Goal: Information Seeking & Learning: Learn about a topic

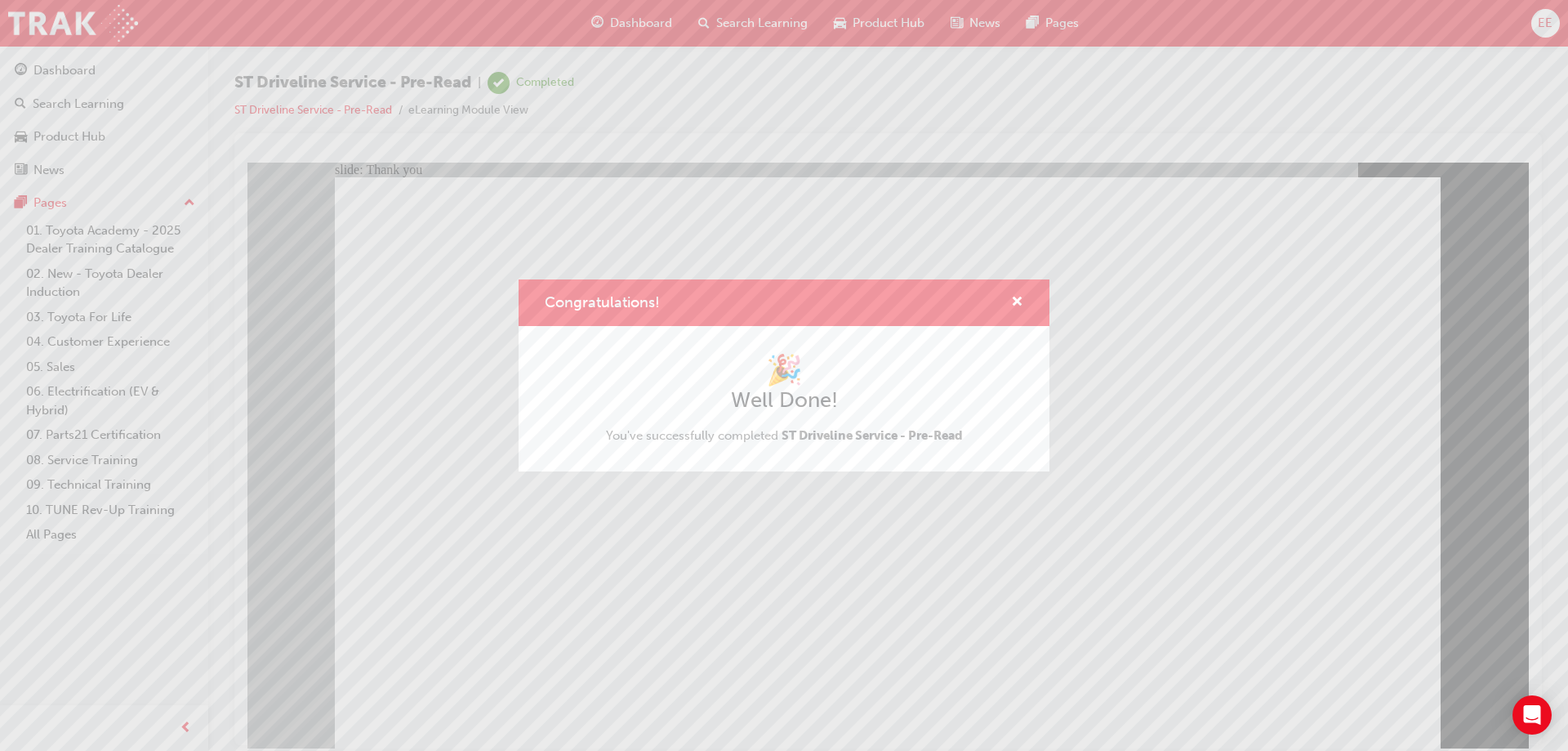
click at [1025, 303] on div "Congratulations!" at bounding box center [784, 302] width 531 height 46
click at [1021, 297] on span "cross-icon" at bounding box center [1017, 303] width 12 height 15
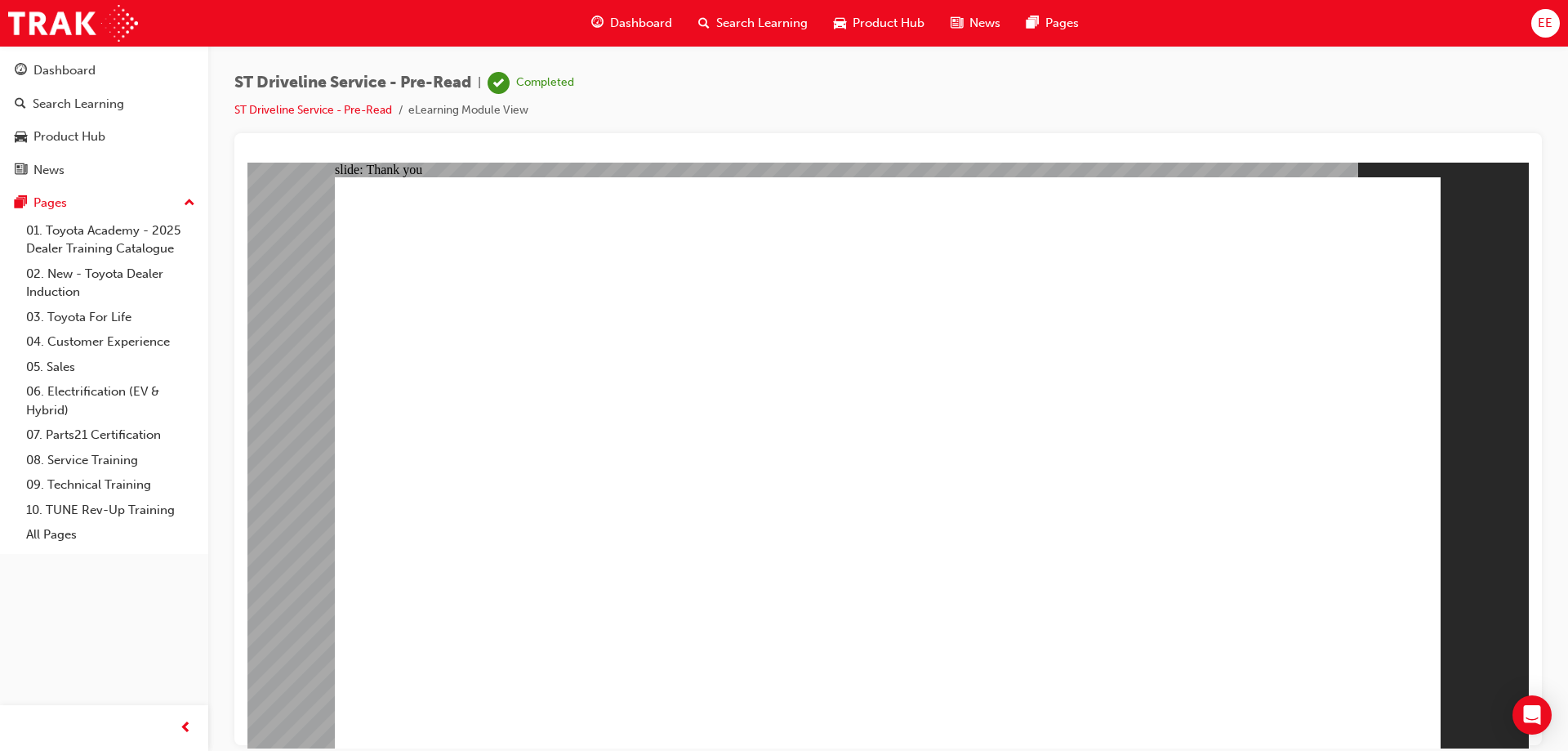
click at [595, 19] on span "guage-icon" at bounding box center [597, 23] width 12 height 21
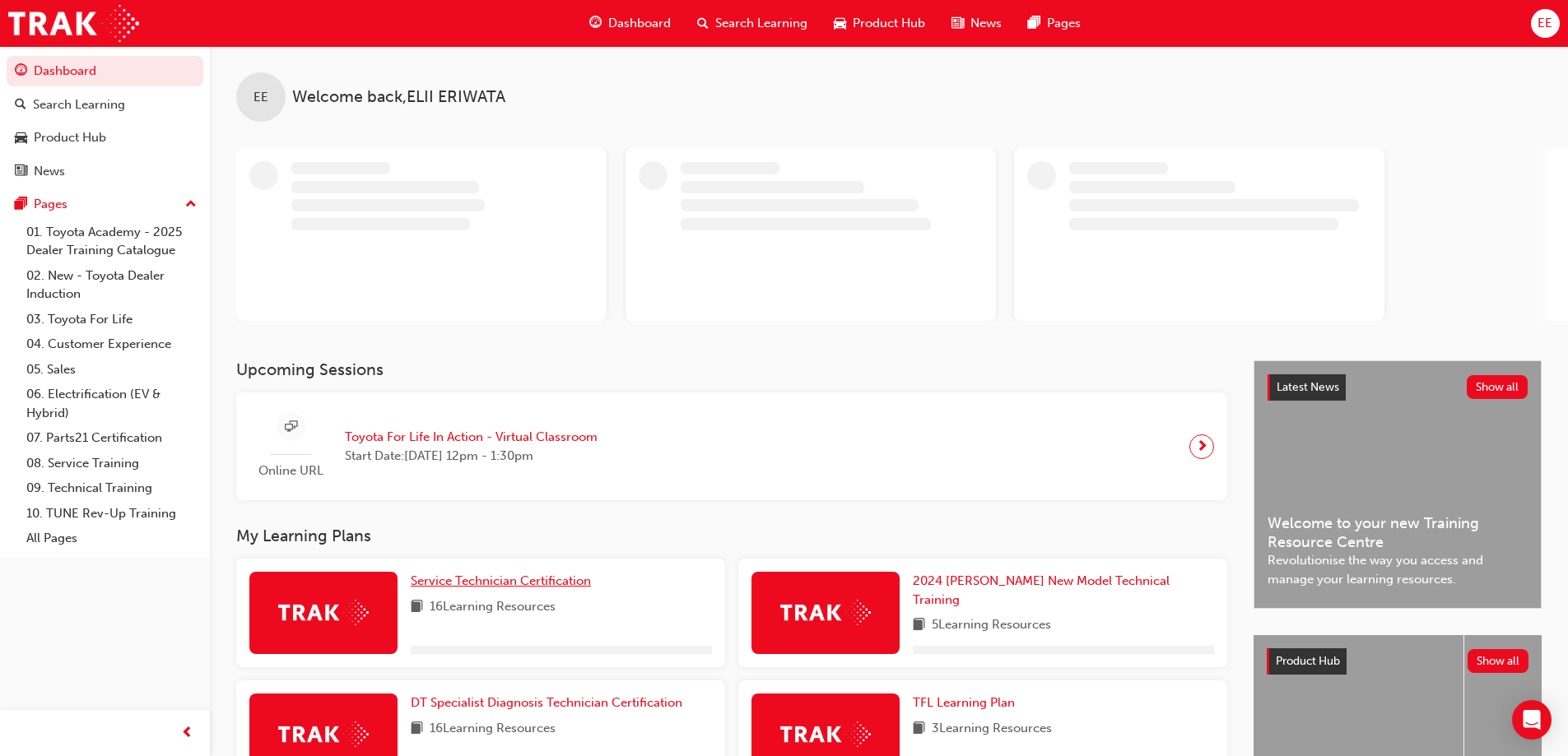
click at [503, 580] on span "Service Technician Certification" at bounding box center [501, 581] width 180 height 15
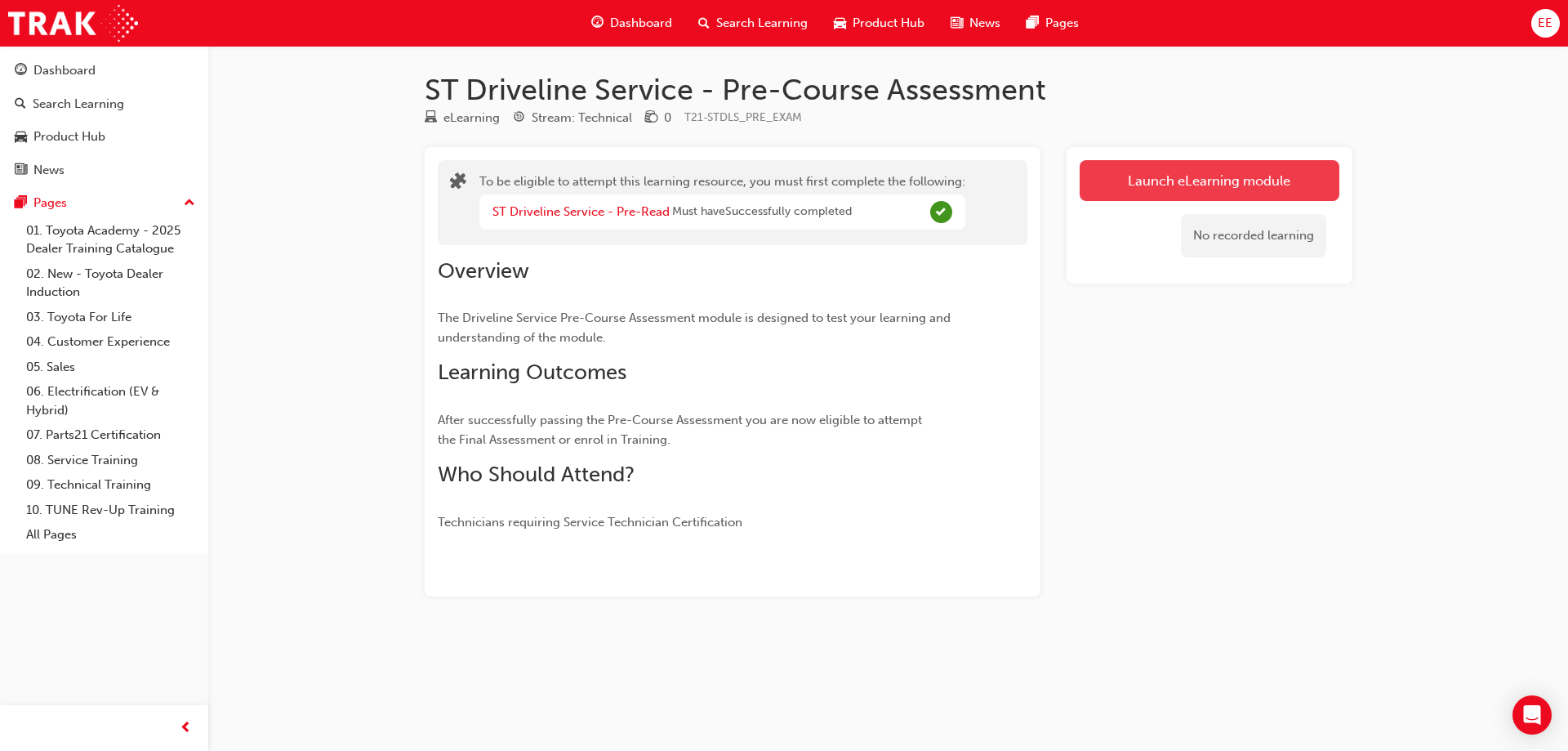
click at [1159, 172] on button "Launch eLearning module" at bounding box center [1210, 181] width 260 height 41
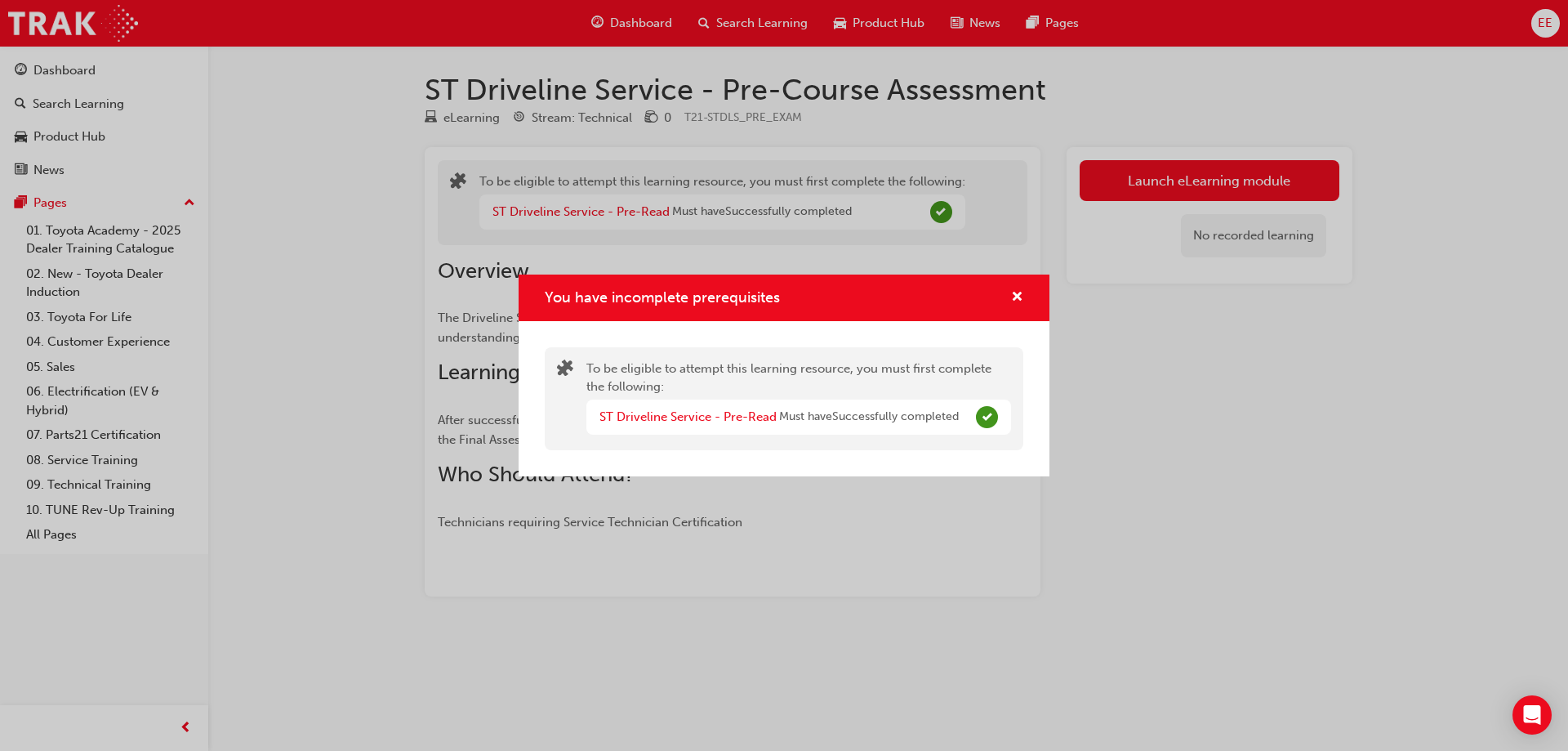
click at [1028, 298] on div "You have incomplete prerequisites" at bounding box center [784, 297] width 531 height 46
click at [1025, 296] on div "You have incomplete prerequisites" at bounding box center [784, 297] width 531 height 46
click at [1018, 294] on span "cross-icon" at bounding box center [1017, 298] width 12 height 15
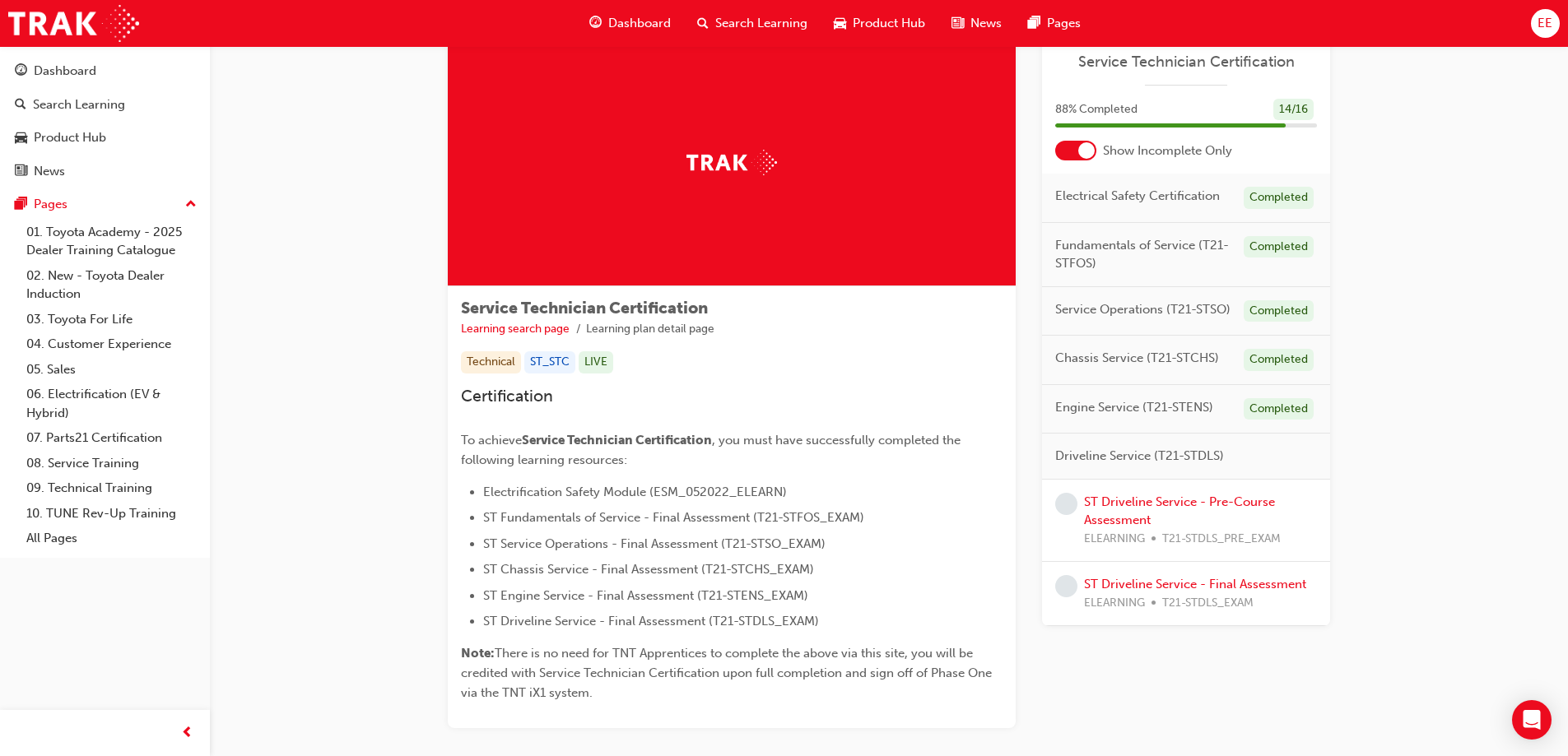
scroll to position [138, 0]
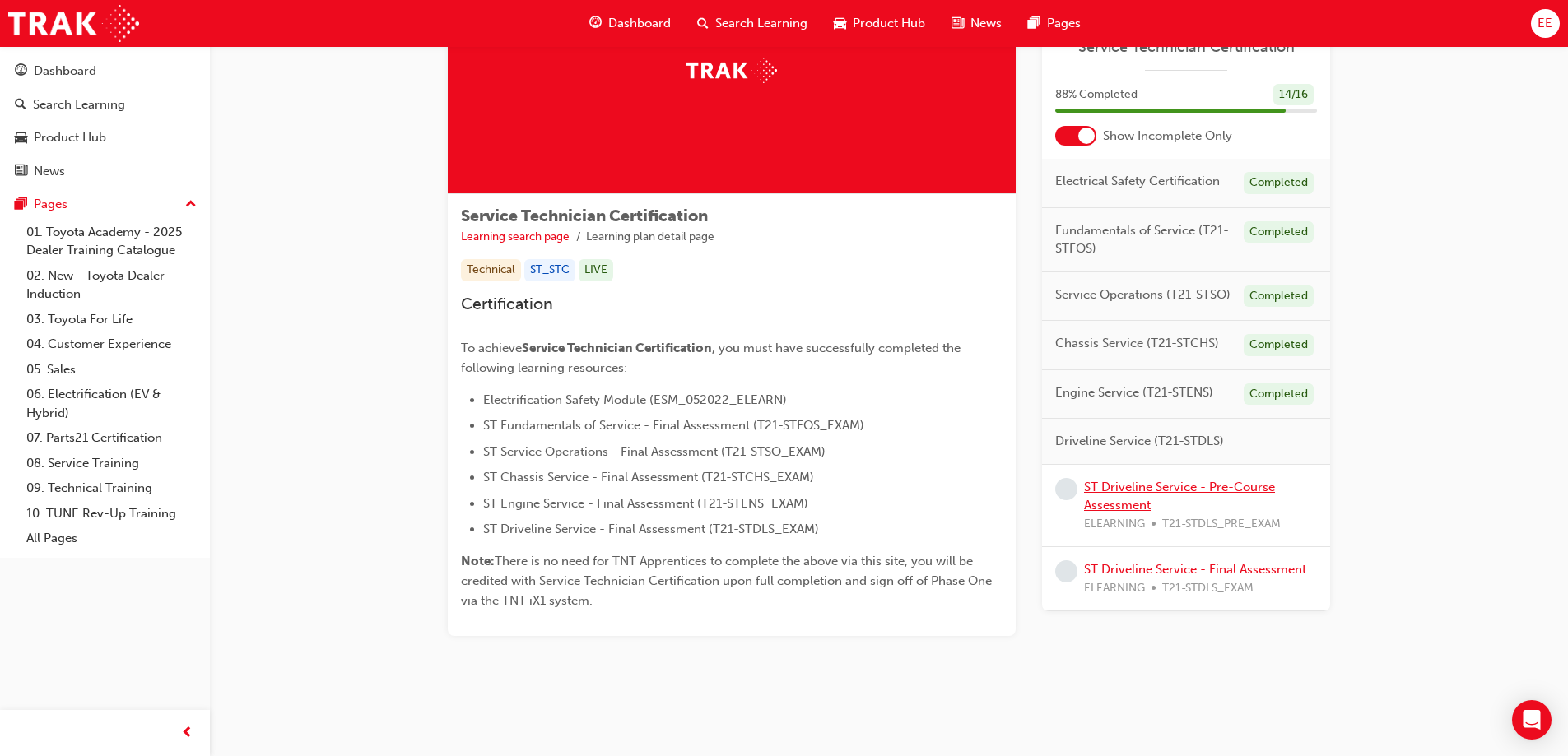
click at [1158, 491] on link "ST Driveline Service - Pre-Course Assessment" at bounding box center [1178, 496] width 191 height 34
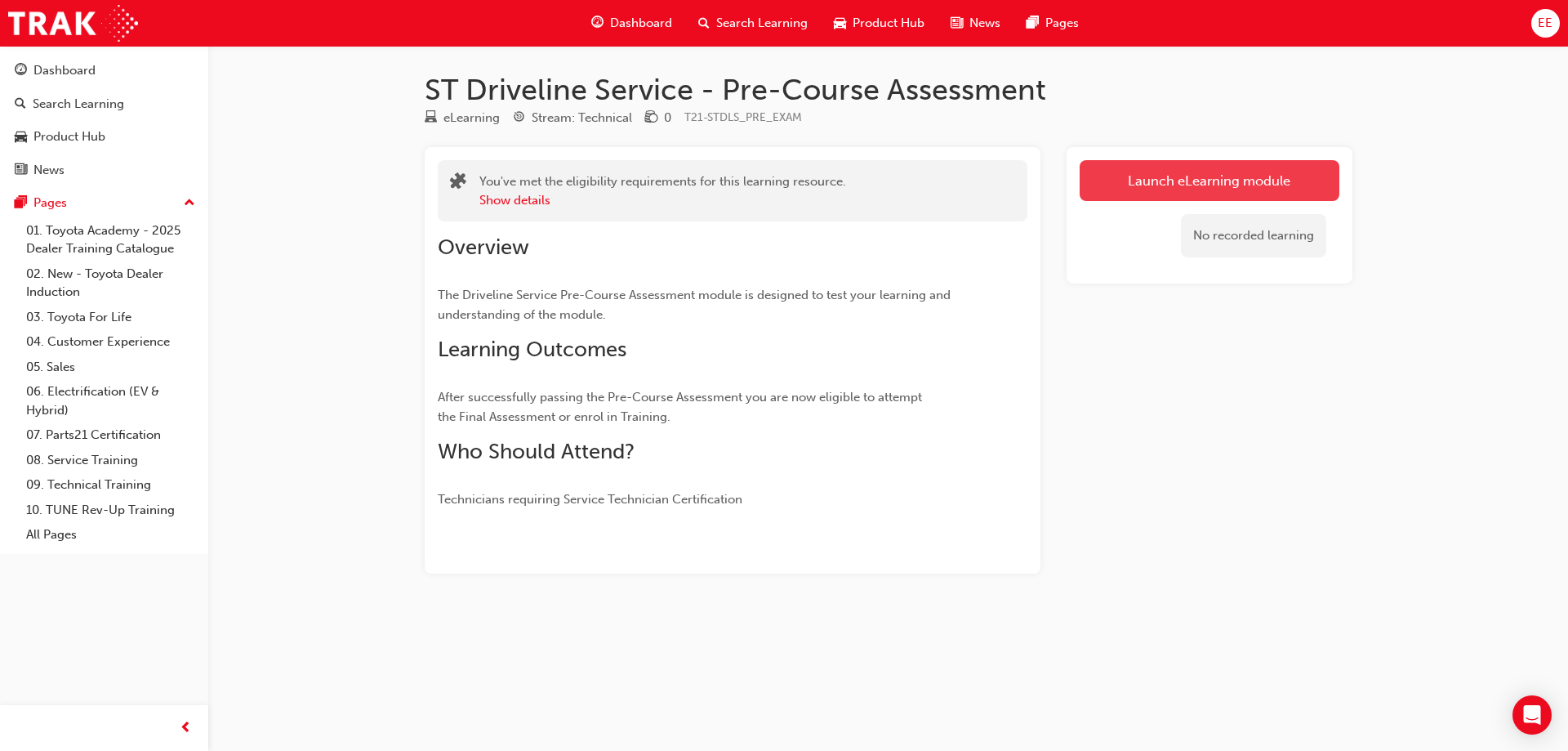
click at [1127, 175] on link "Launch eLearning module" at bounding box center [1210, 181] width 260 height 41
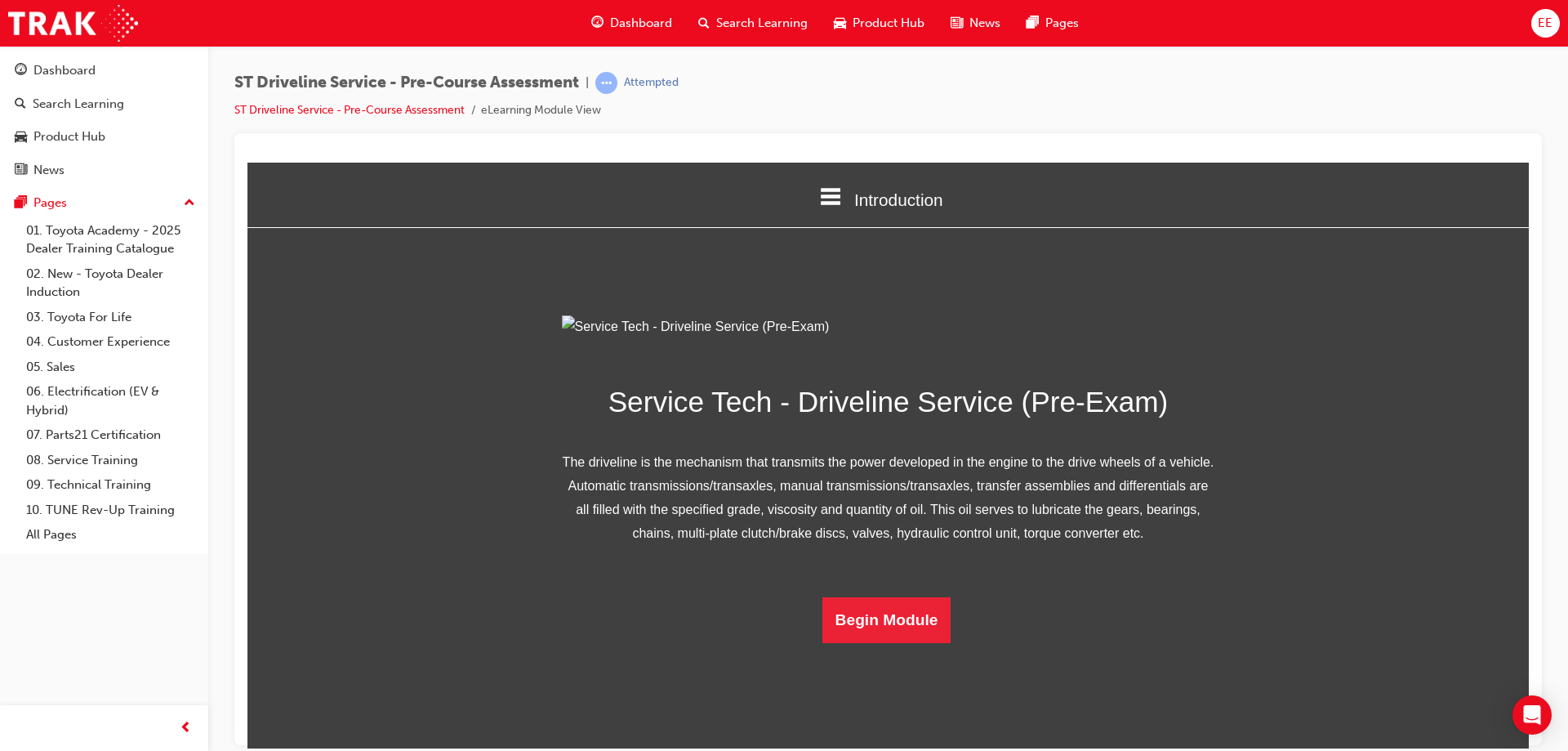
scroll to position [75, 0]
click at [911, 643] on button "Begin Module" at bounding box center [886, 619] width 129 height 45
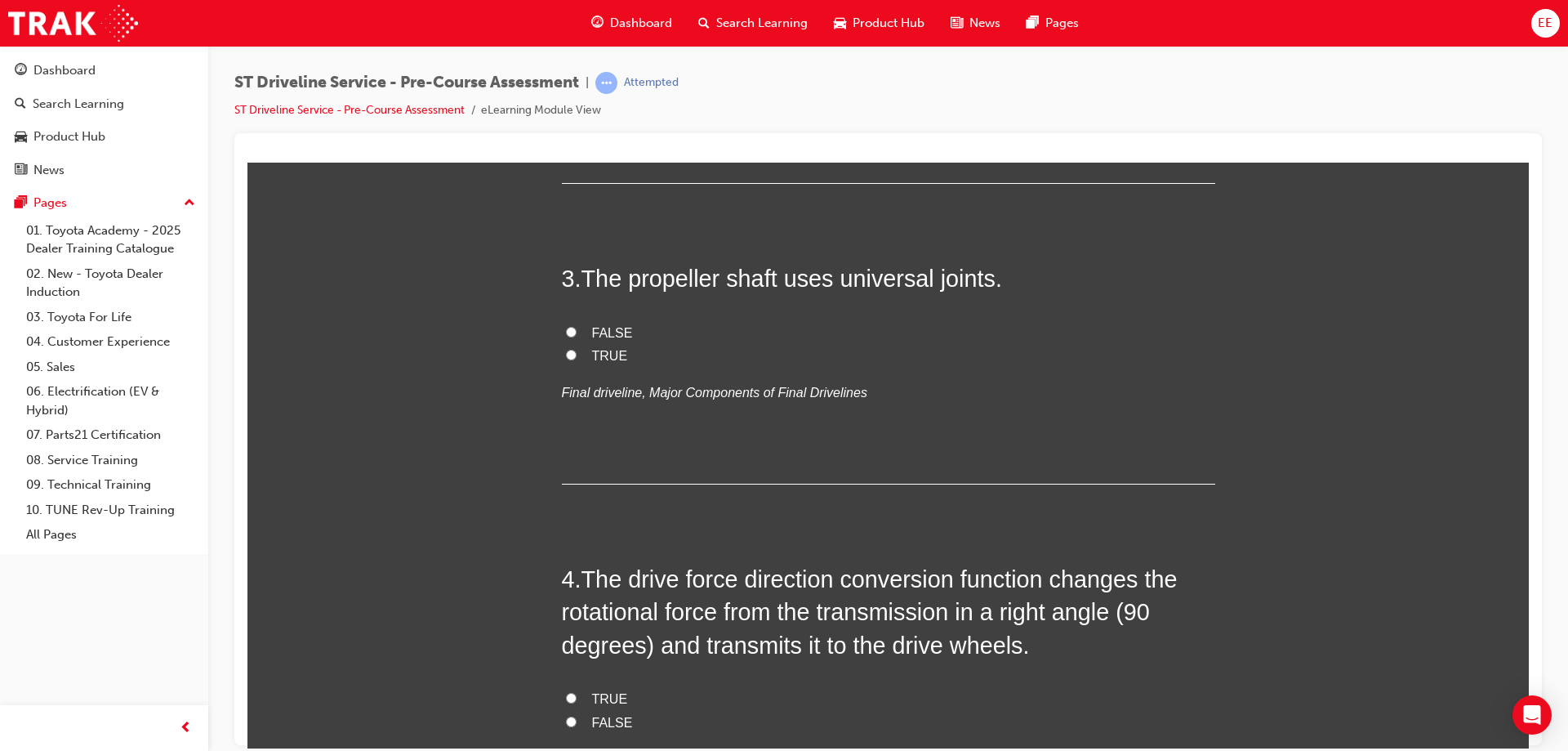
scroll to position [1062, 0]
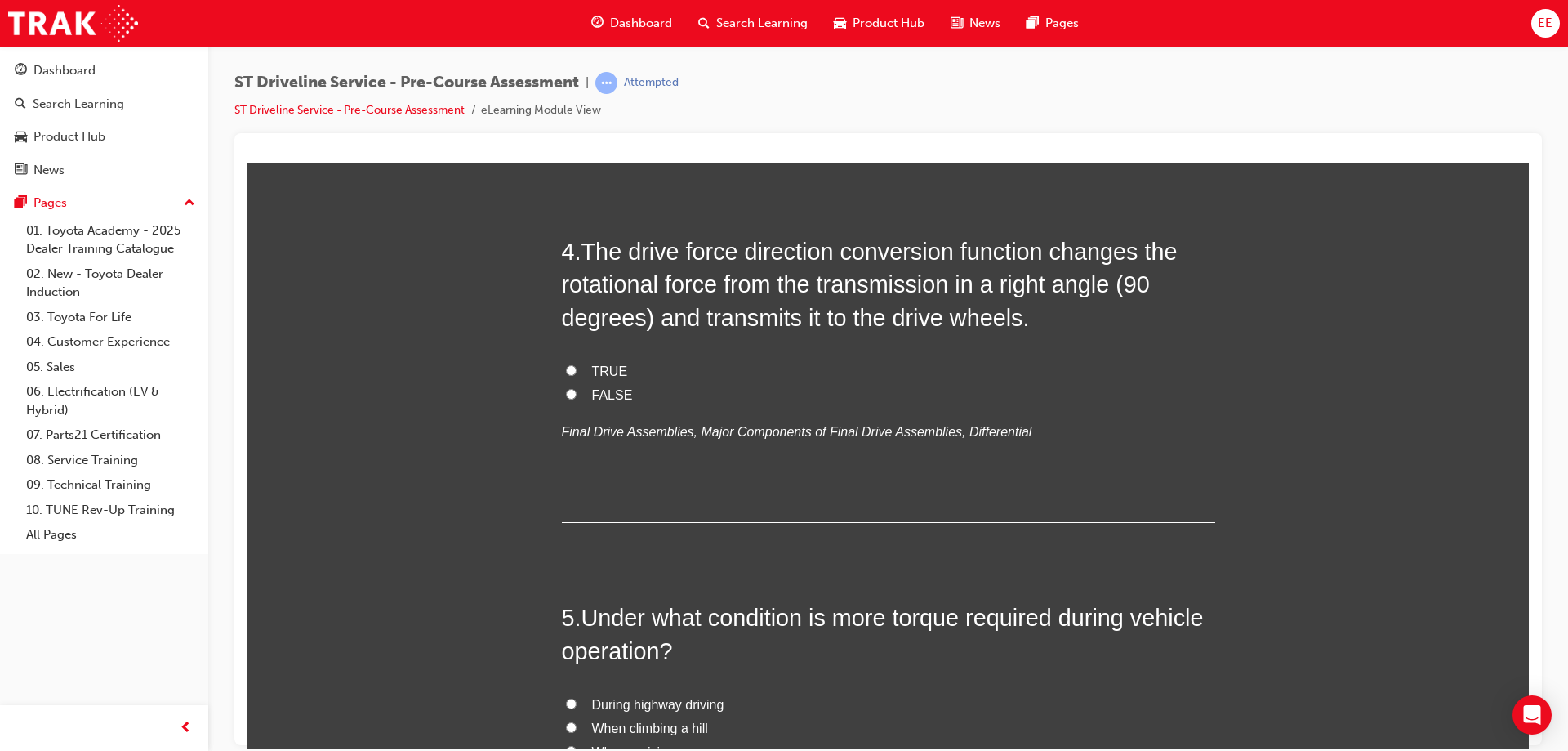
radio input "true"
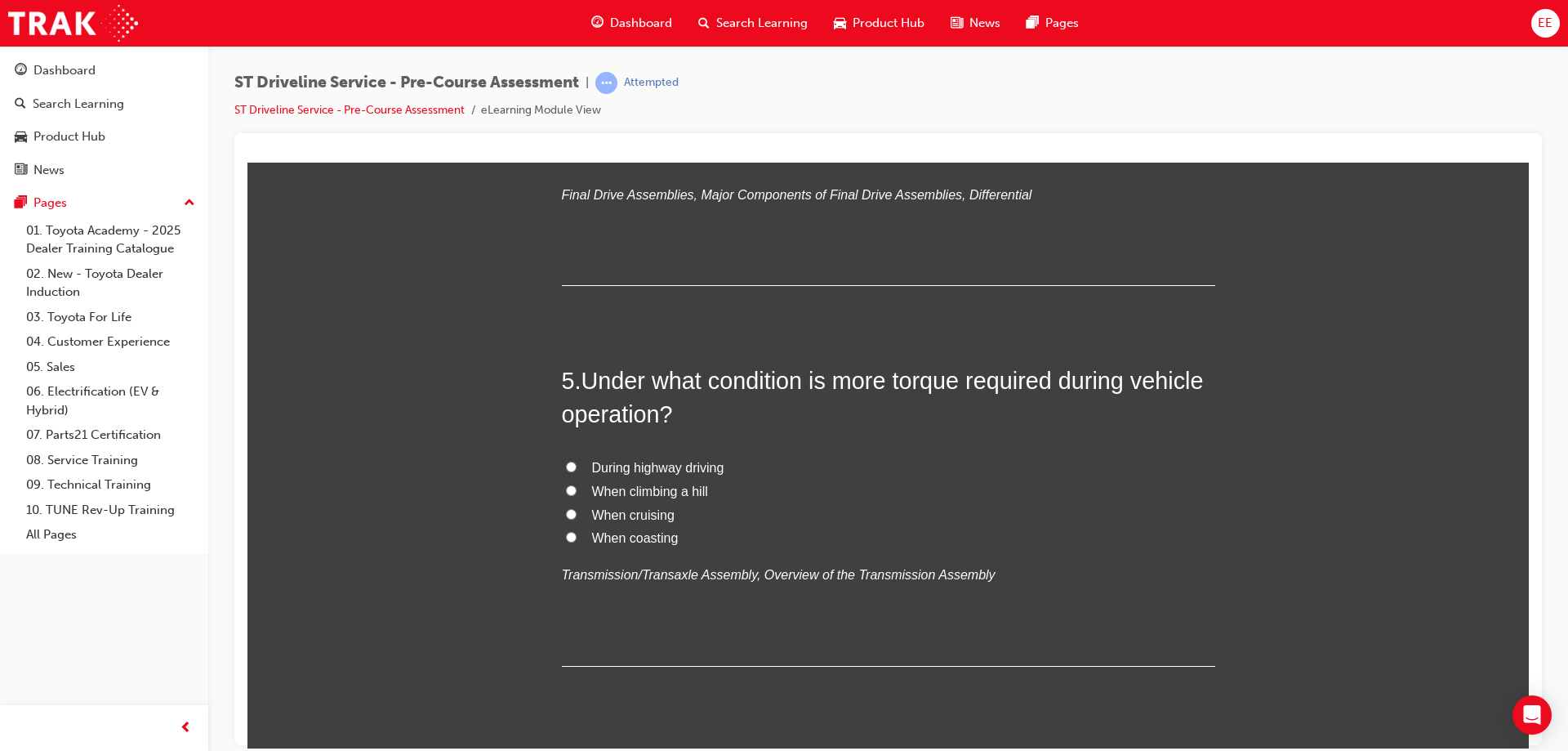
scroll to position [1307, 0]
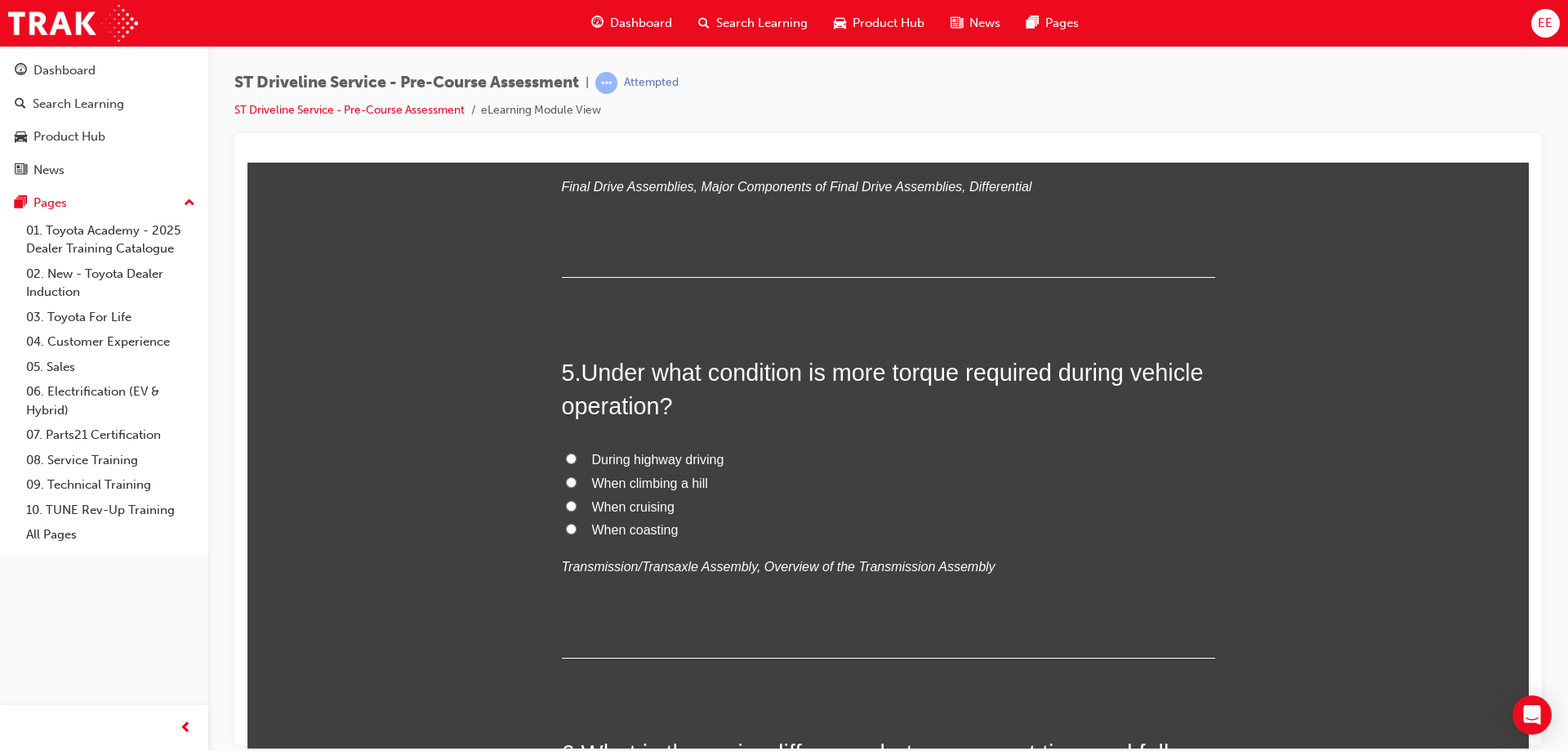
radio input "true"
drag, startPoint x: 701, startPoint y: 465, endPoint x: 540, endPoint y: 353, distance: 196.1
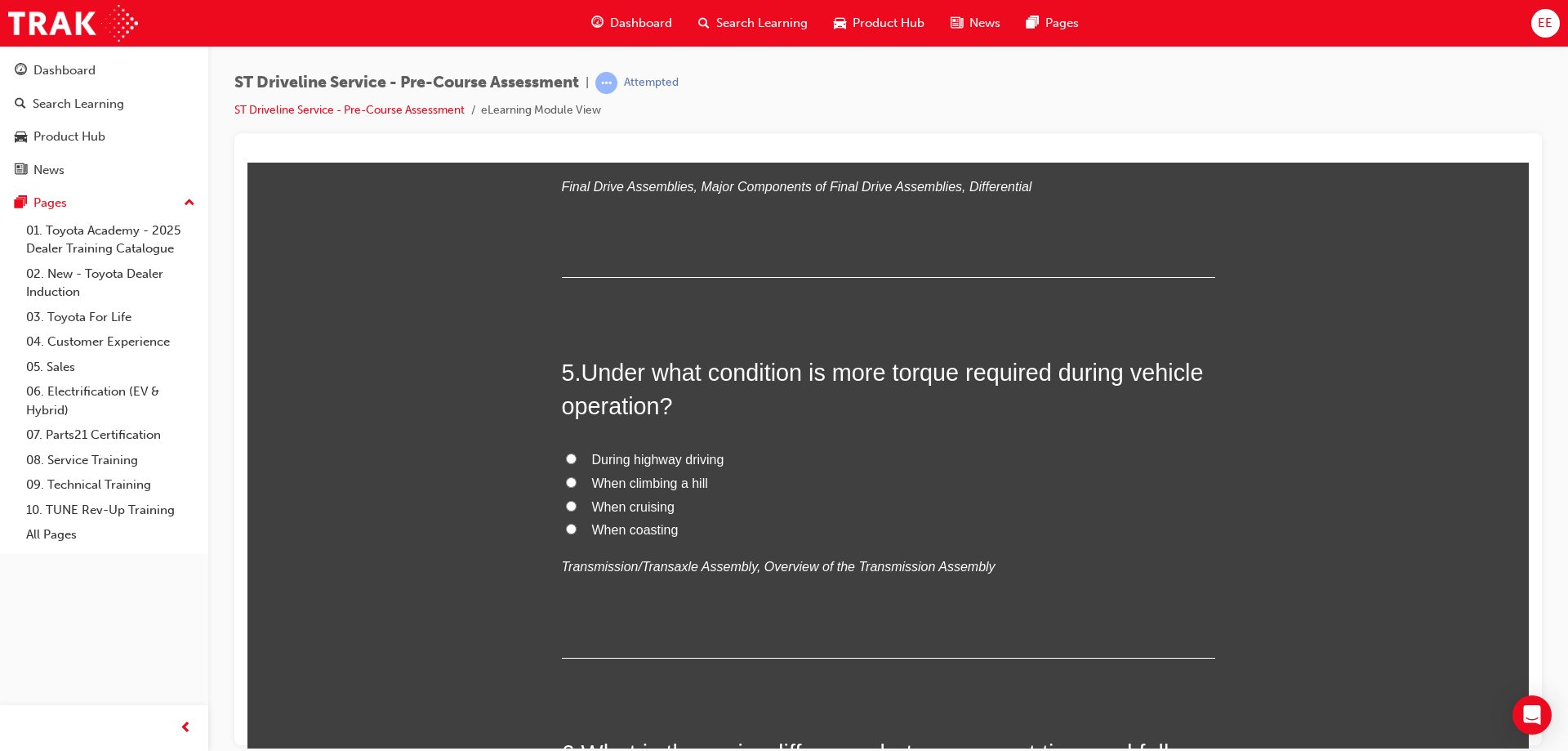
copy div "2 . What type of joints does the propeller shaft use? Fibrous joints CV joints …"
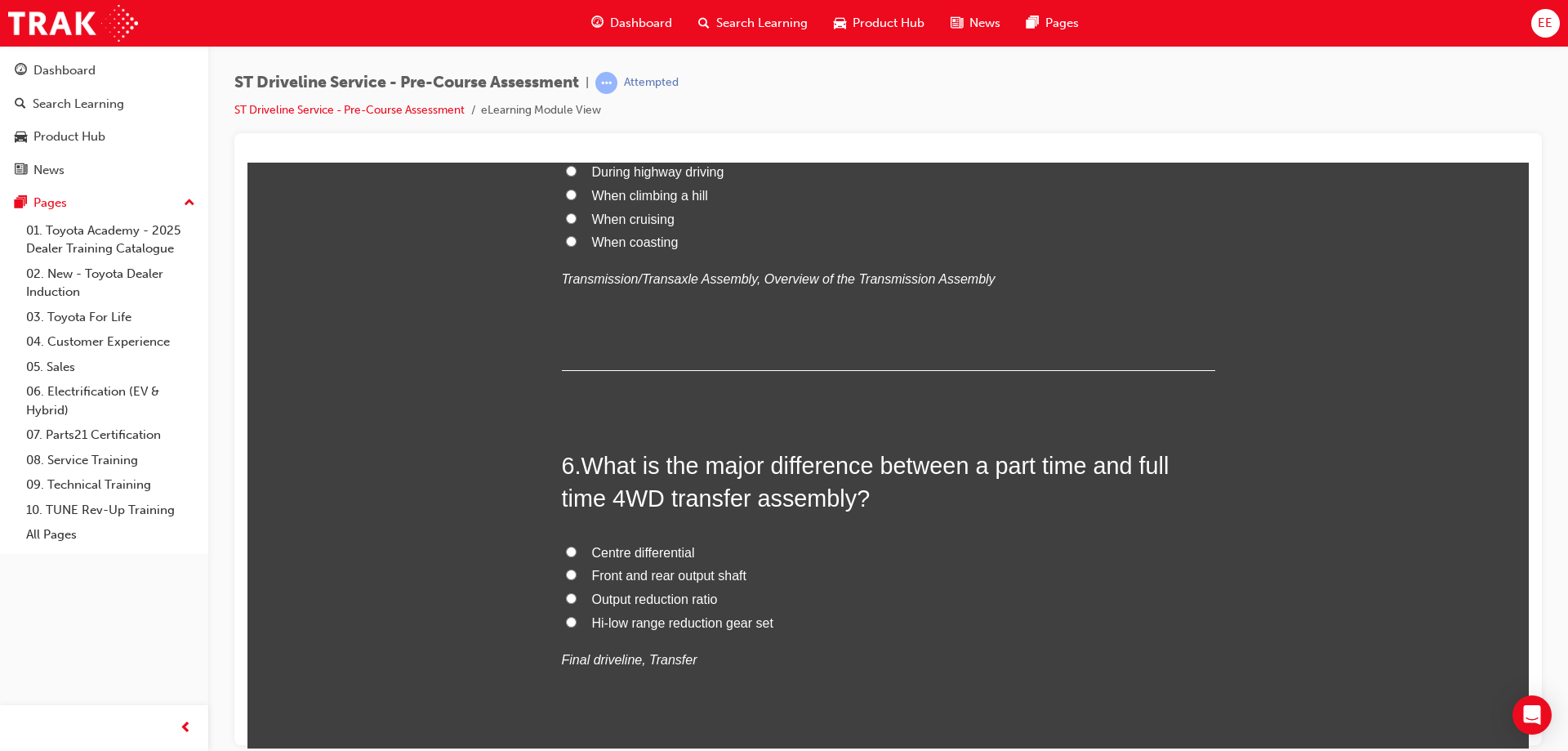
scroll to position [1634, 0]
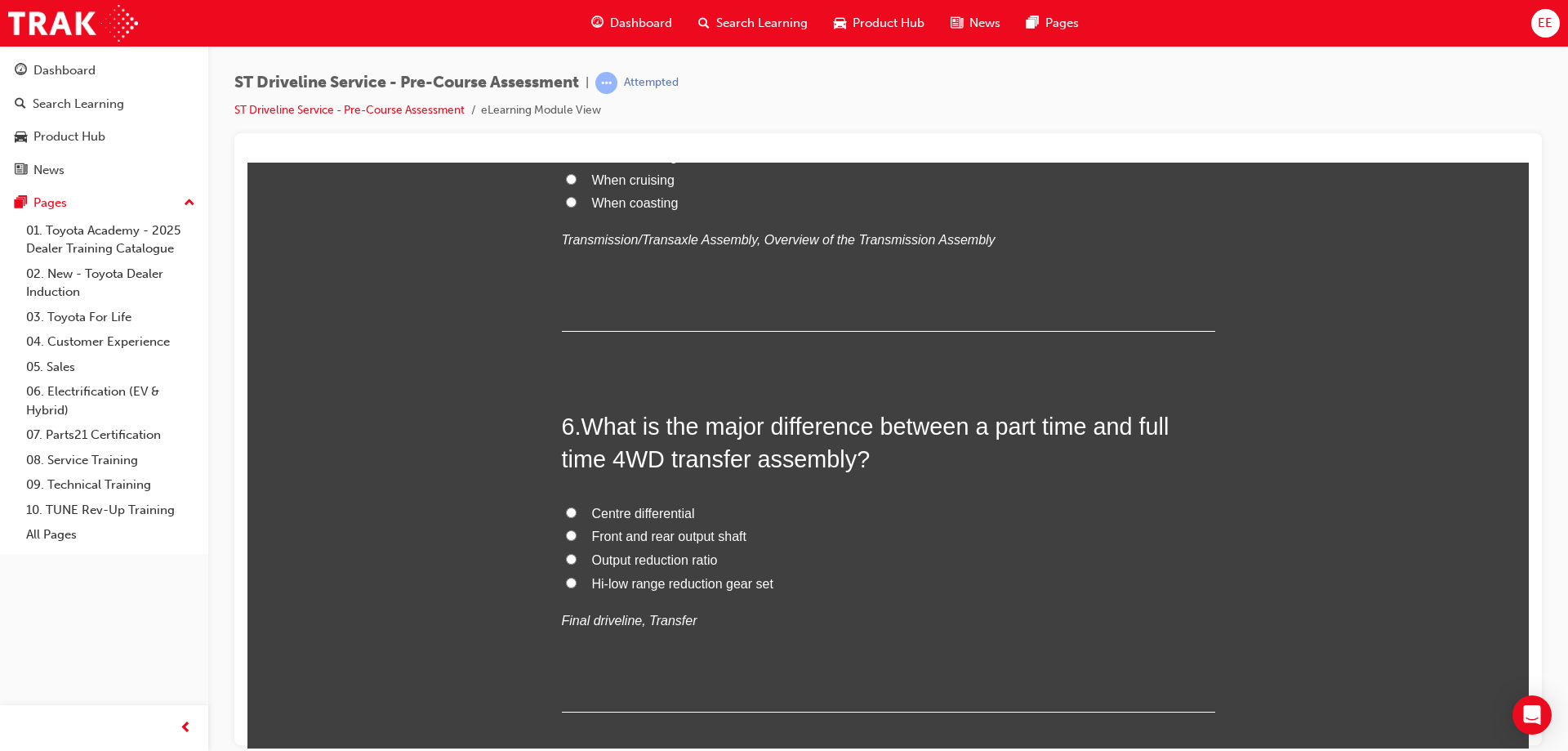
radio input "true"
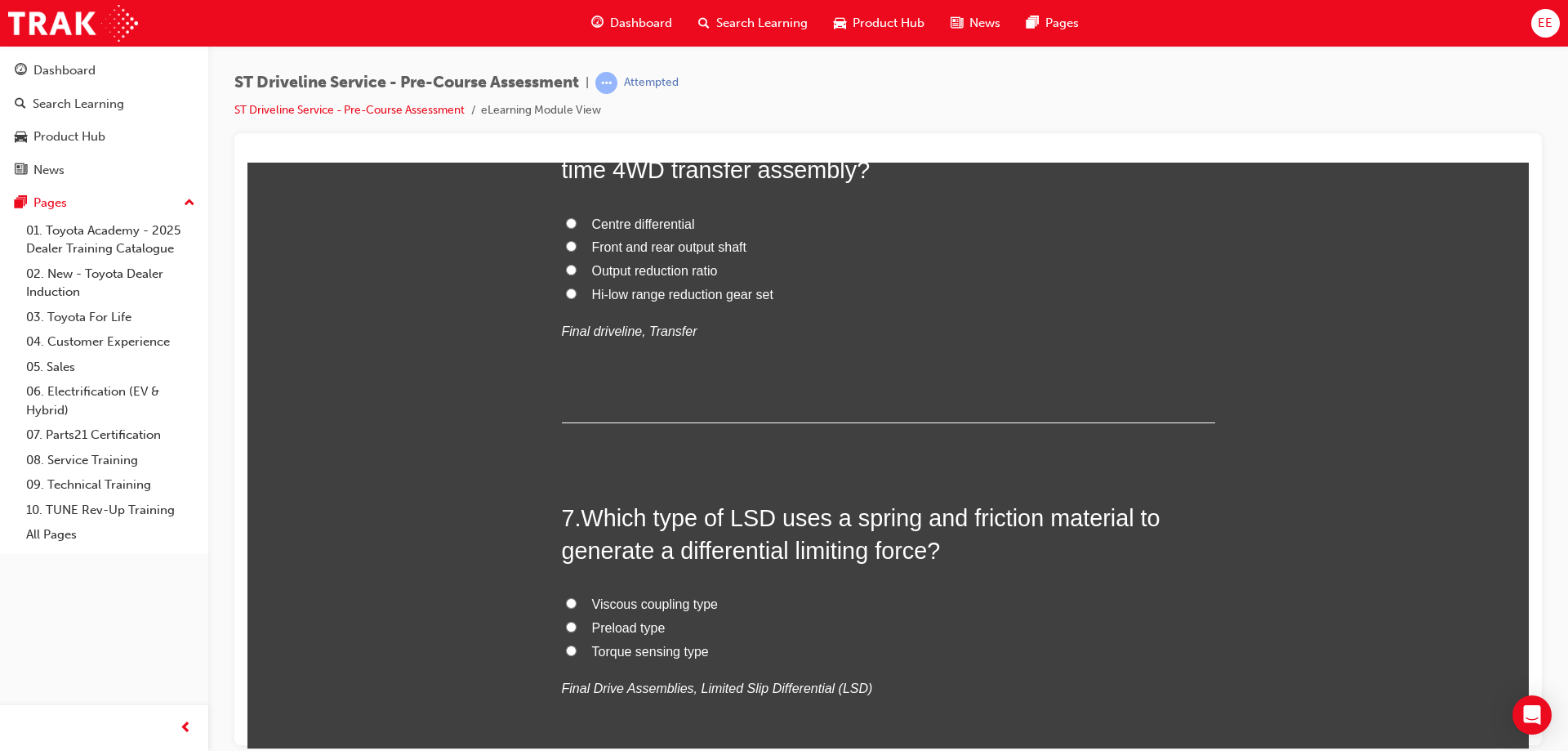
scroll to position [1961, 0]
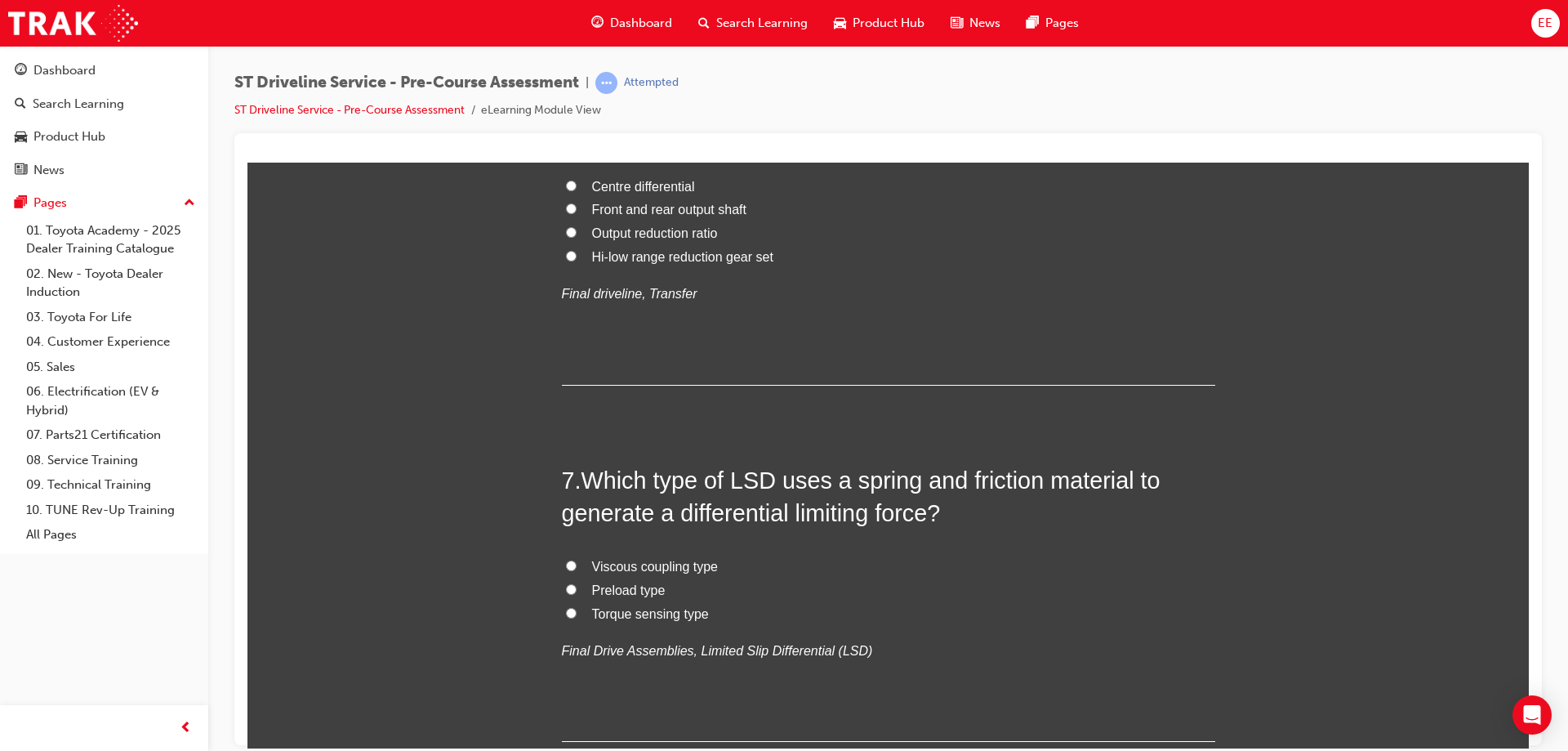
radio input "true"
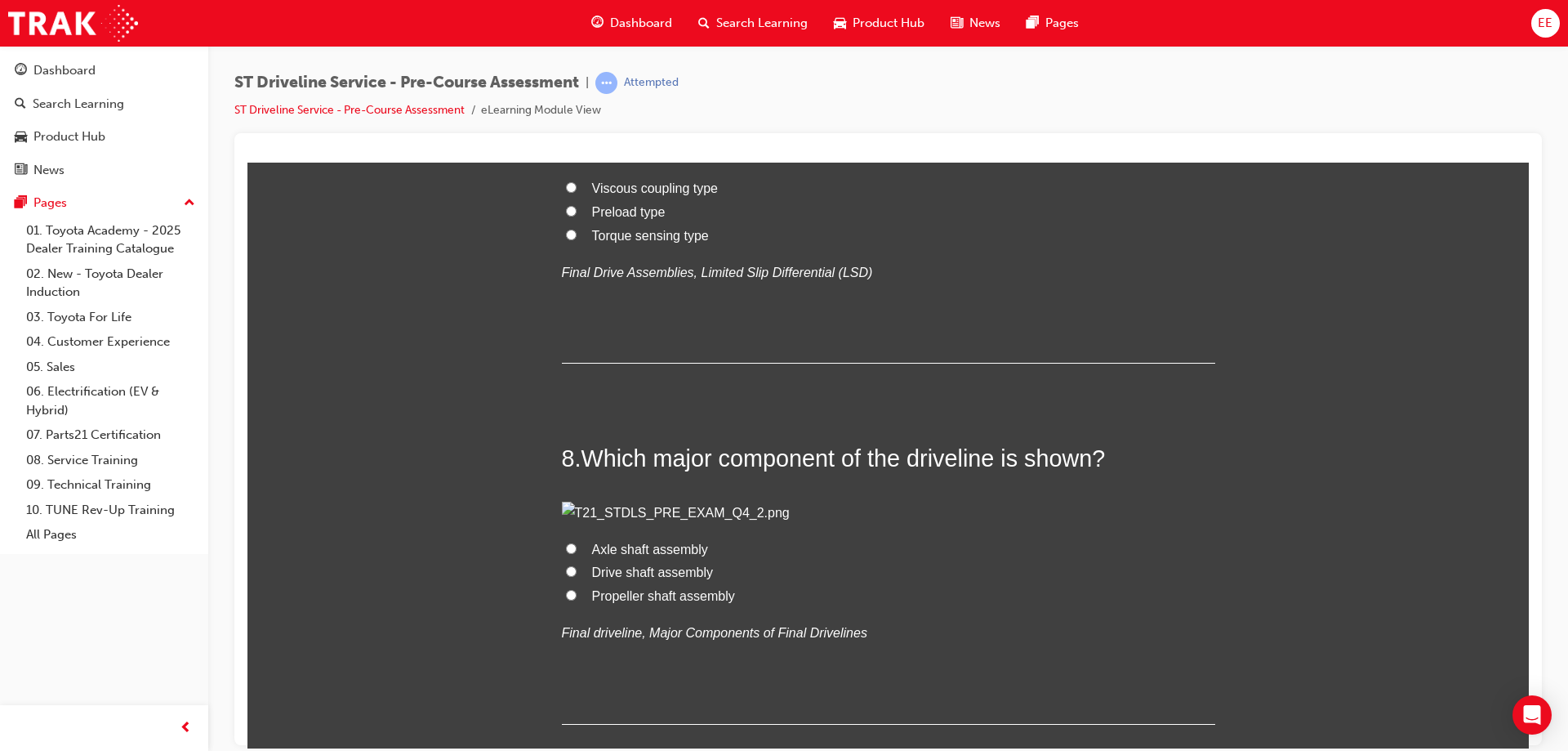
scroll to position [2370, 0]
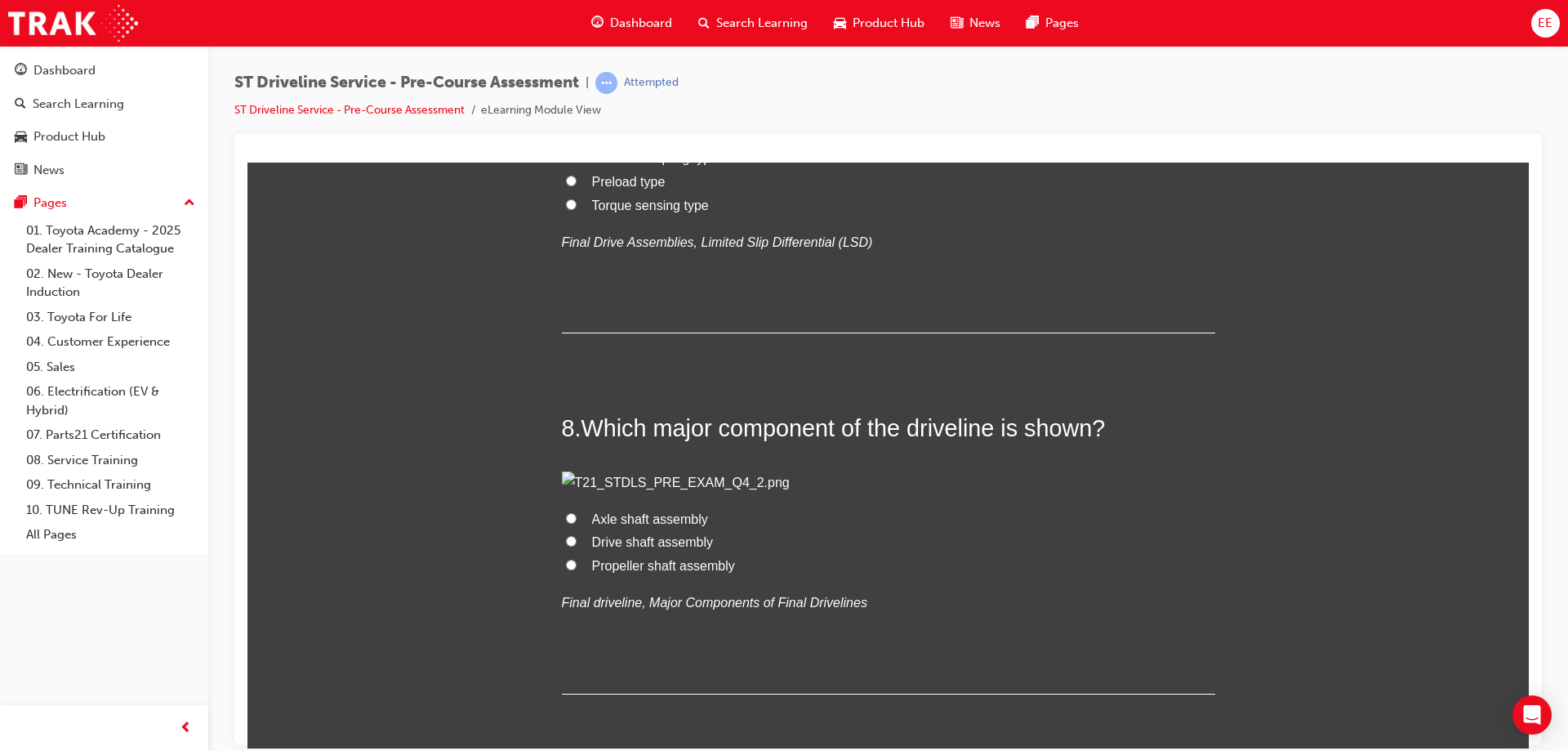
radio input "true"
drag, startPoint x: 724, startPoint y: 431, endPoint x: 550, endPoint y: 269, distance: 237.7
copy div "5 . Under what condition is more torque required during vehicle operation? Duri…"
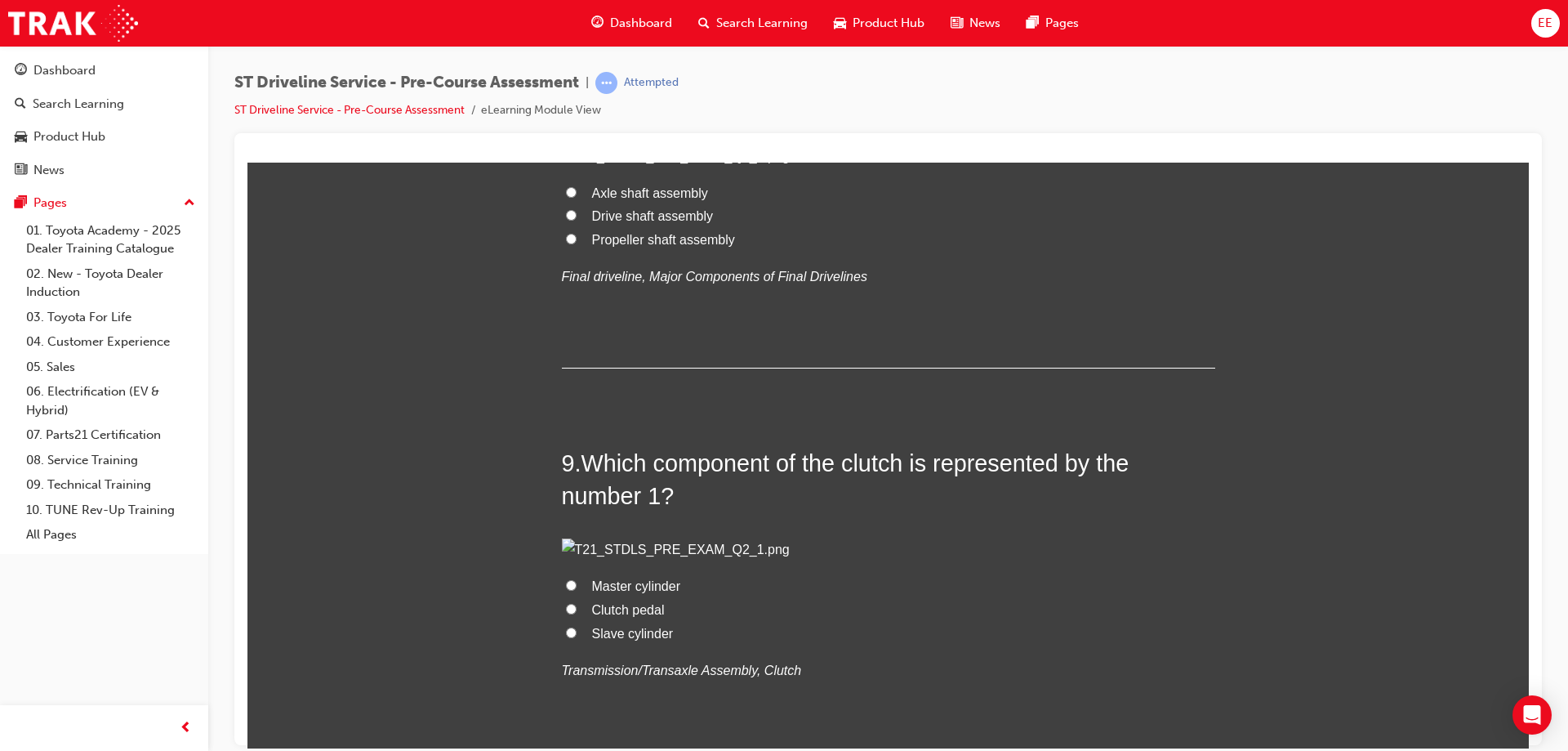
scroll to position [2697, 0]
radio input "true"
drag, startPoint x: 772, startPoint y: 495, endPoint x: 550, endPoint y: 341, distance: 270.2
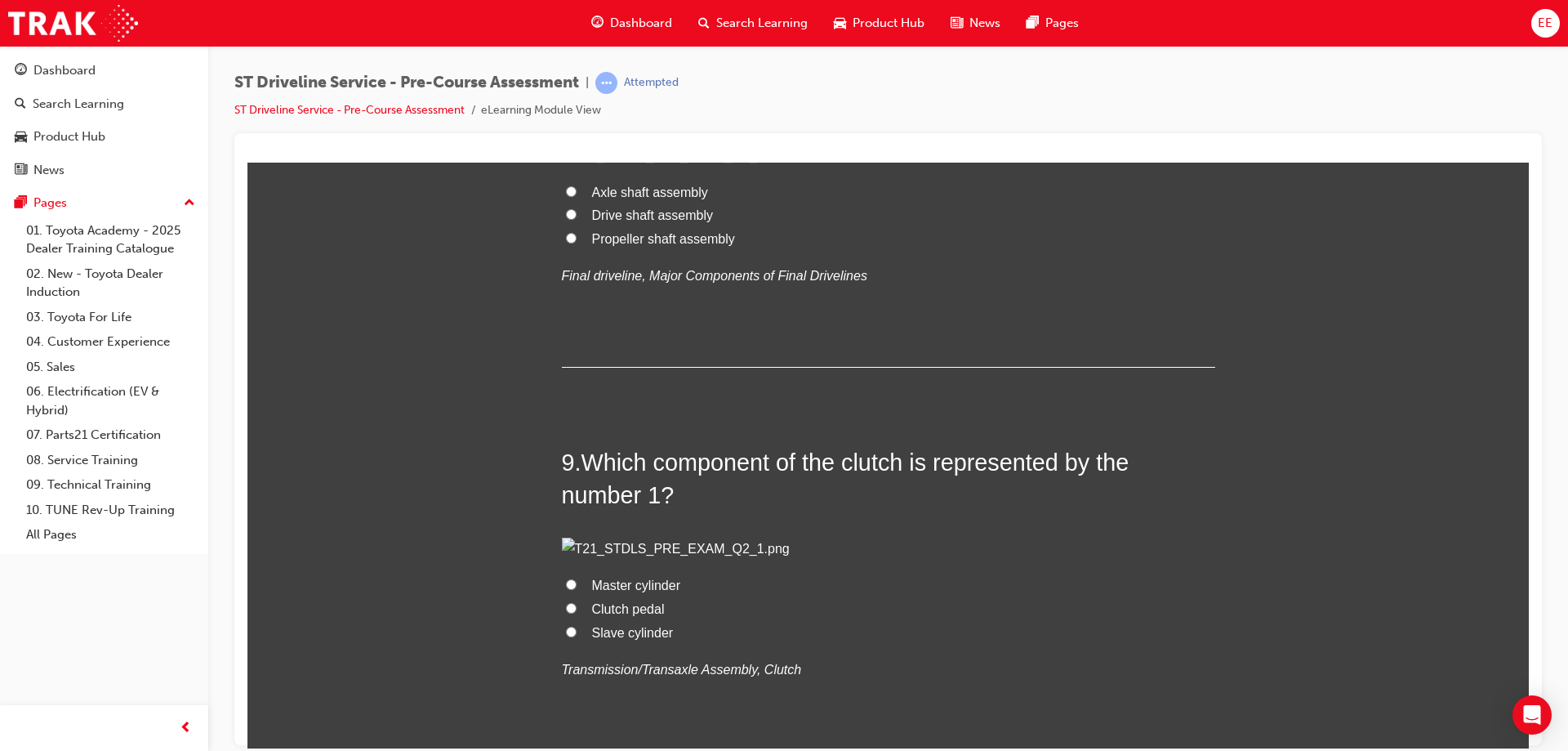
copy div "6 . What is the major difference between a part time and full time 4WD transfer…"
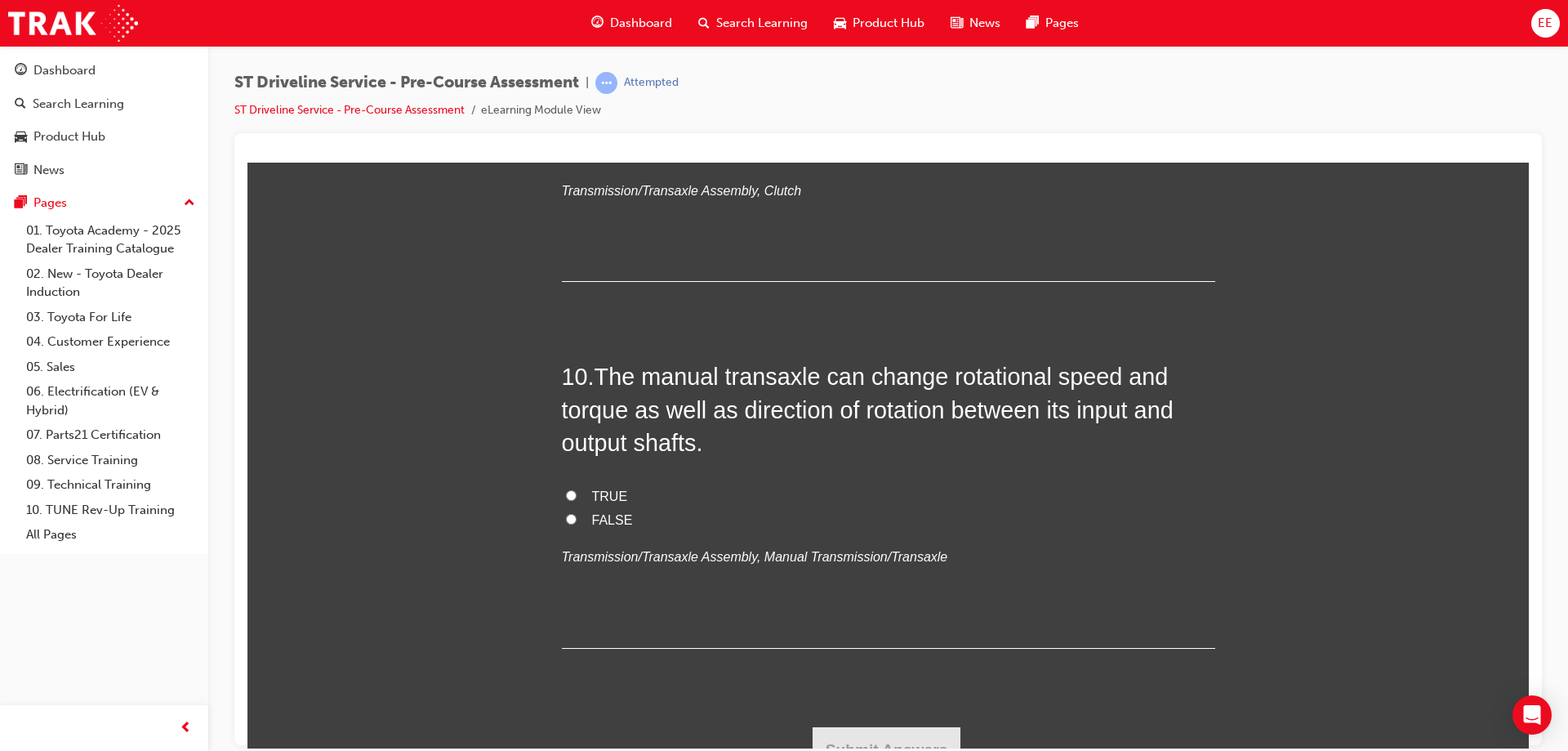
scroll to position [3187, 0]
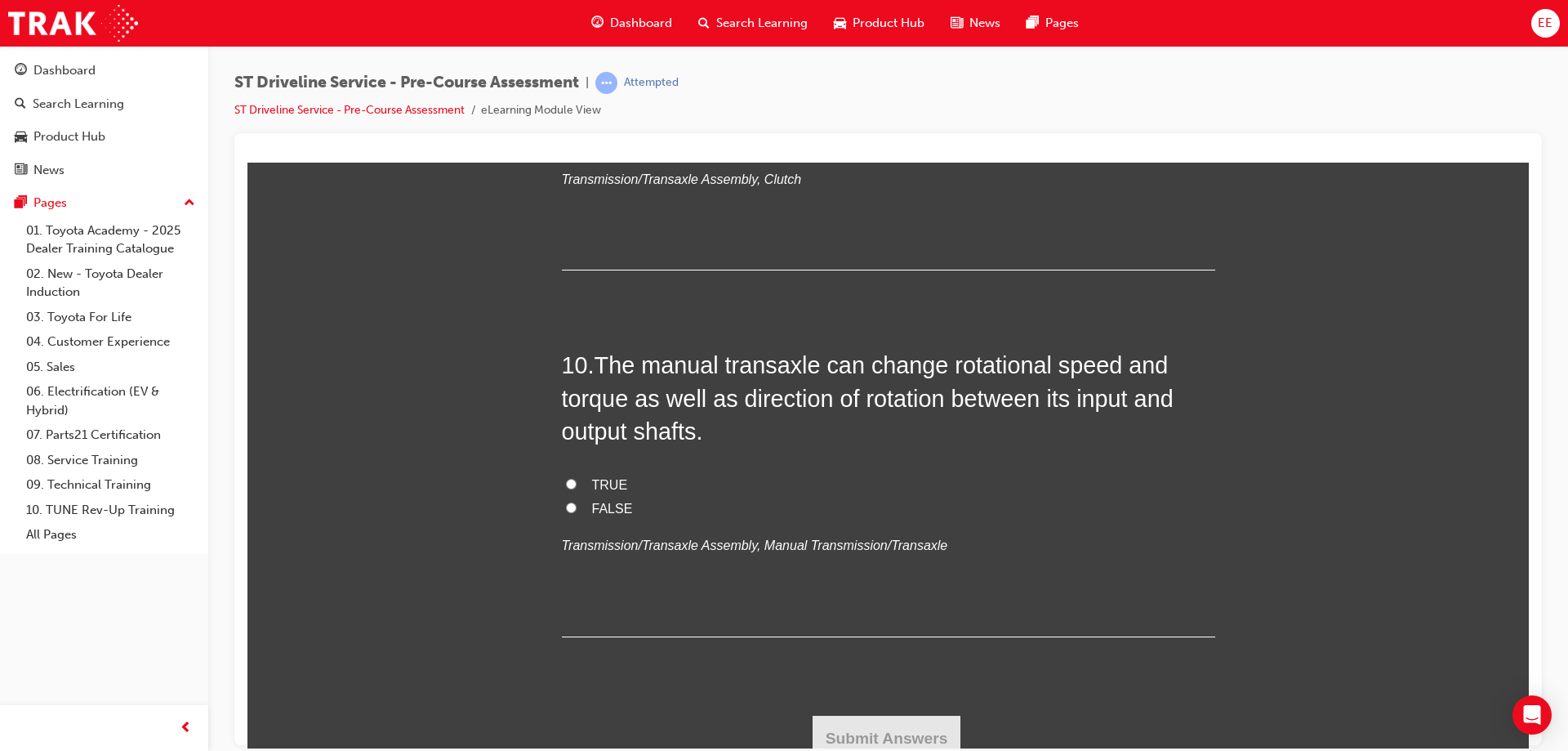
radio input "true"
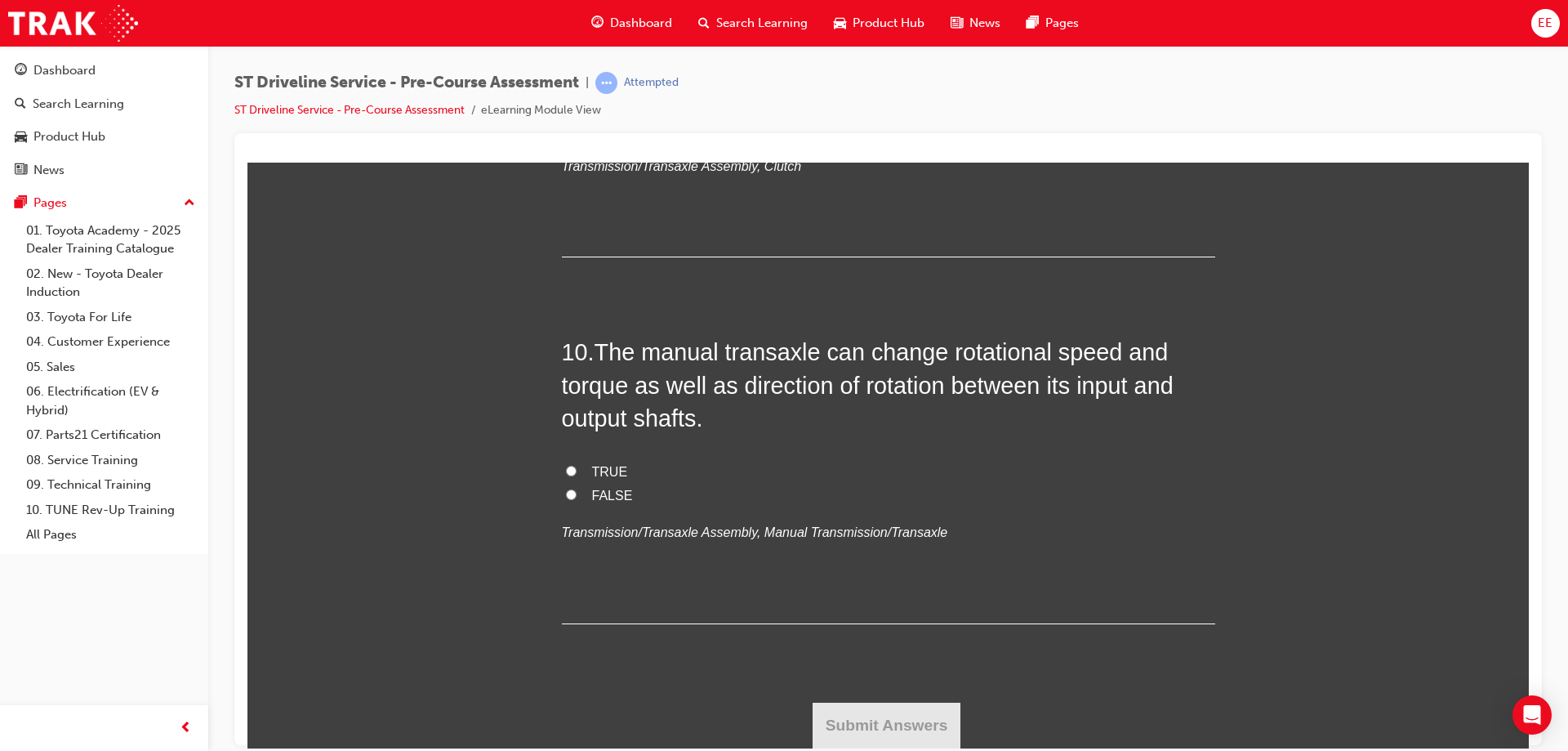
scroll to position [3677, 0]
radio input "true"
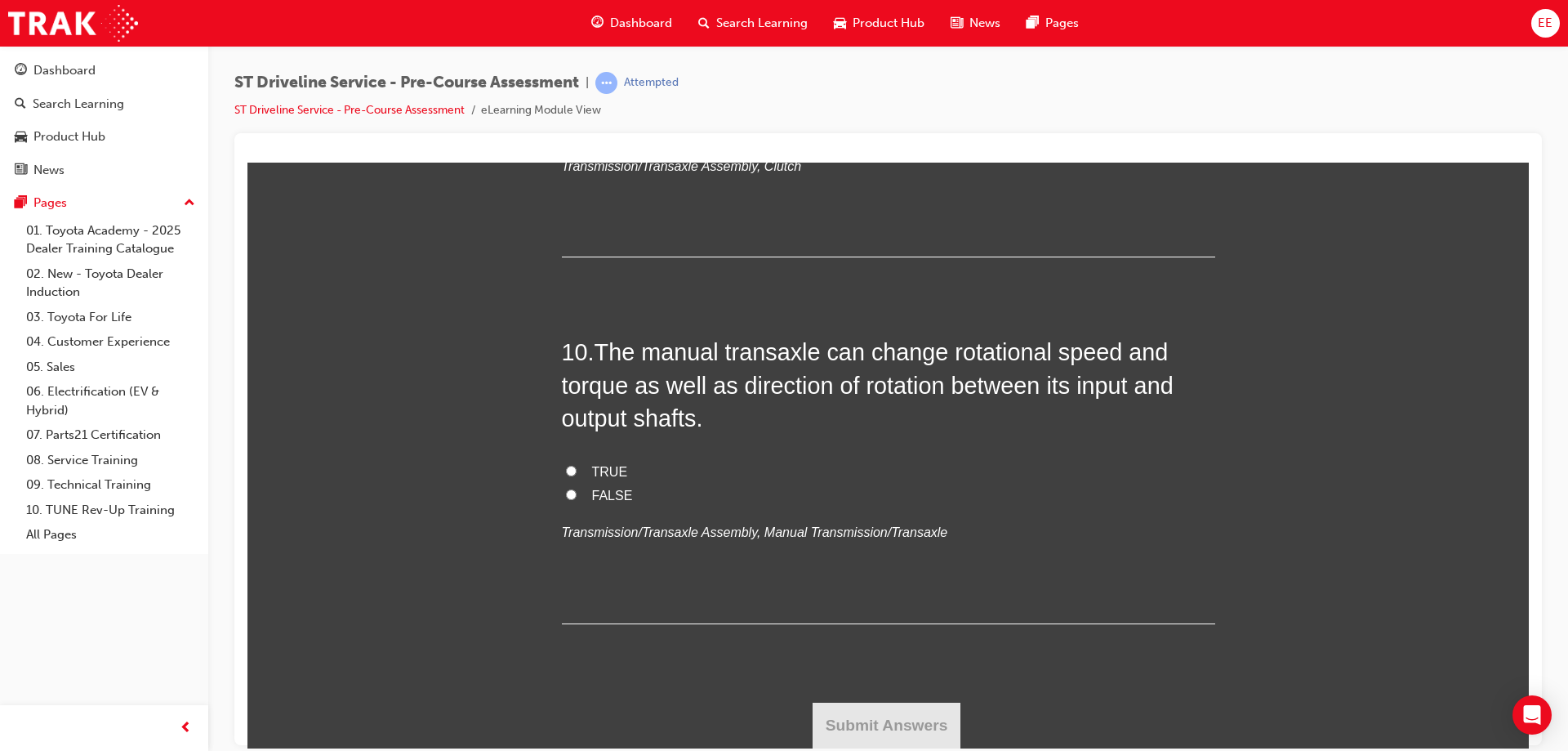
click at [638, 112] on span "Clutch pedal" at bounding box center [629, 105] width 73 height 14
click at [576, 109] on input "Clutch pedal" at bounding box center [571, 103] width 11 height 11
radio input "true"
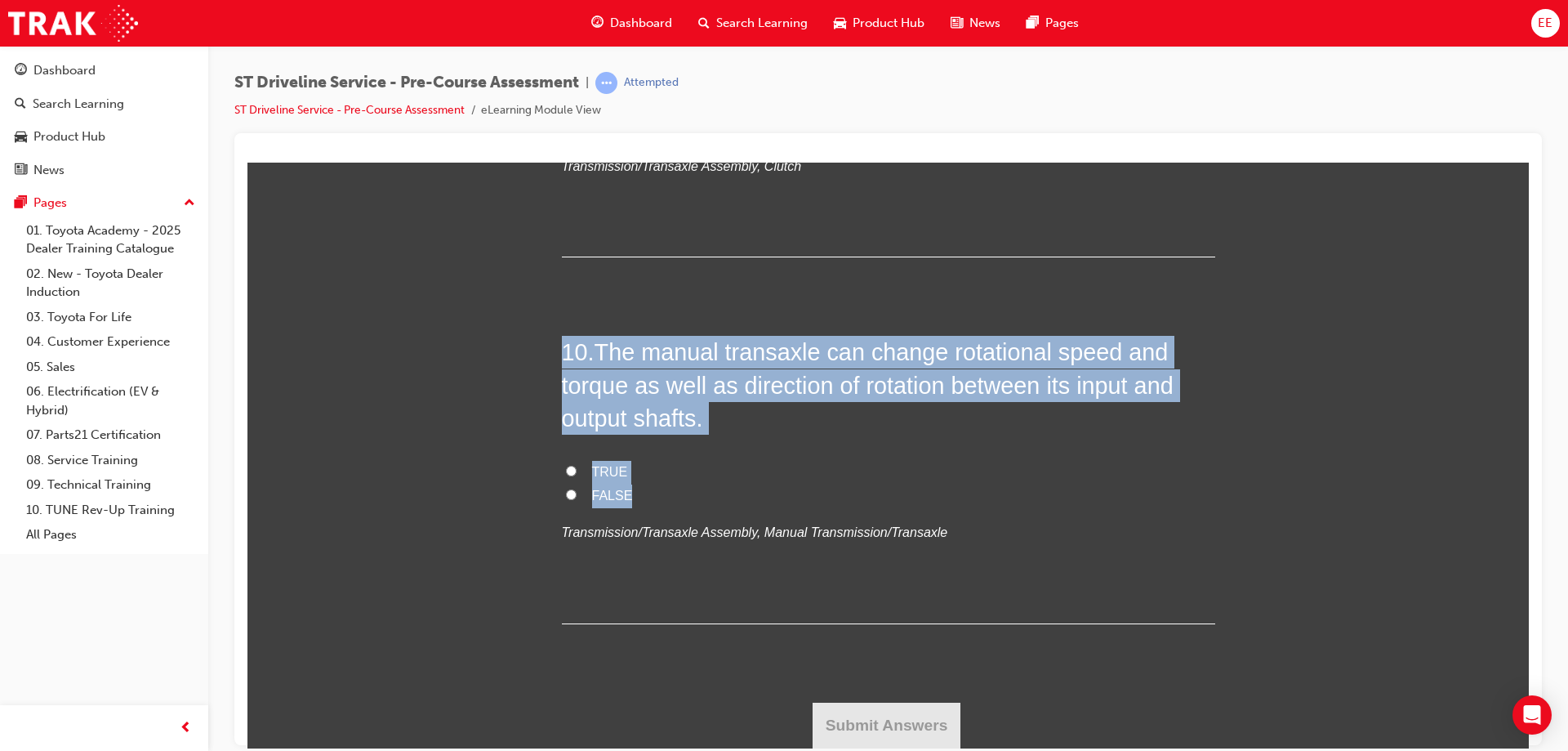
drag, startPoint x: 686, startPoint y: 501, endPoint x: 544, endPoint y: 366, distance: 195.9
copy div "10 . The manual transaxle can change rotational speed and torque as well as dir…"
click at [772, 344] on span "The manual transaxle can change rotational speed and torque as well as directio…" at bounding box center [868, 385] width 612 height 93
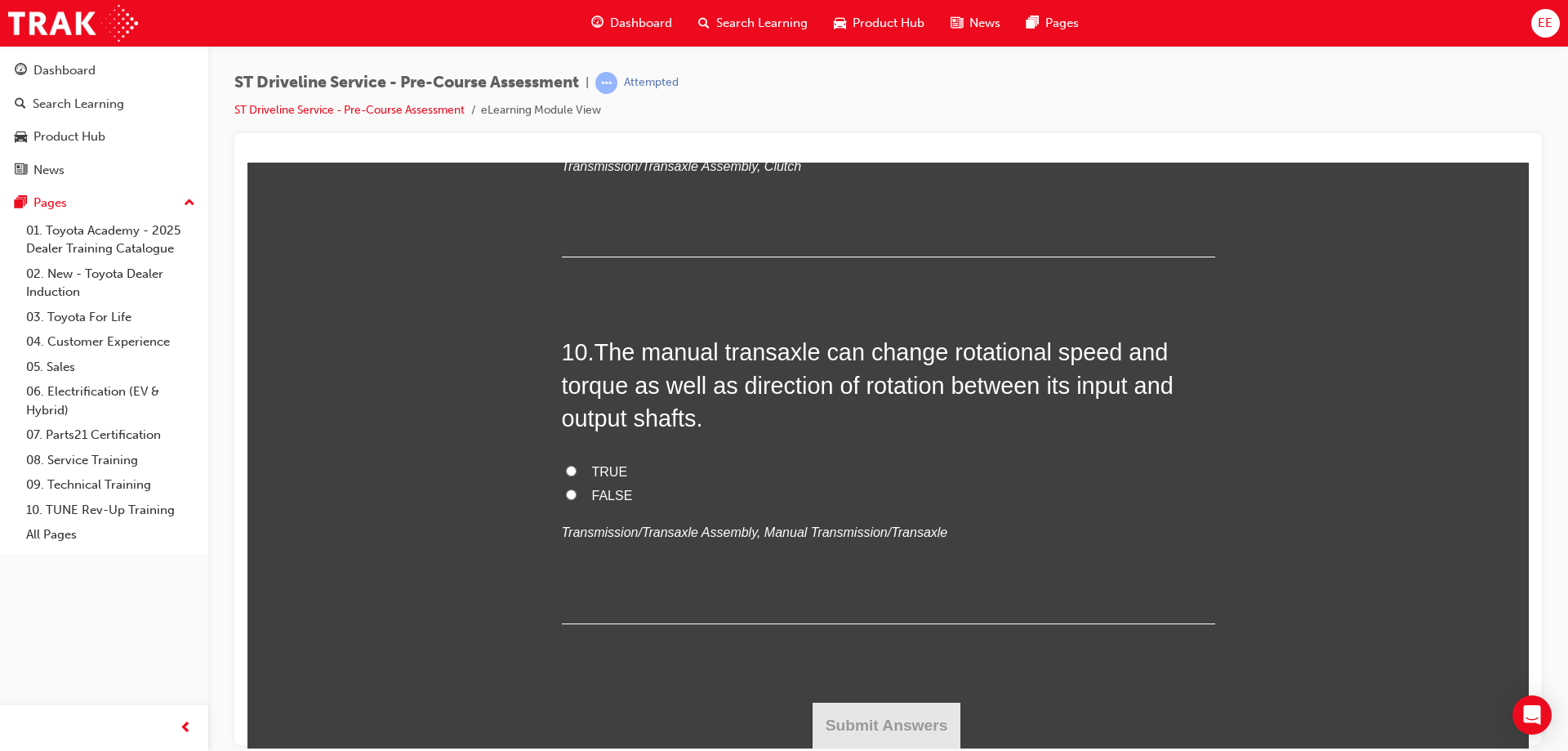
click at [592, 473] on span "TRUE" at bounding box center [610, 471] width 36 height 14
click at [576, 473] on input "TRUE" at bounding box center [571, 469] width 11 height 11
radio input "true"
click at [912, 712] on button "Submit Answers" at bounding box center [886, 724] width 149 height 45
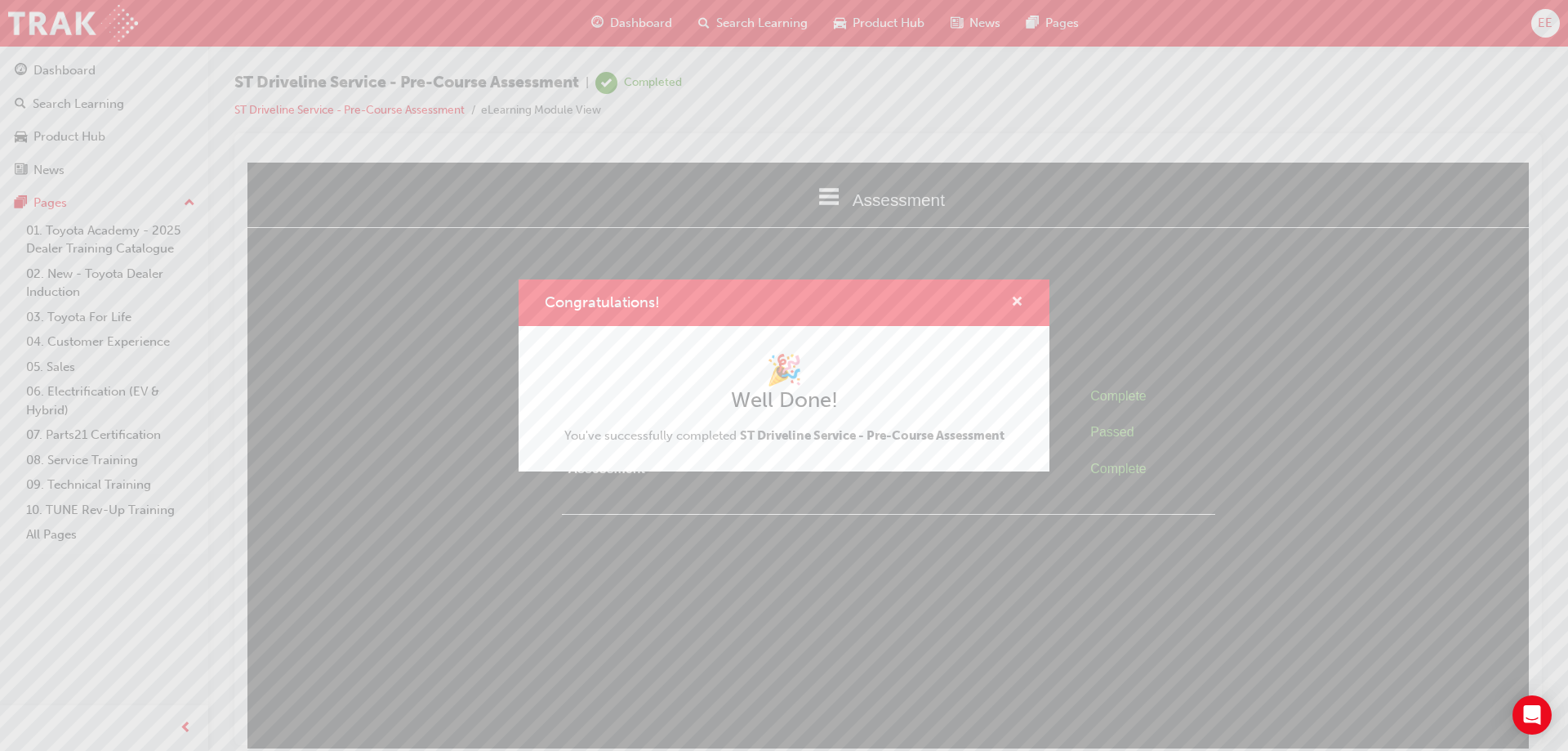
click at [1018, 300] on span "cross-icon" at bounding box center [1017, 303] width 12 height 15
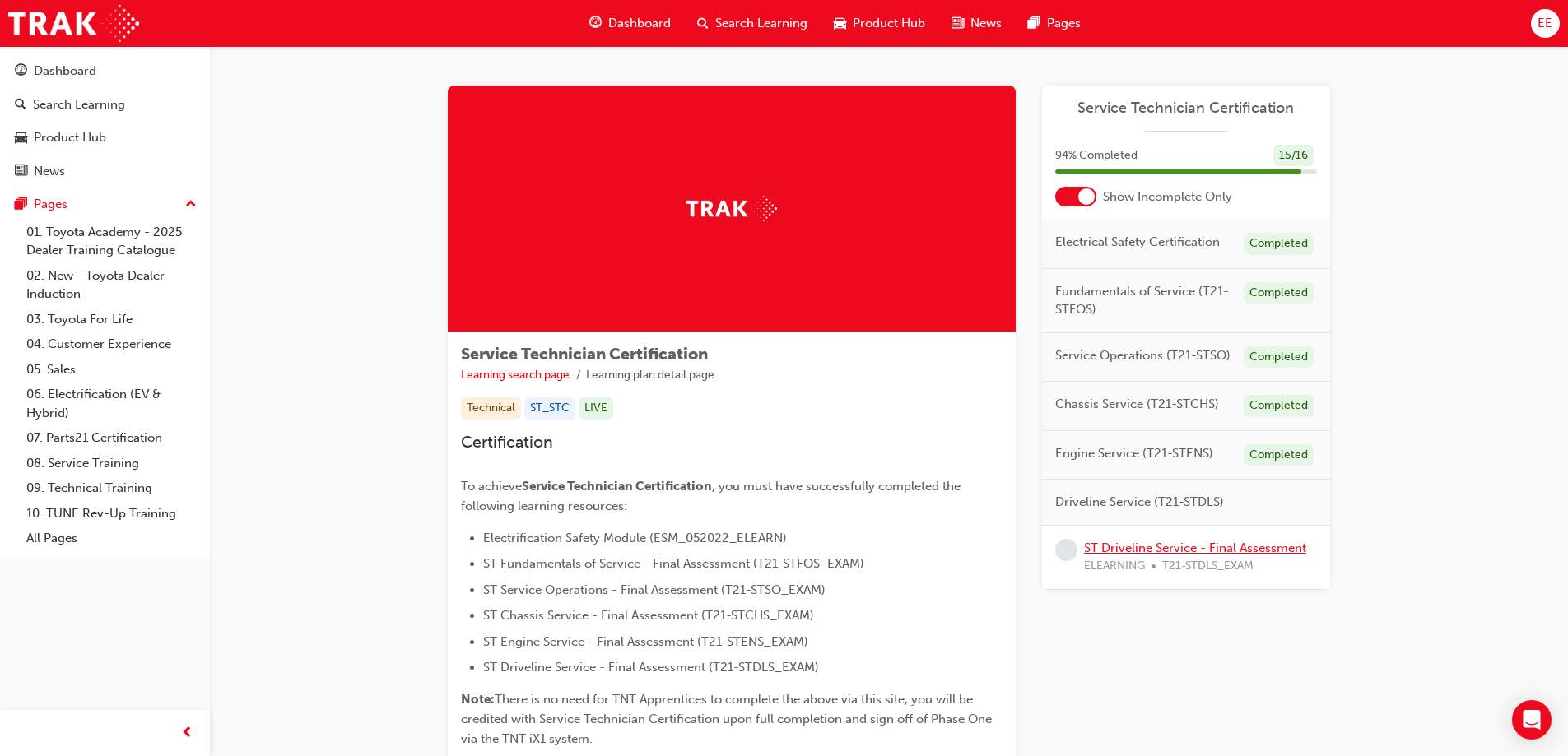
click at [1265, 550] on link "ST Driveline Service - Final Assessment" at bounding box center [1194, 547] width 222 height 15
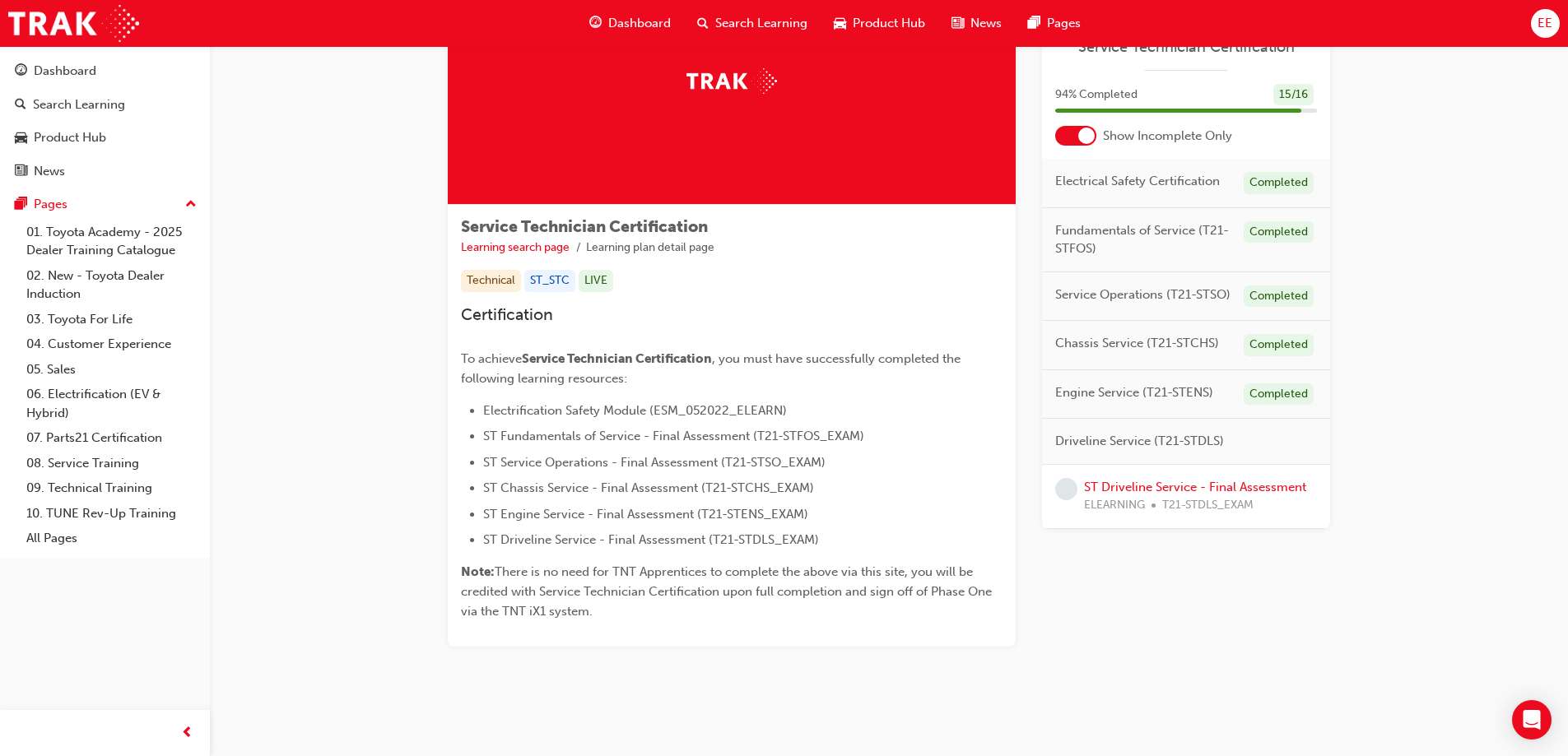
scroll to position [138, 0]
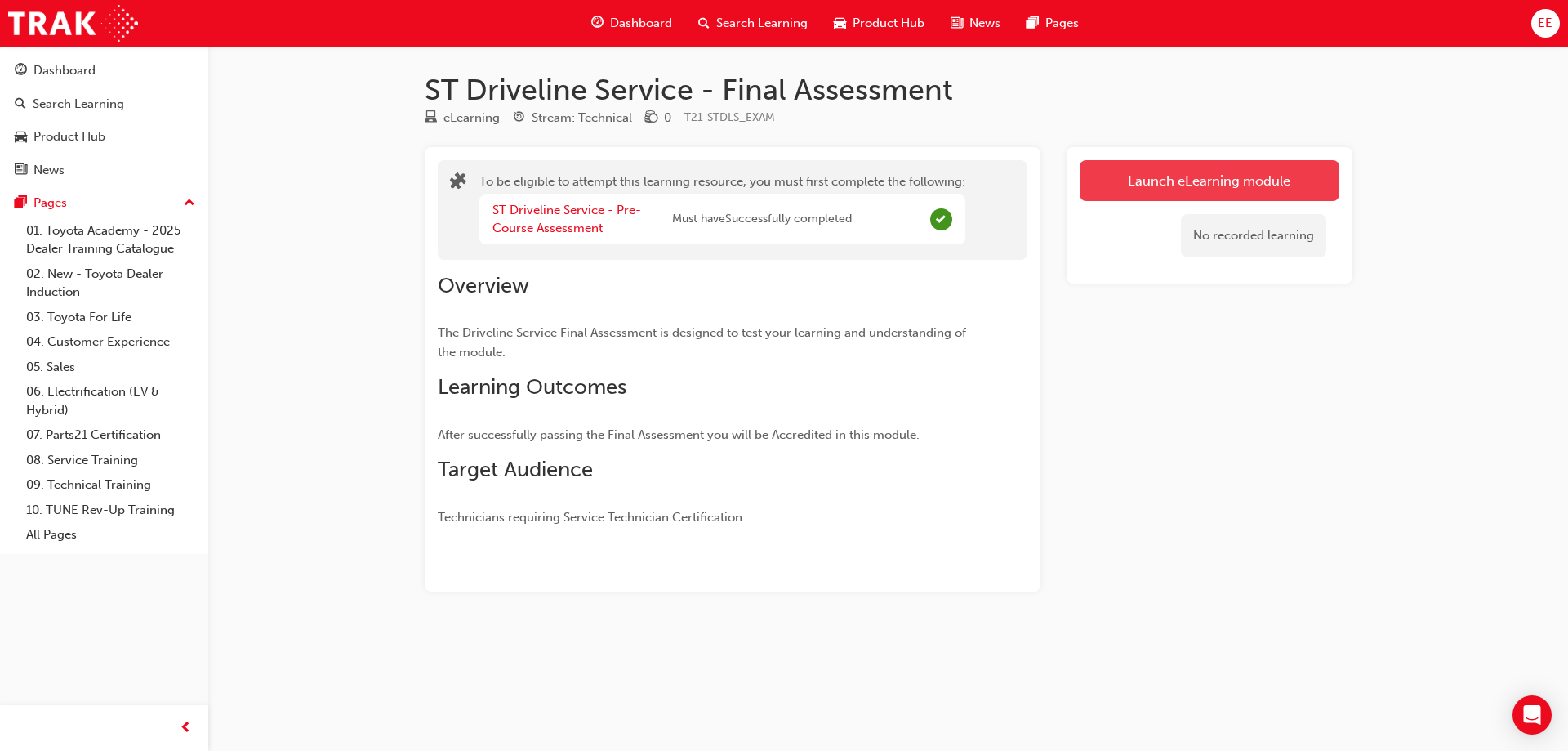
click at [1118, 190] on button "Launch eLearning module" at bounding box center [1210, 181] width 260 height 41
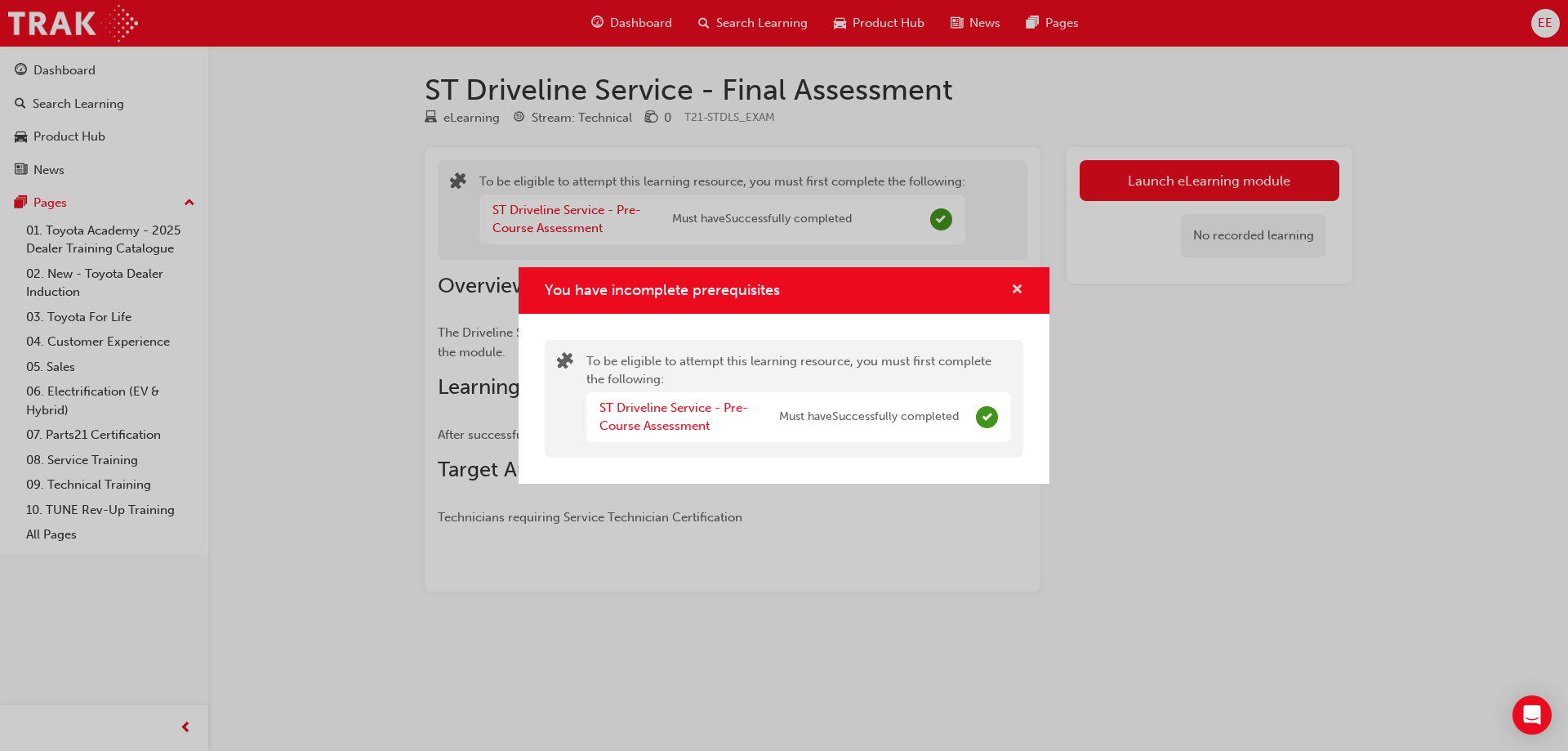
click at [1017, 292] on span "cross-icon" at bounding box center [1017, 290] width 12 height 15
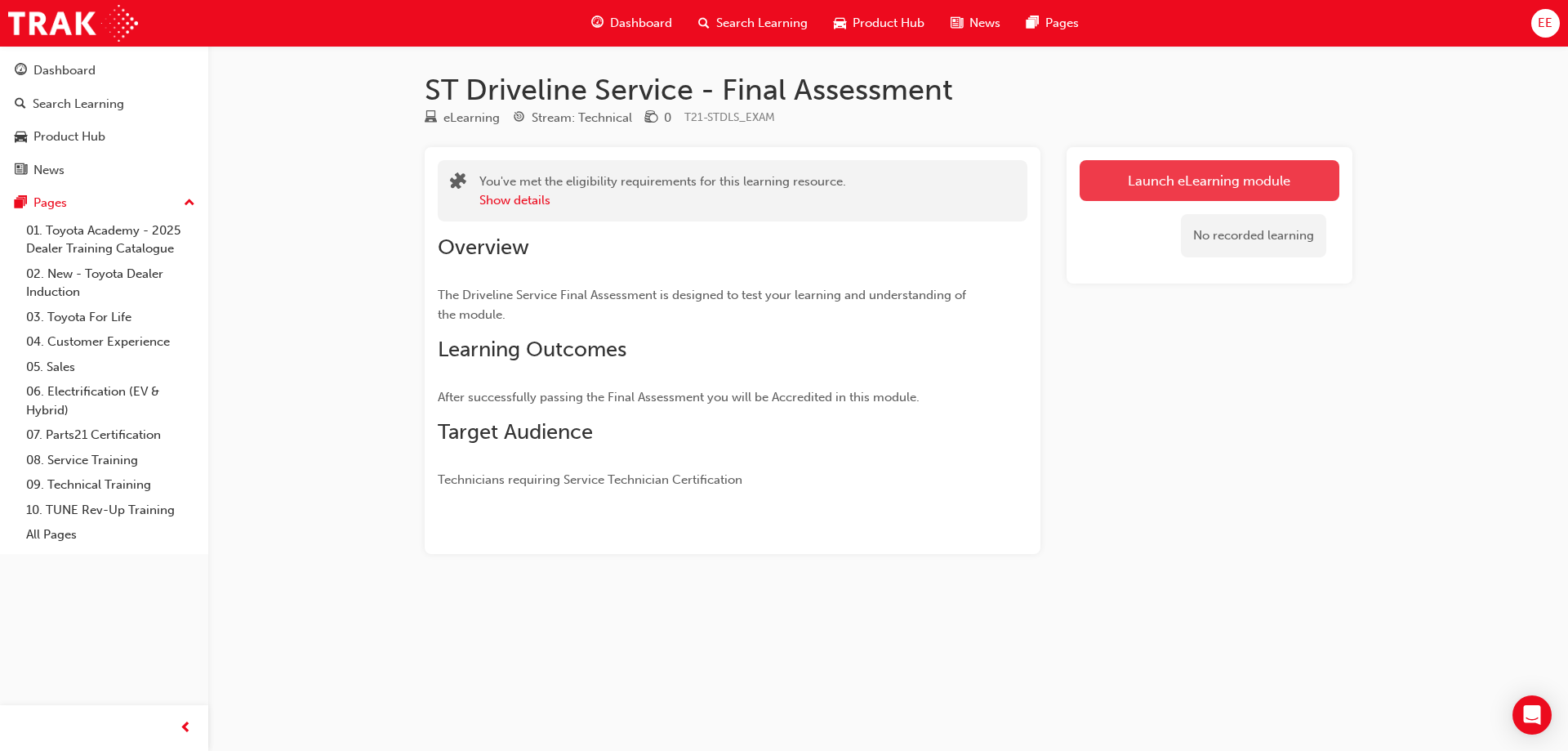
click at [1268, 185] on link "Launch eLearning module" at bounding box center [1210, 181] width 260 height 41
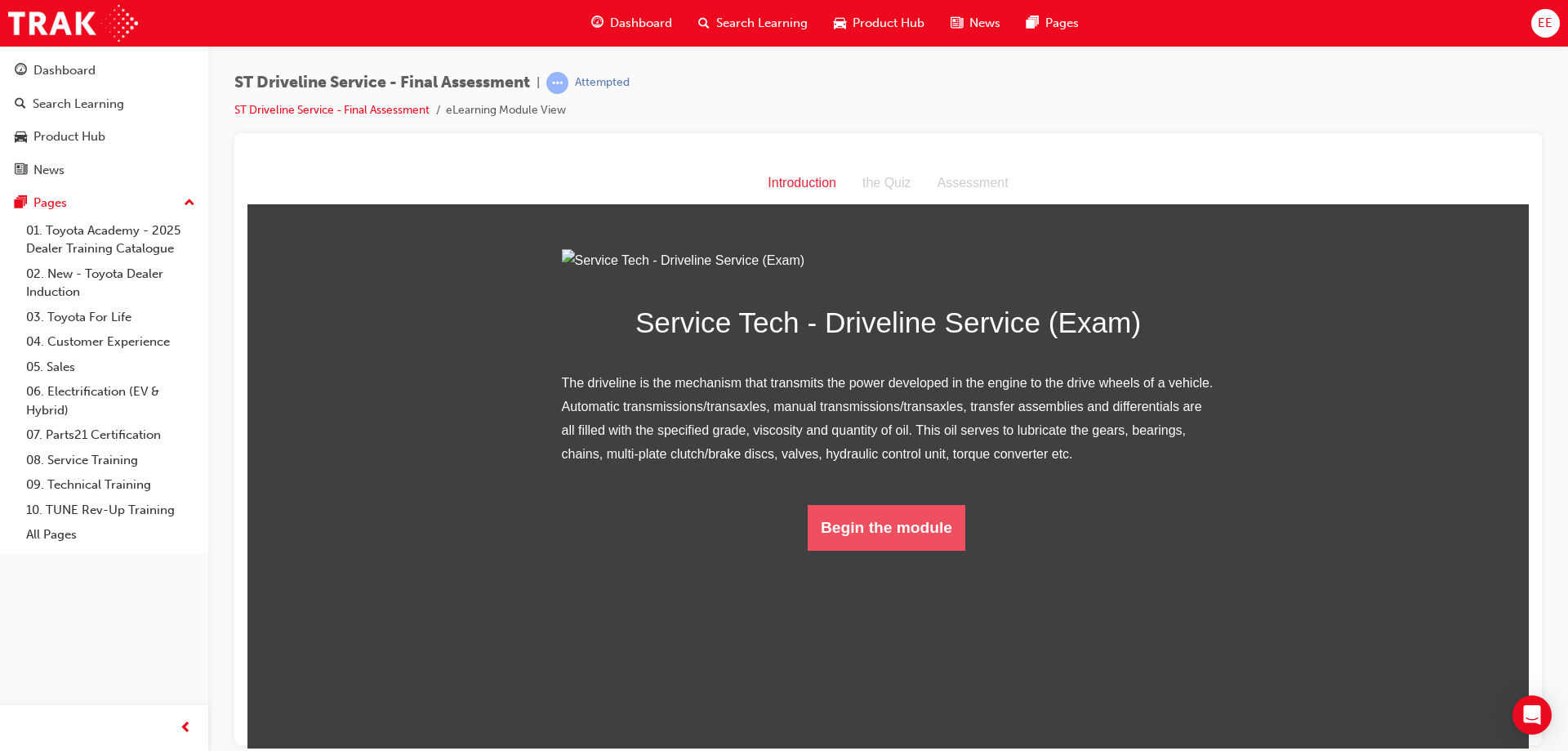
click at [905, 550] on button "Begin the module" at bounding box center [886, 527] width 157 height 45
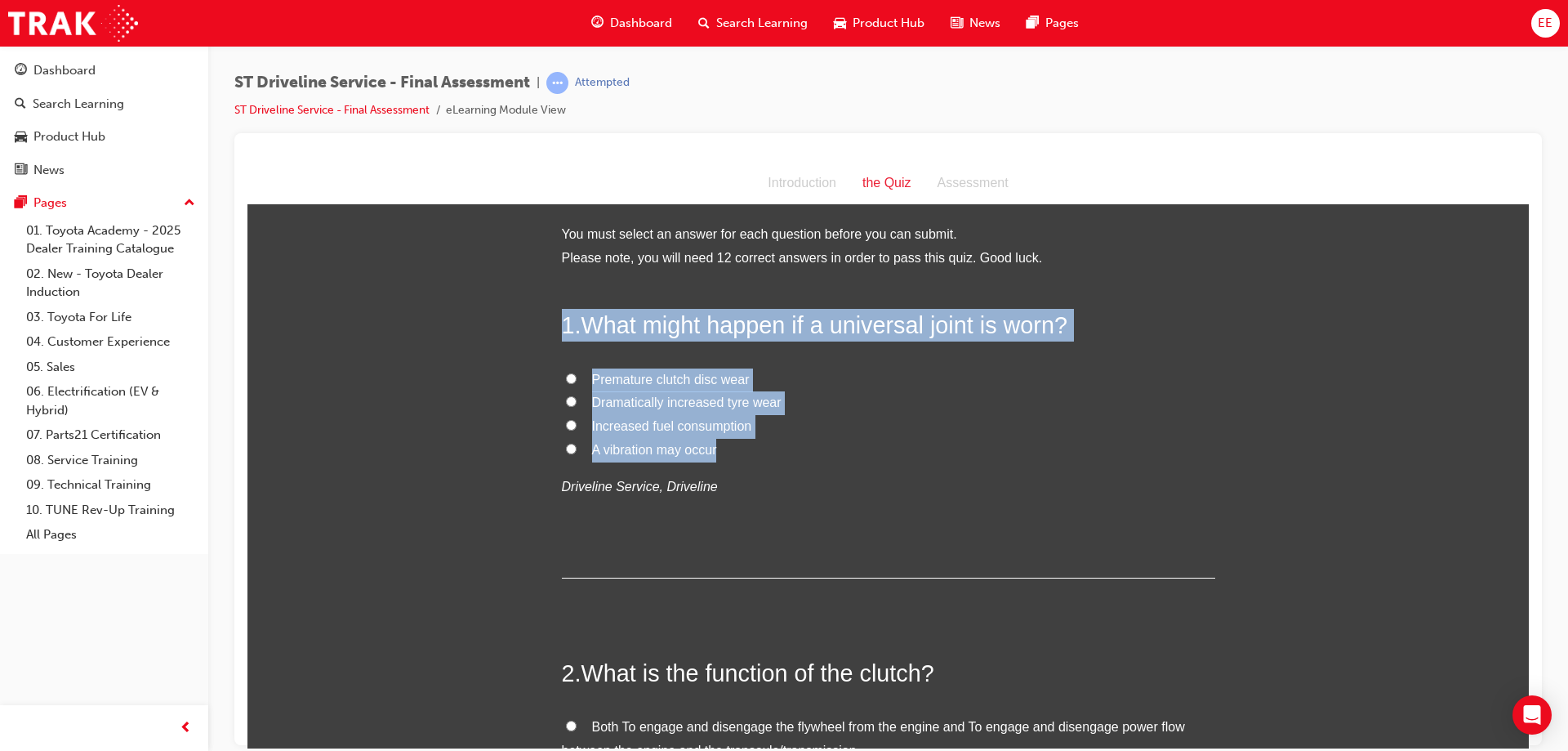
drag, startPoint x: 724, startPoint y: 453, endPoint x: 533, endPoint y: 325, distance: 229.9
copy div "1 . What might happen if a universal joint is worn? Premature clutch disc wear …"
click at [765, 391] on label "Dramatically increased tyre wear" at bounding box center [888, 403] width 653 height 24
click at [576, 396] on input "Dramatically increased tyre wear" at bounding box center [571, 401] width 11 height 11
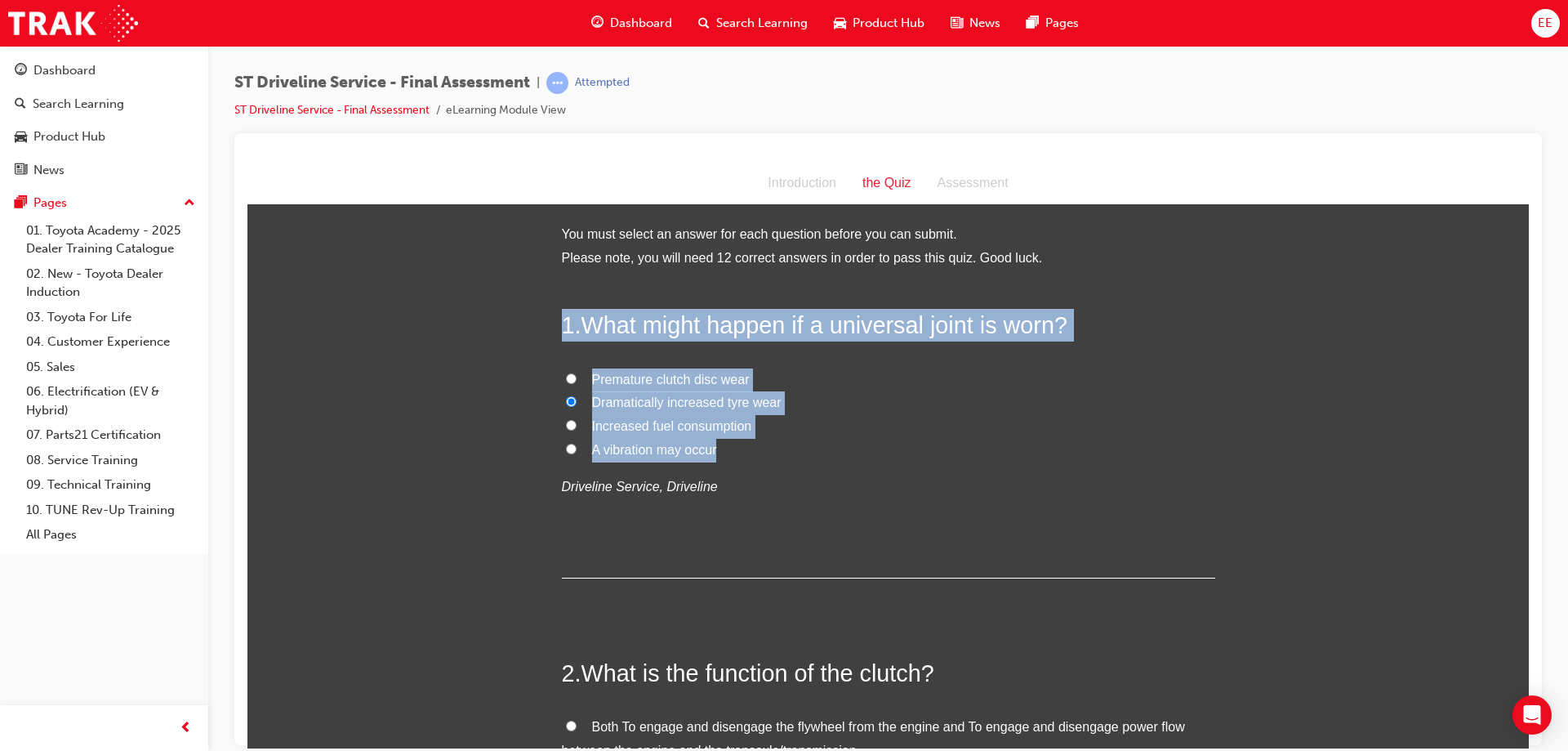
radio input "true"
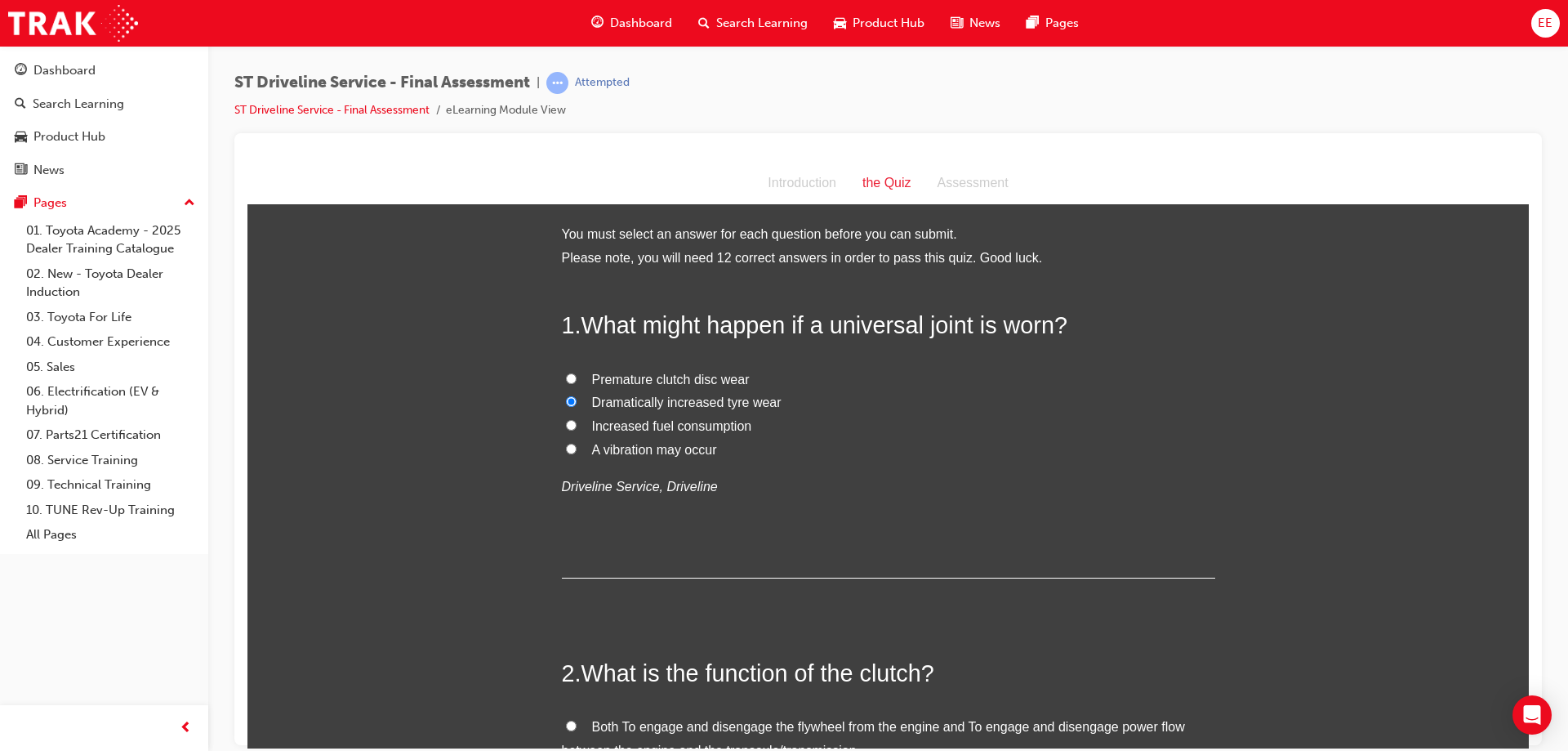
click at [730, 428] on span "Increased fuel consumption" at bounding box center [672, 425] width 160 height 14
click at [576, 428] on input "Increased fuel consumption" at bounding box center [571, 424] width 11 height 11
radio input "true"
click at [642, 461] on div "Premature clutch disc wear Dramatically increased tyre wear Increased fuel cons…" at bounding box center [888, 433] width 653 height 131
click at [592, 451] on span "A vibration may occur" at bounding box center [654, 449] width 125 height 14
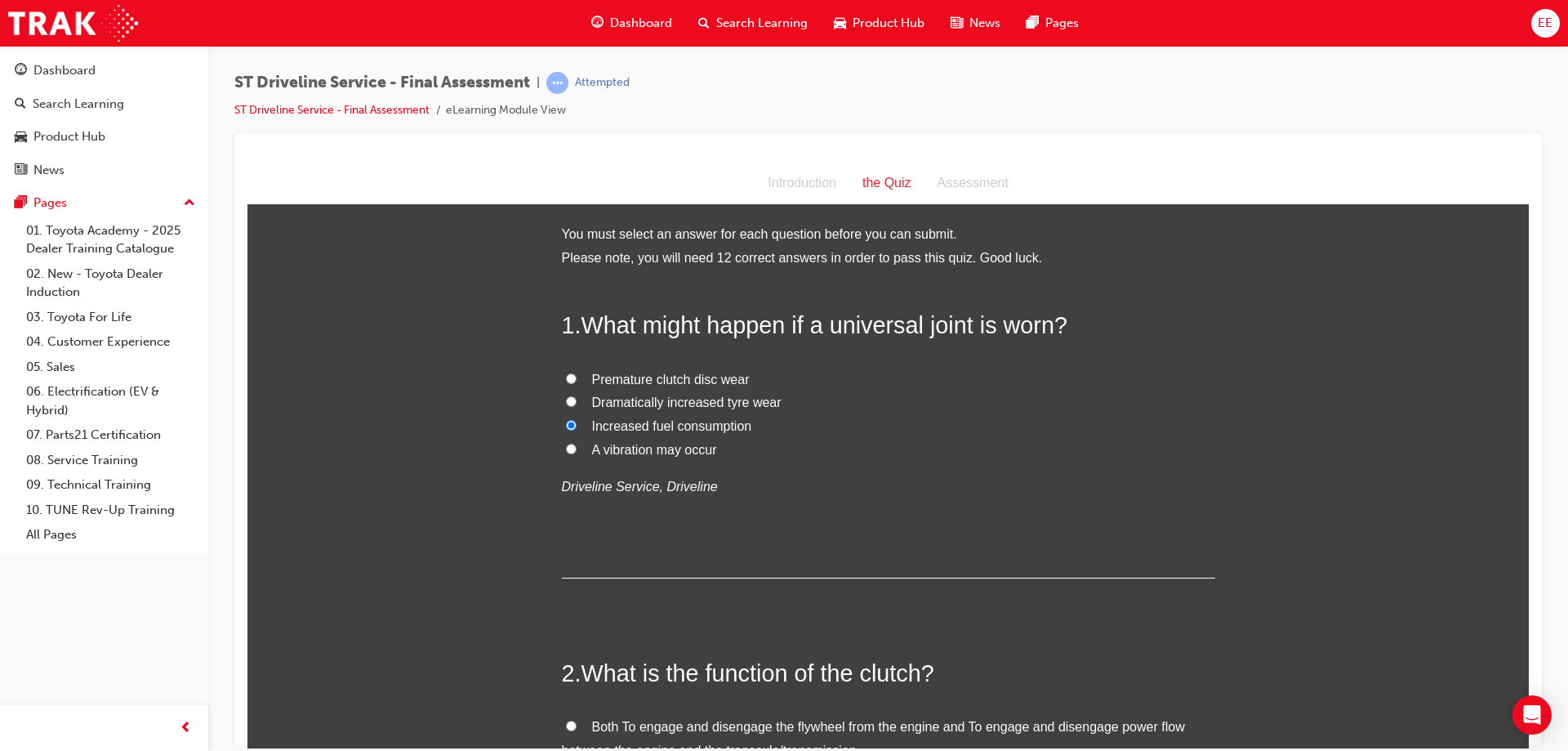
click at [576, 451] on input "A vibration may occur" at bounding box center [571, 448] width 11 height 11
radio input "true"
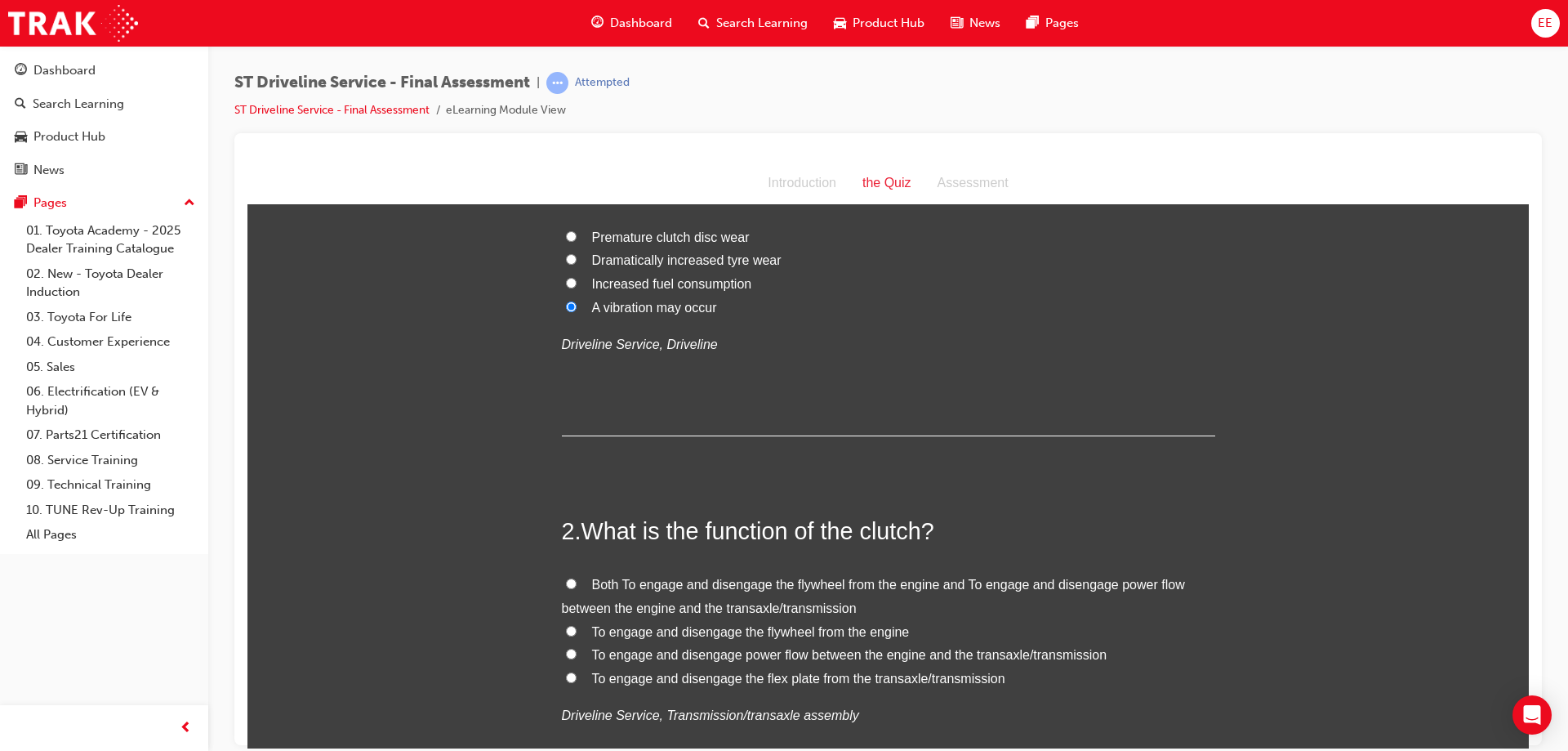
scroll to position [327, 0]
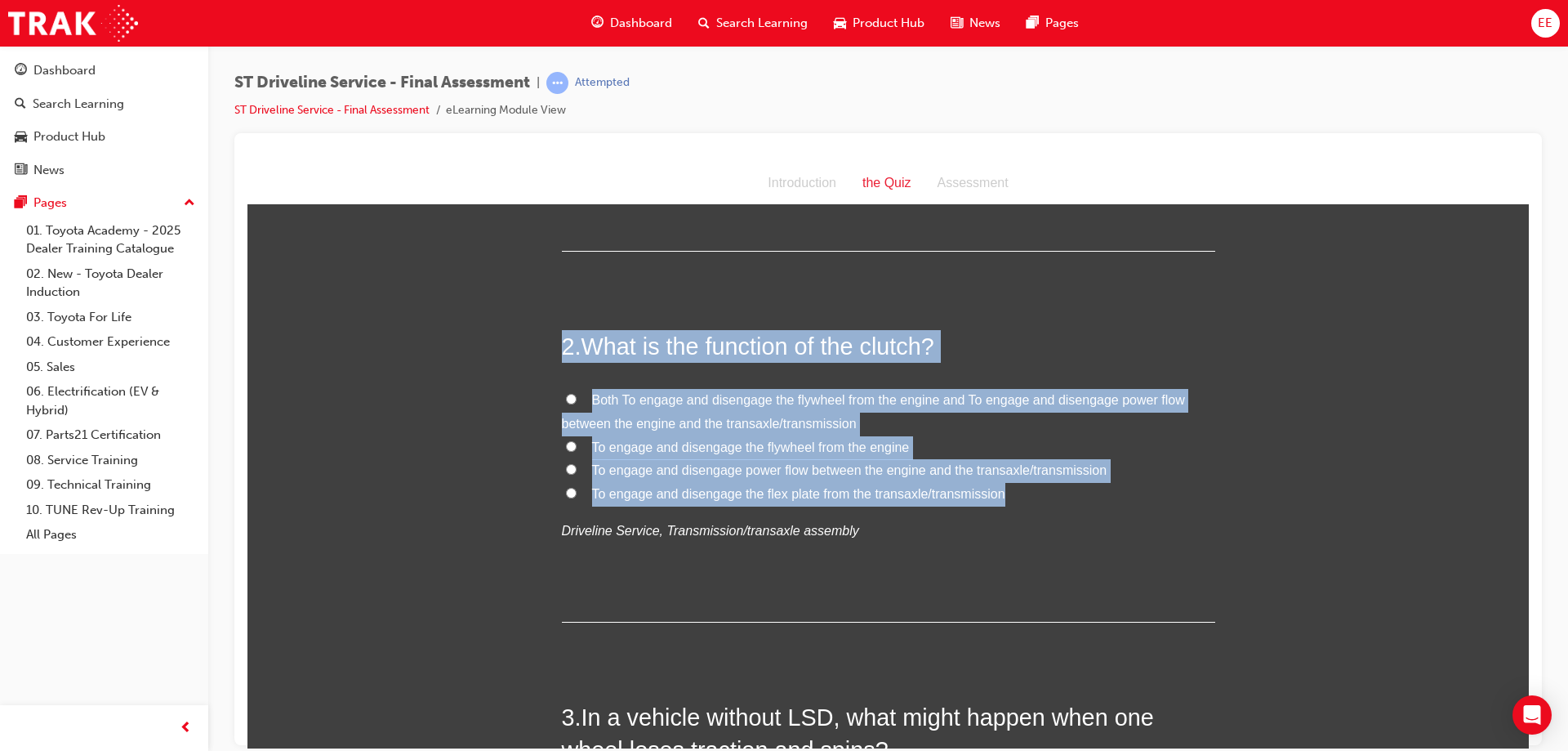
drag, startPoint x: 1017, startPoint y: 493, endPoint x: 493, endPoint y: 325, distance: 550.3
copy div "2 . What is the function of the clutch? Both To engage and disengage the flywhe…"
click at [608, 388] on label "Both To engage and disengage the flywheel from the engine and To engage and dis…" at bounding box center [888, 411] width 653 height 47
click at [576, 393] on input "Both To engage and disengage the flywheel from the engine and To engage and dis…" at bounding box center [571, 398] width 11 height 11
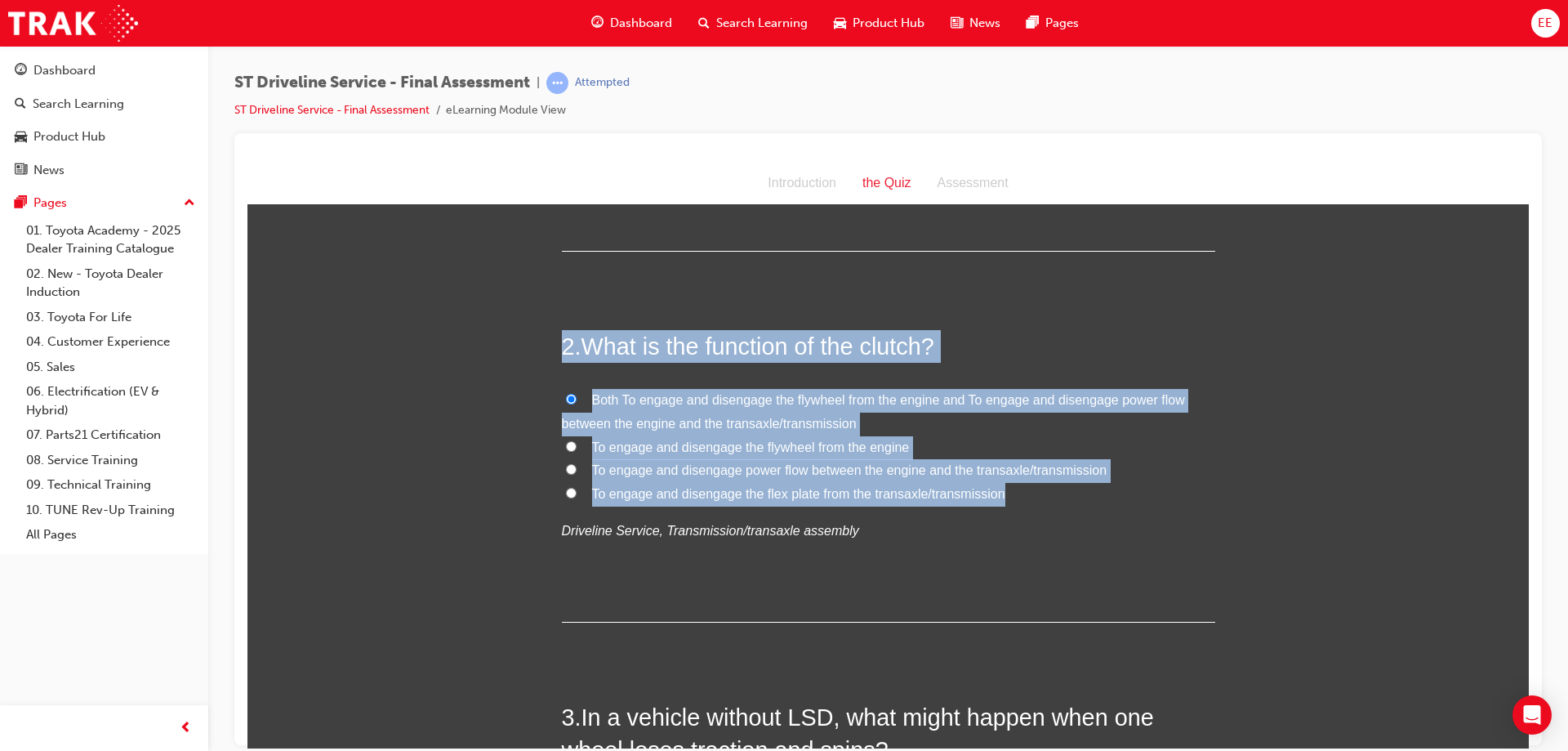
radio input "true"
click at [742, 447] on span "To engage and disengage the flywheel from the engine" at bounding box center [751, 447] width 318 height 14
click at [576, 447] on input "To engage and disengage the flywheel from the engine" at bounding box center [571, 445] width 11 height 11
radio input "true"
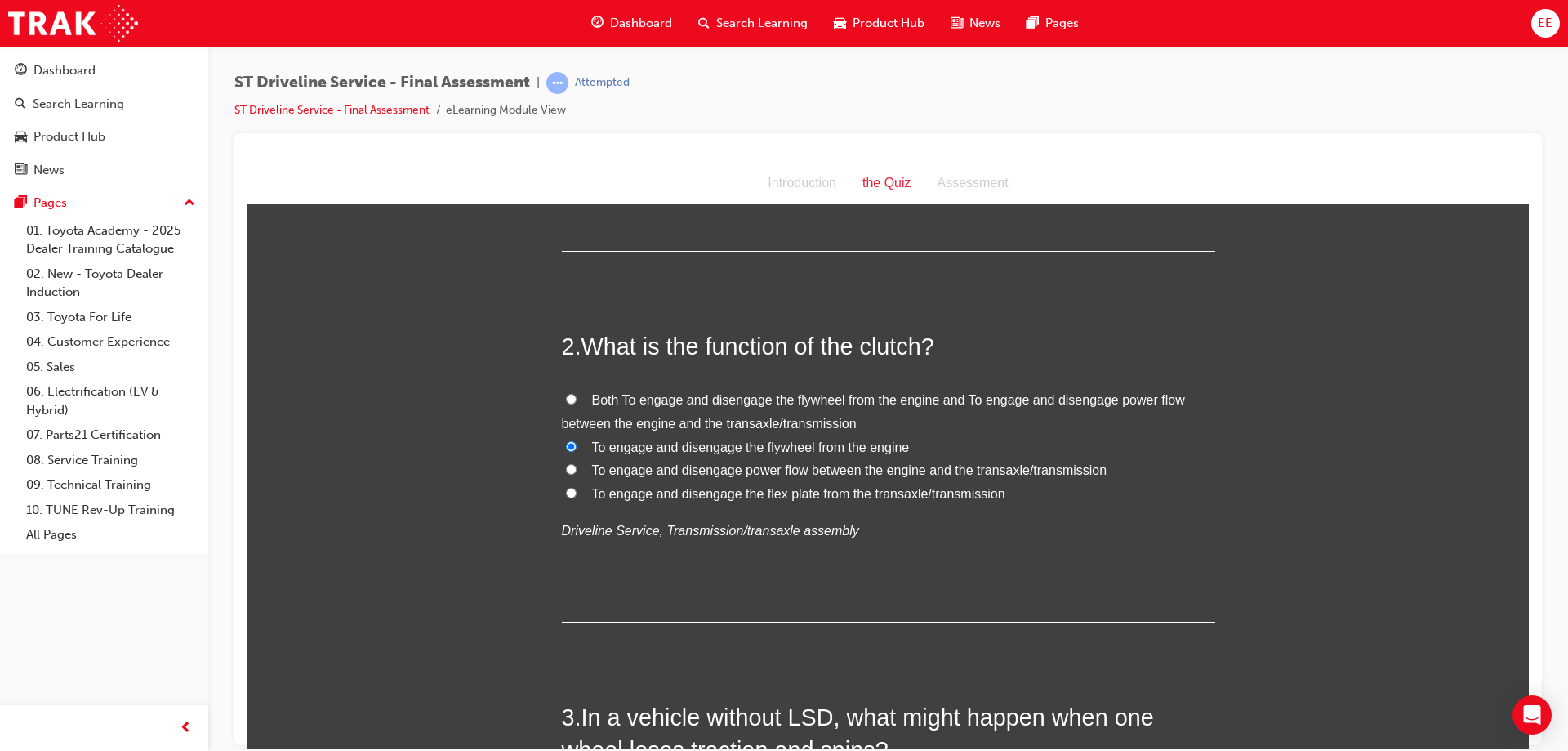
click at [643, 388] on label "Both To engage and disengage the flywheel from the engine and To engage and dis…" at bounding box center [888, 411] width 653 height 47
click at [576, 393] on input "Both To engage and disengage the flywheel from the engine and To engage and dis…" at bounding box center [571, 398] width 11 height 11
radio input "true"
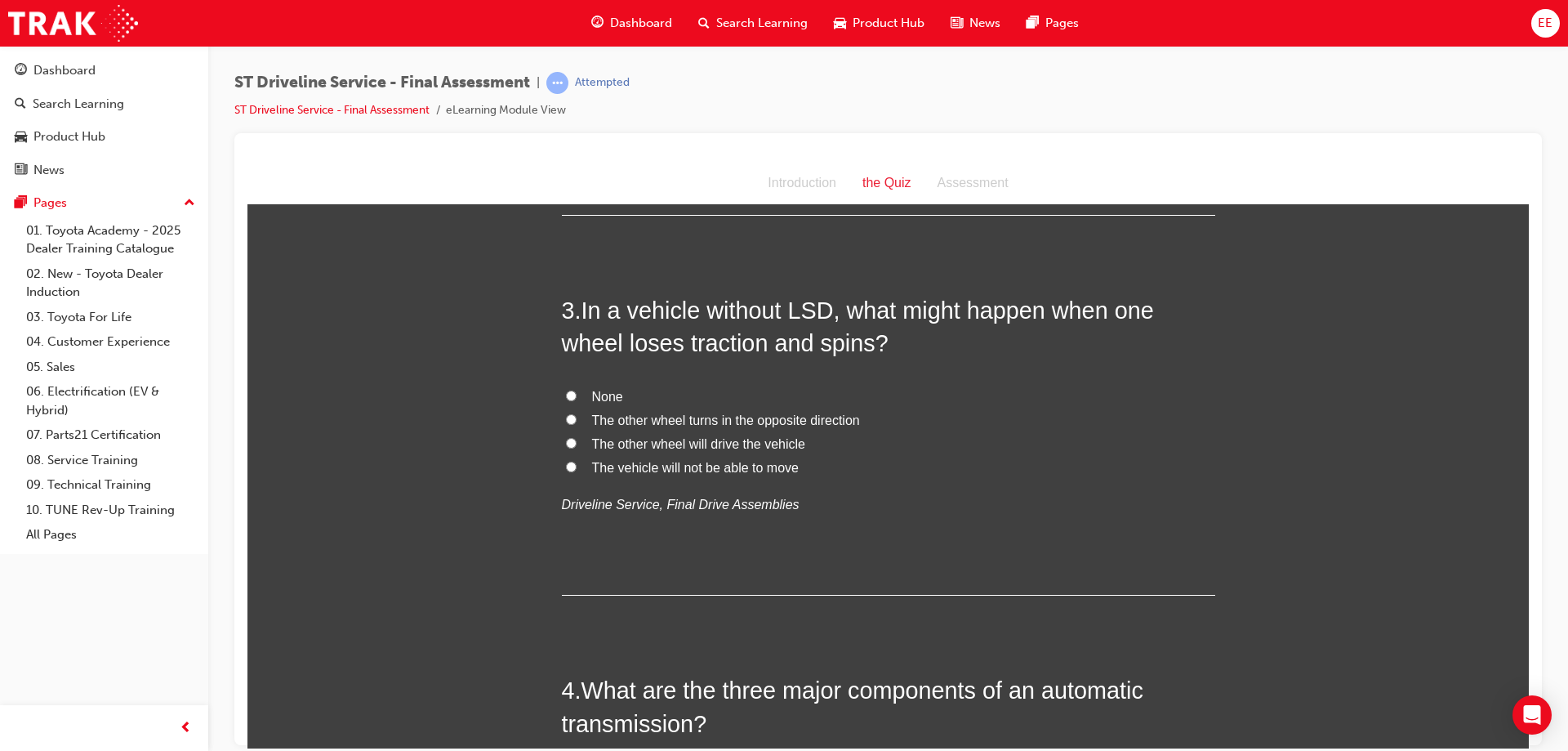
scroll to position [735, 0]
drag, startPoint x: 819, startPoint y: 476, endPoint x: 538, endPoint y: 318, distance: 322.4
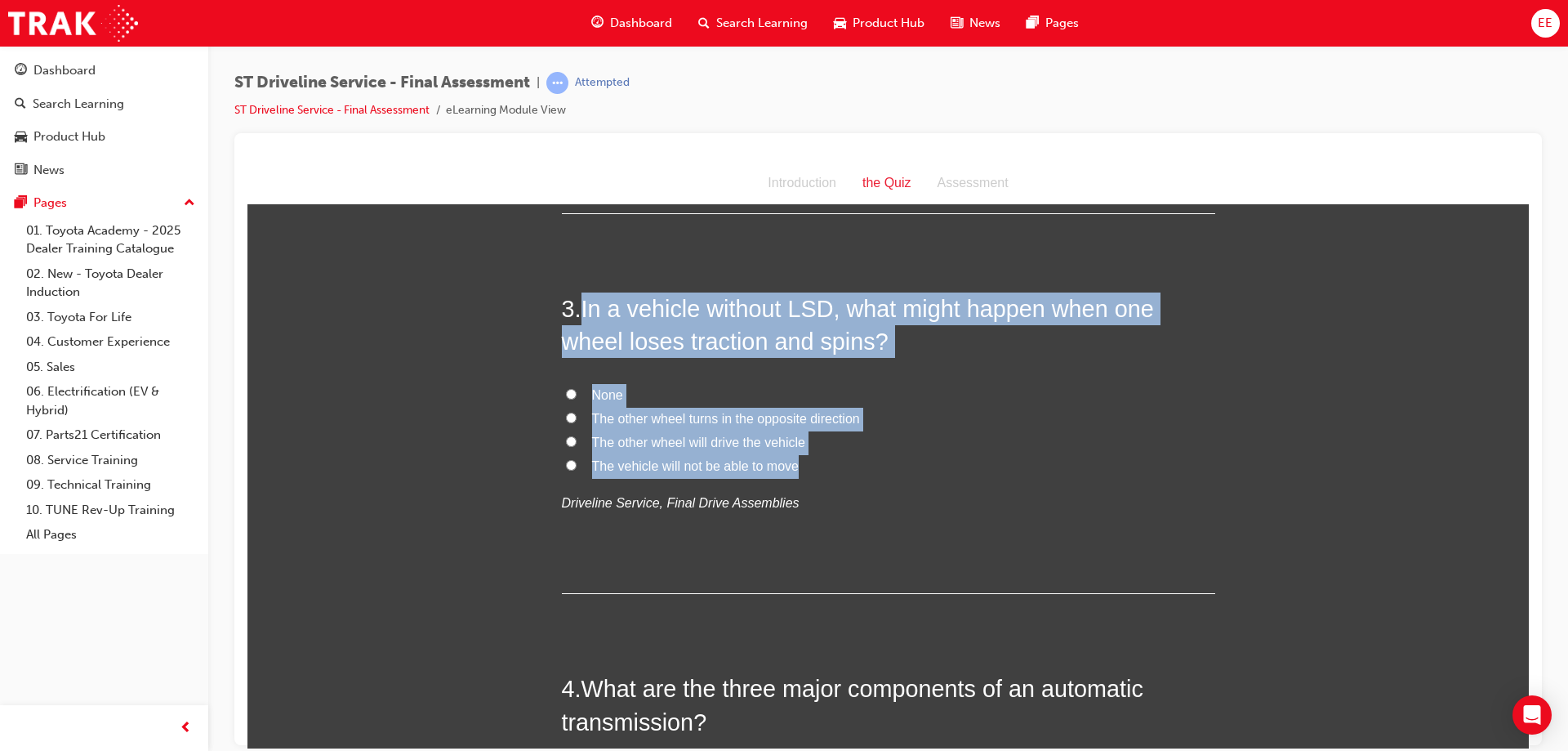
drag, startPoint x: 577, startPoint y: 299, endPoint x: 887, endPoint y: 467, distance: 352.6
click at [887, 467] on div "3 . In a vehicle without LSD, what might happen when one wheel loses traction a…" at bounding box center [888, 442] width 653 height 302
copy div "In a vehicle without LSD, what might happen when one wheel loses traction and s…"
click at [886, 353] on h2 "3 . In a vehicle without LSD, what might happen when one wheel loses traction a…" at bounding box center [888, 324] width 653 height 66
click at [866, 343] on span "In a vehicle without LSD, what might happen when one wheel loses traction and s…" at bounding box center [858, 325] width 592 height 59
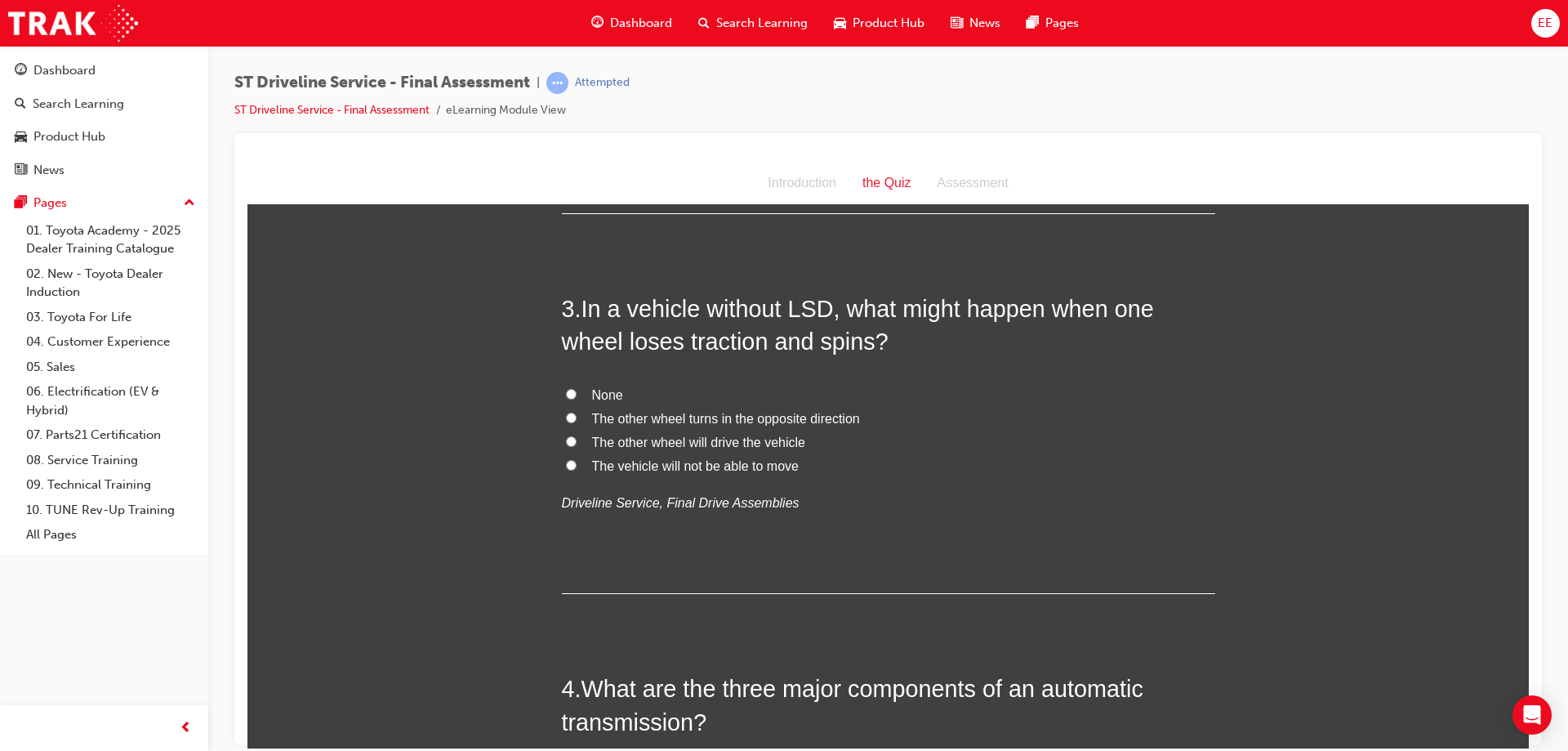
click at [628, 421] on span "The other wheel turns in the opposite direction" at bounding box center [726, 418] width 268 height 14
click at [576, 421] on input "The other wheel turns in the opposite direction" at bounding box center [571, 416] width 11 height 11
radio input "true"
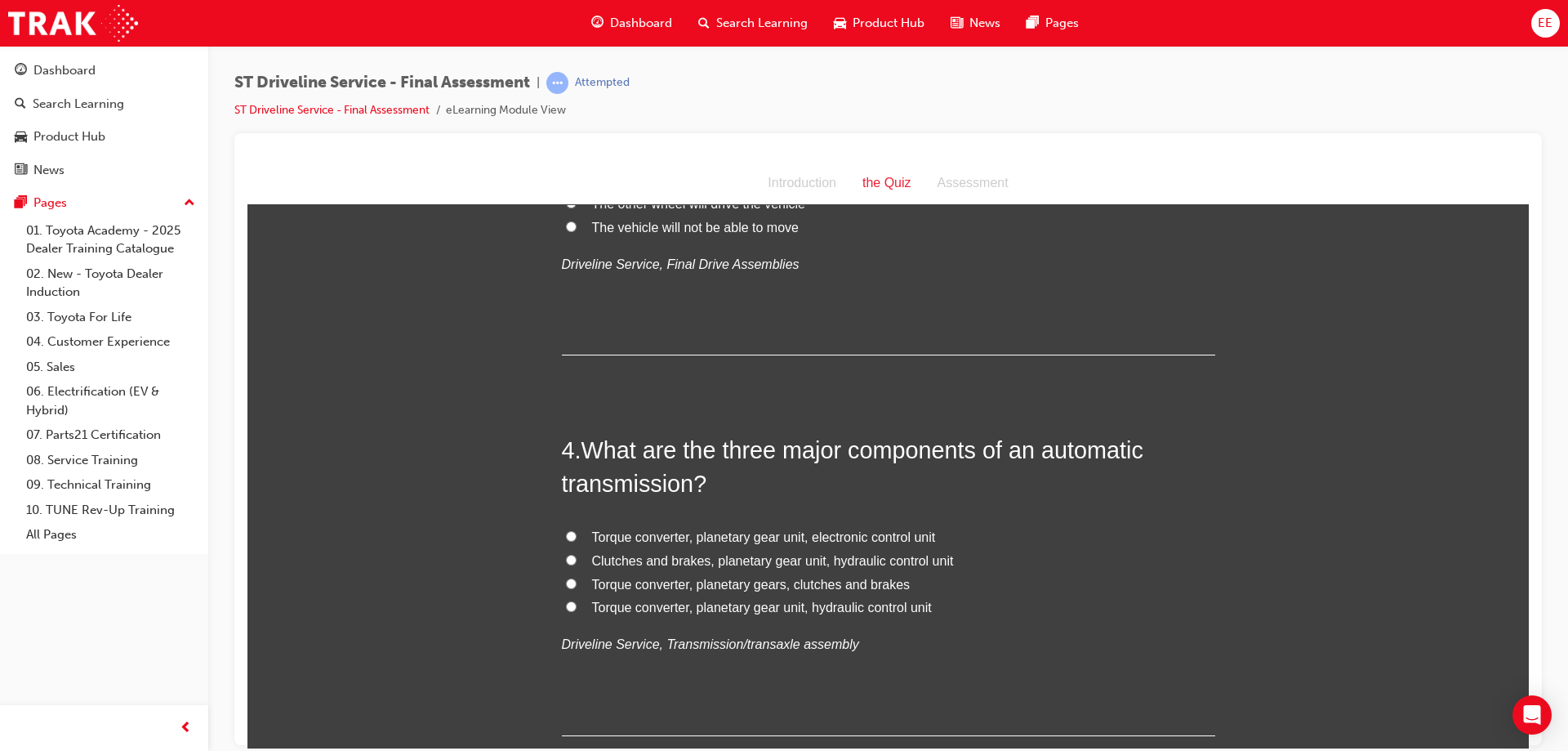
scroll to position [1062, 0]
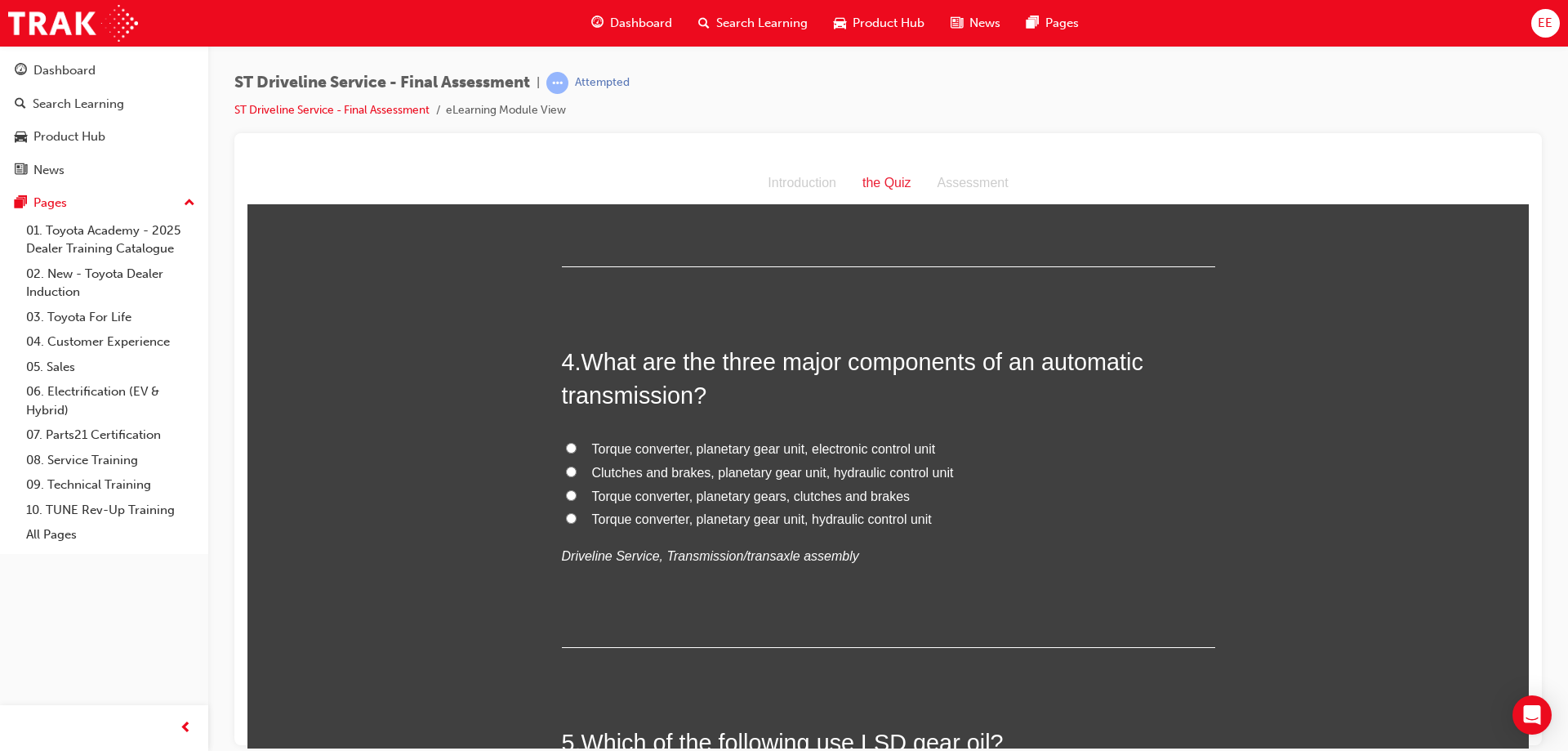
click at [819, 495] on span "Torque converter, planetary gears, clutches and brakes" at bounding box center [752, 495] width 319 height 14
click at [576, 495] on input "Torque converter, planetary gears, clutches and brakes" at bounding box center [571, 494] width 11 height 11
radio input "true"
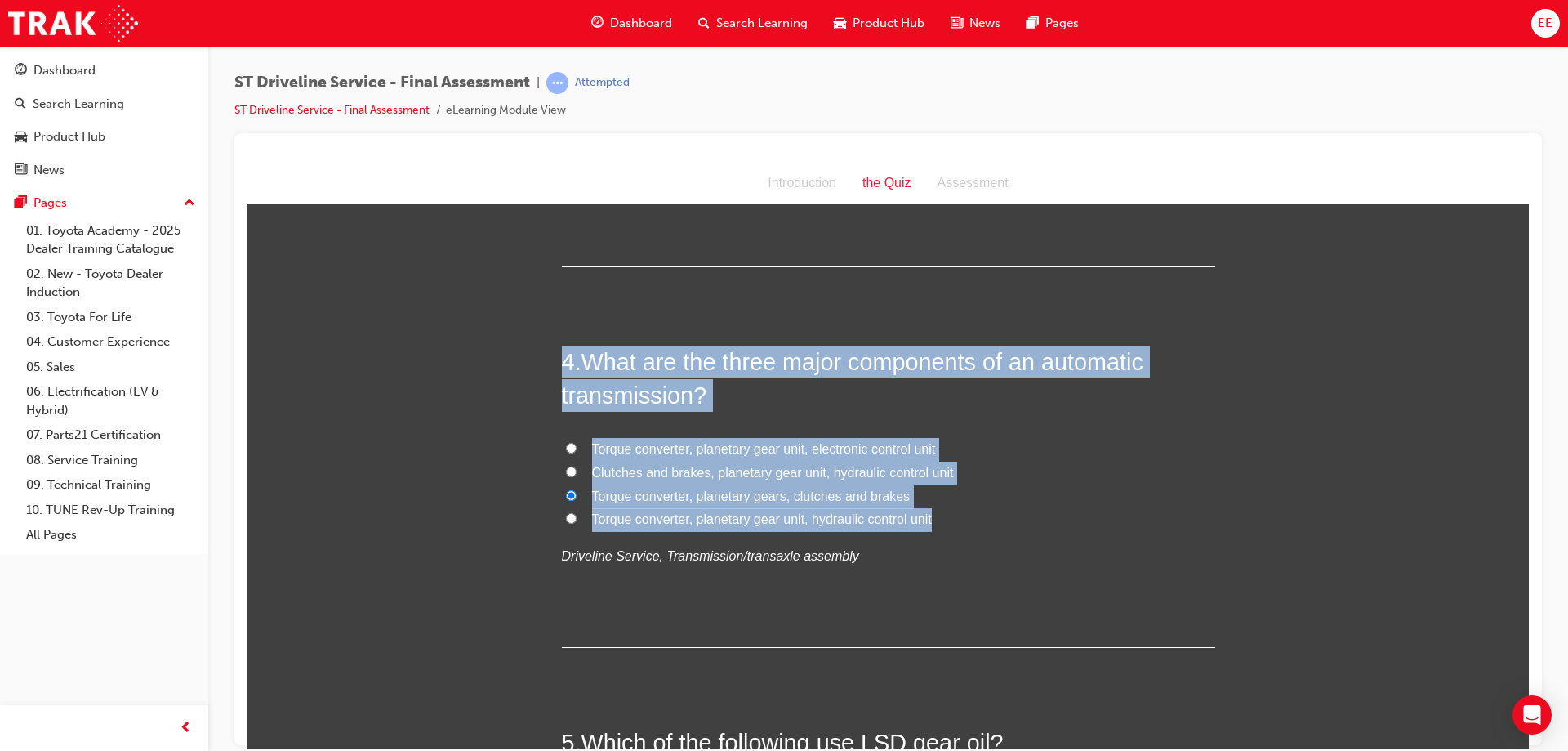
drag, startPoint x: 947, startPoint y: 526, endPoint x: 545, endPoint y: 366, distance: 432.7
copy div "4 . What are the three major components of an automatic transmission? Torque co…"
click at [568, 520] on input "Torque converter, planetary gear unit, hydraulic control unit" at bounding box center [571, 518] width 11 height 11
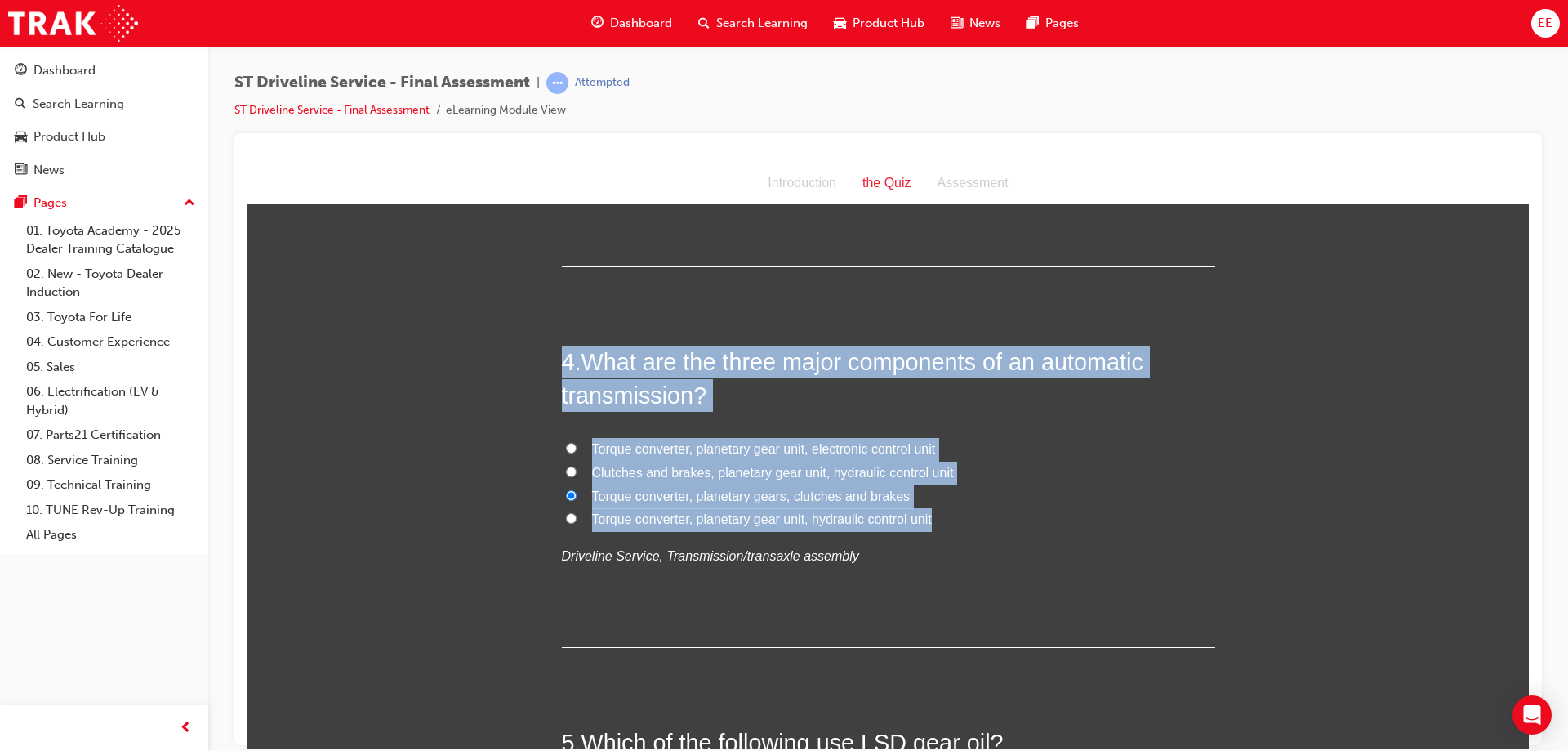
radio input "true"
click at [651, 362] on span "What are the three major components of an automatic transmission?" at bounding box center [852, 378] width 581 height 59
click at [624, 369] on span "What are the three major components of an automatic transmission?" at bounding box center [852, 378] width 581 height 59
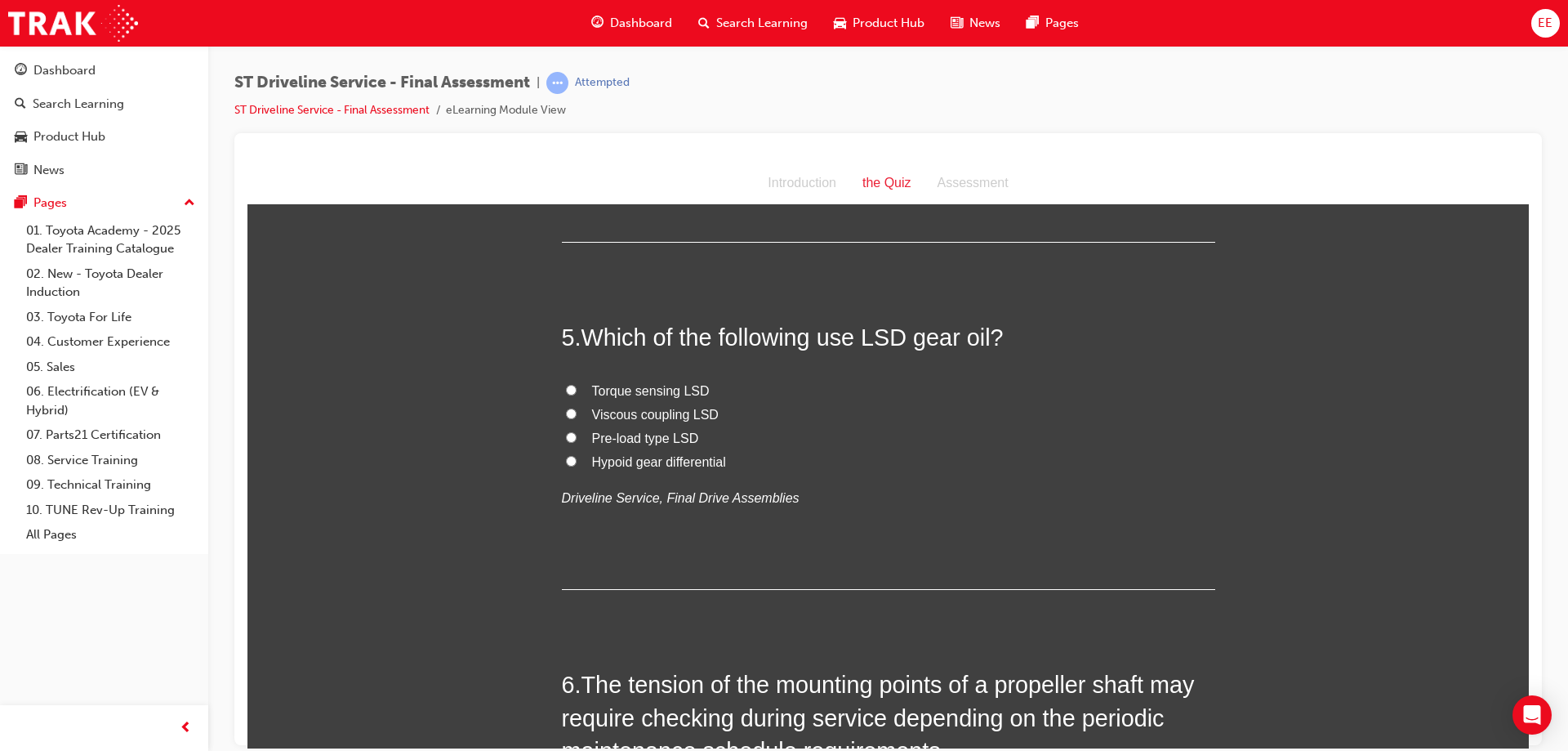
scroll to position [1471, 0]
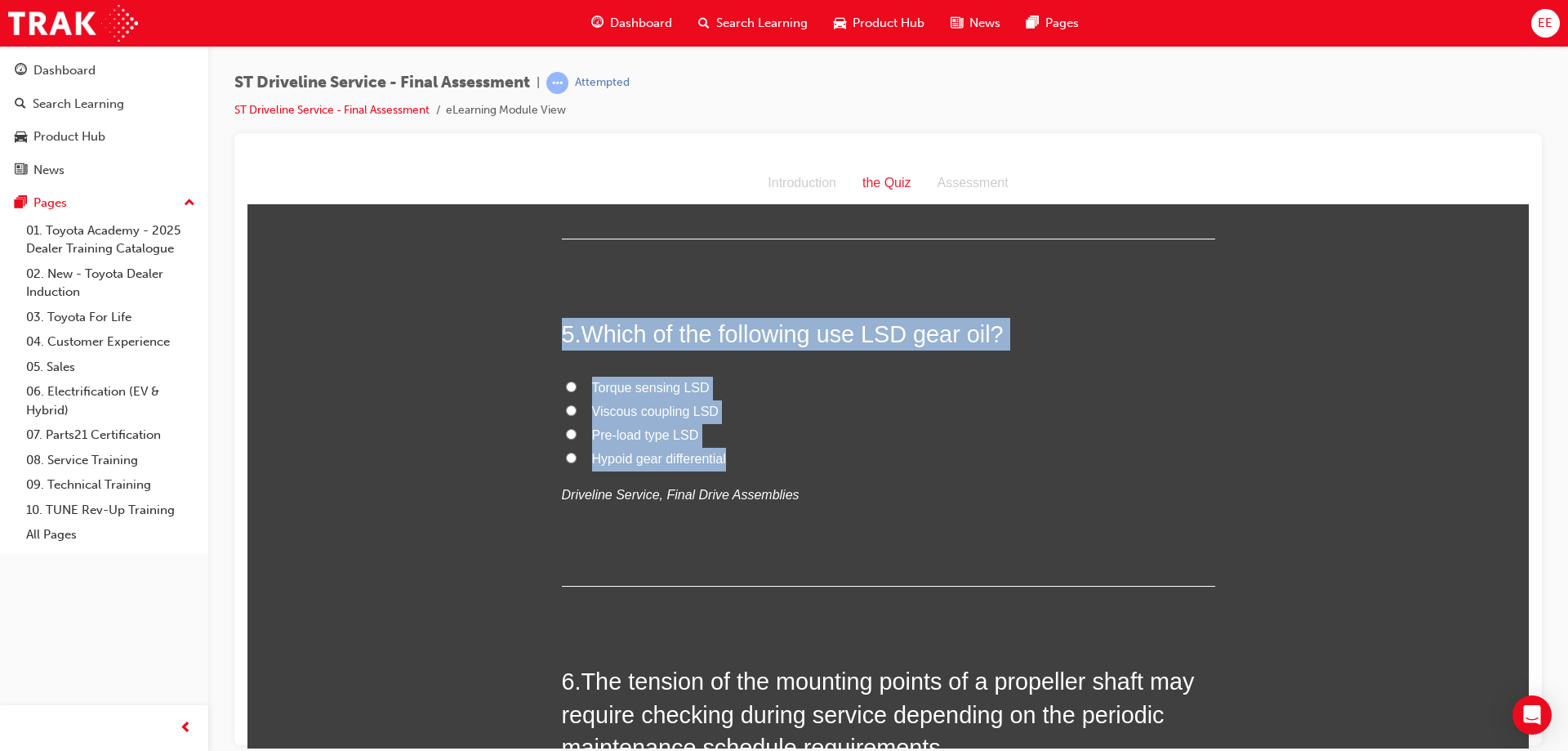
drag, startPoint x: 781, startPoint y: 455, endPoint x: 544, endPoint y: 327, distance: 269.4
copy div "5 . Which of the following use LSD gear oil? Torque sensing LSD Viscous couplin…"
click at [696, 421] on label "Viscous coupling LSD" at bounding box center [888, 411] width 653 height 24
click at [576, 415] on input "Viscous coupling LSD" at bounding box center [571, 409] width 11 height 11
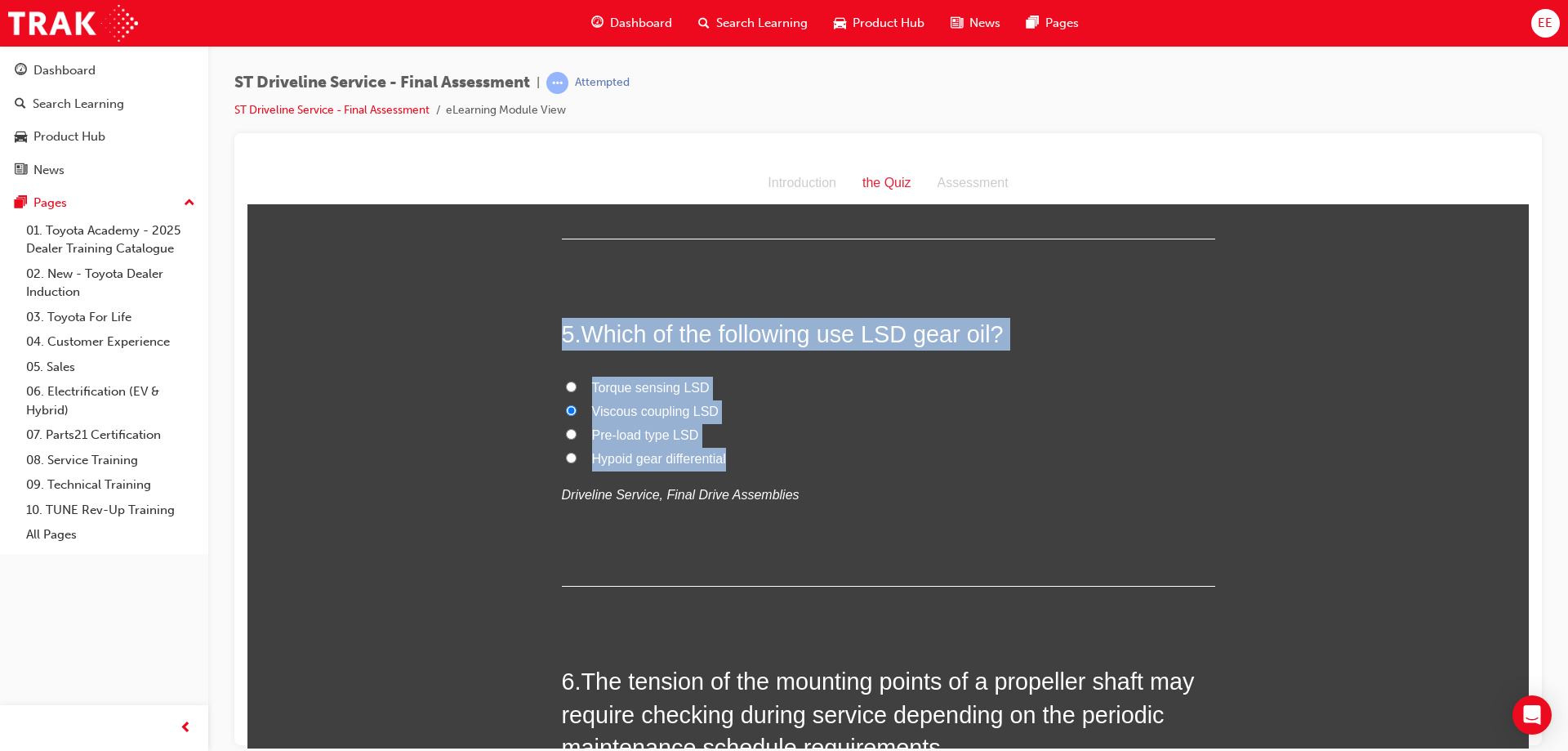
radio input "true"
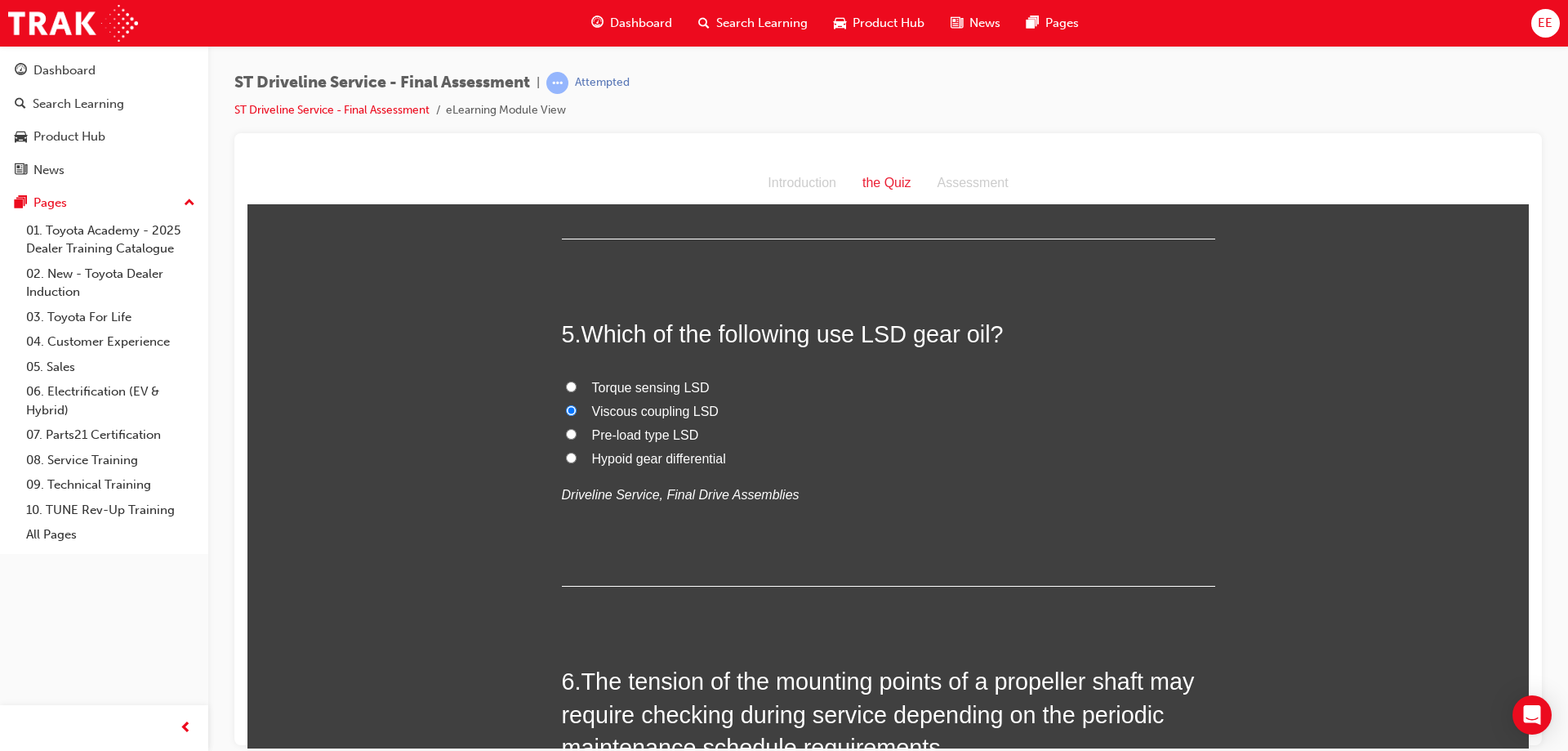
click at [690, 386] on span "Torque sensing LSD" at bounding box center [651, 387] width 118 height 14
click at [576, 386] on input "Torque sensing LSD" at bounding box center [571, 386] width 11 height 11
radio input "true"
click at [643, 431] on span "Pre-load type LSD" at bounding box center [645, 434] width 107 height 14
click at [576, 431] on input "Pre-load type LSD" at bounding box center [571, 433] width 11 height 11
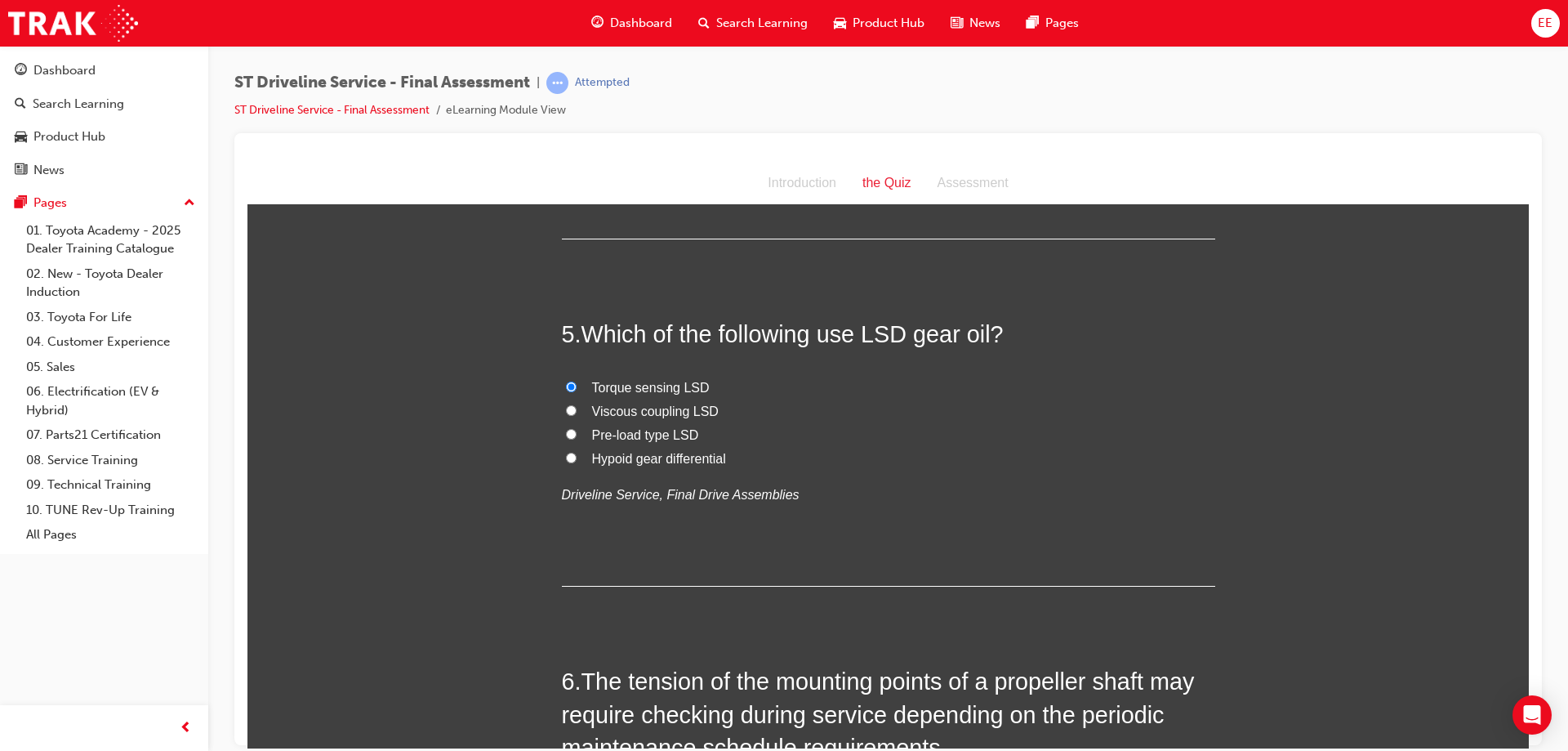
radio input "true"
click at [647, 383] on span "Torque sensing LSD" at bounding box center [651, 387] width 118 height 14
click at [576, 383] on input "Torque sensing LSD" at bounding box center [571, 386] width 11 height 11
radio input "true"
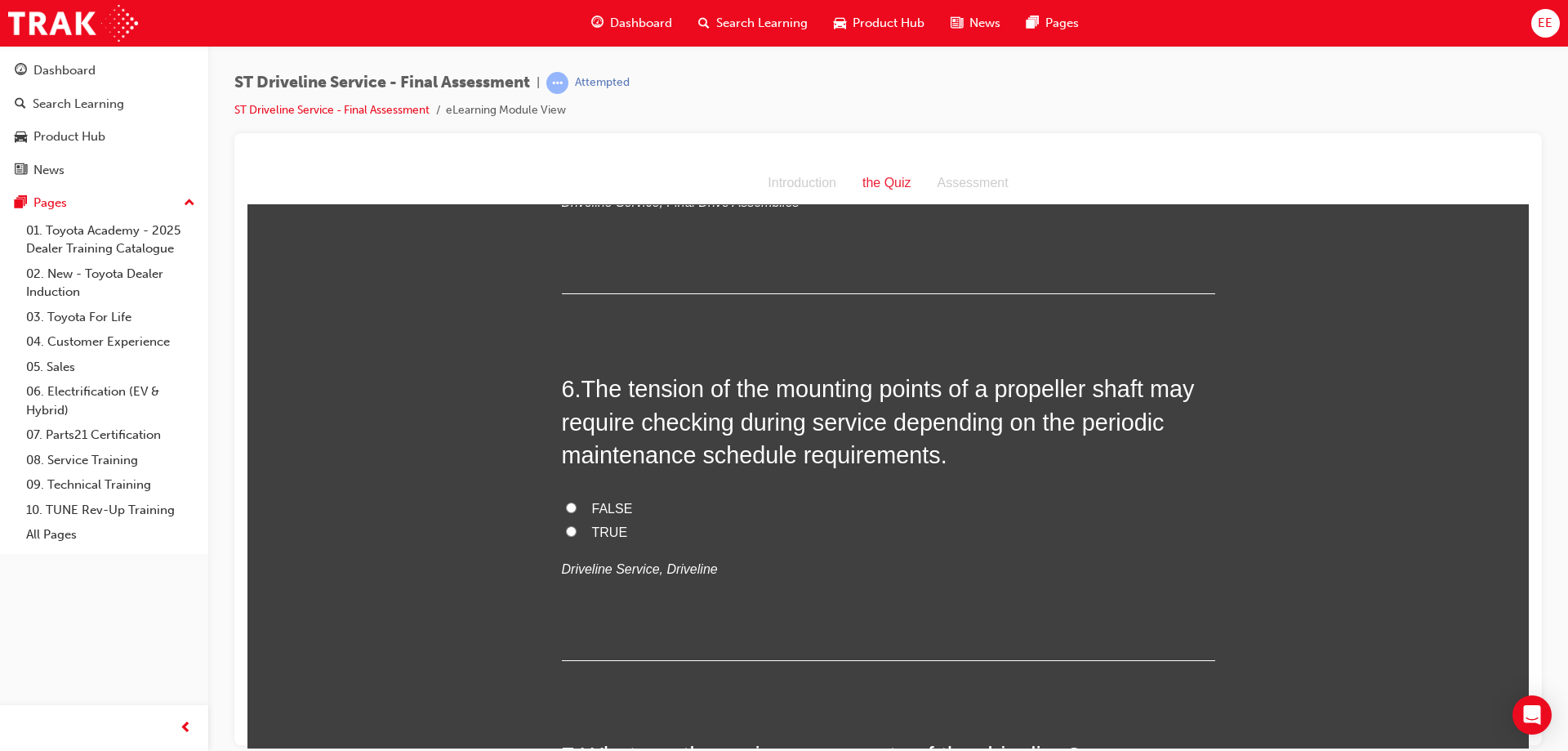
scroll to position [1797, 0]
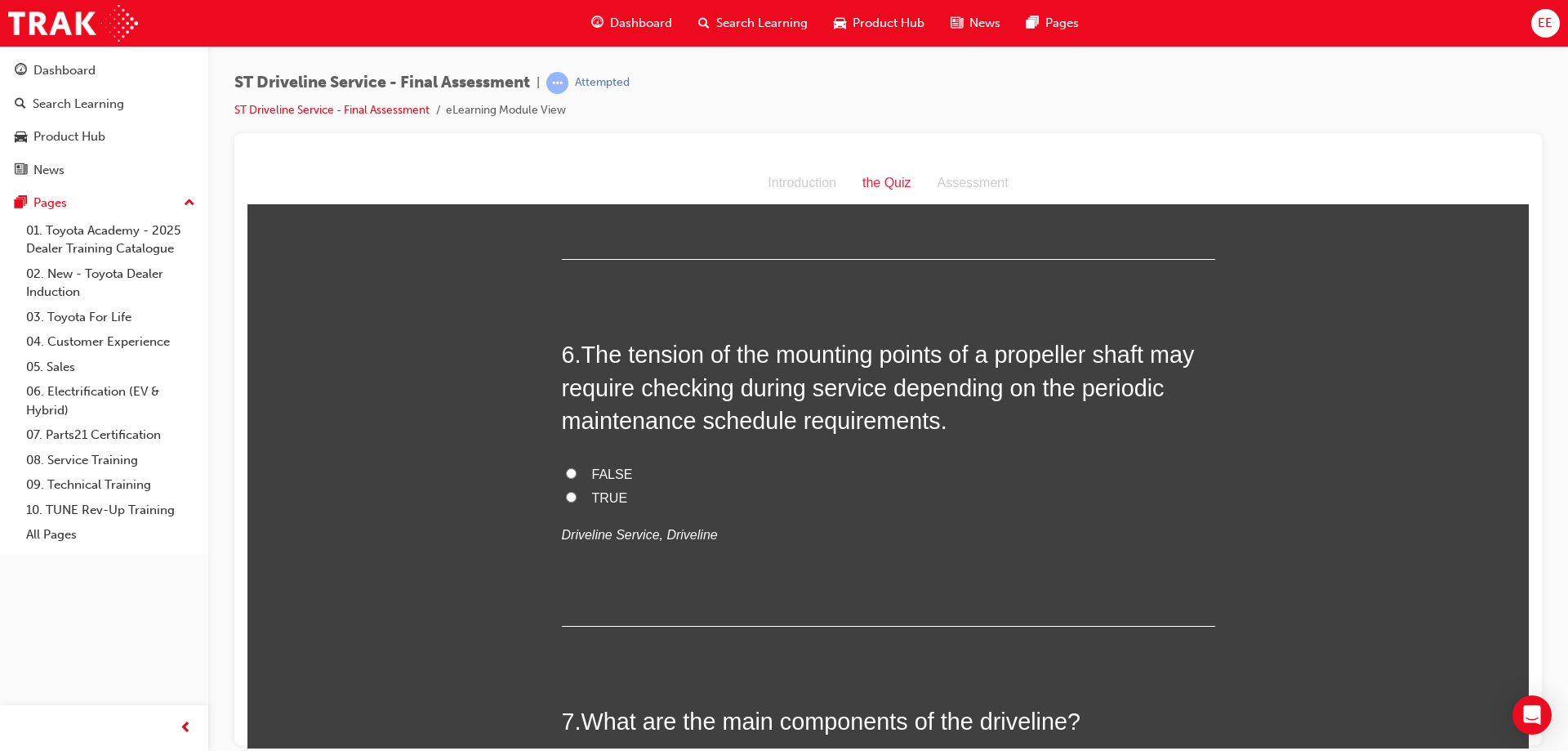
click at [576, 503] on label "TRUE" at bounding box center [888, 498] width 653 height 24
click at [576, 502] on input "TRUE" at bounding box center [571, 496] width 11 height 11
radio input "true"
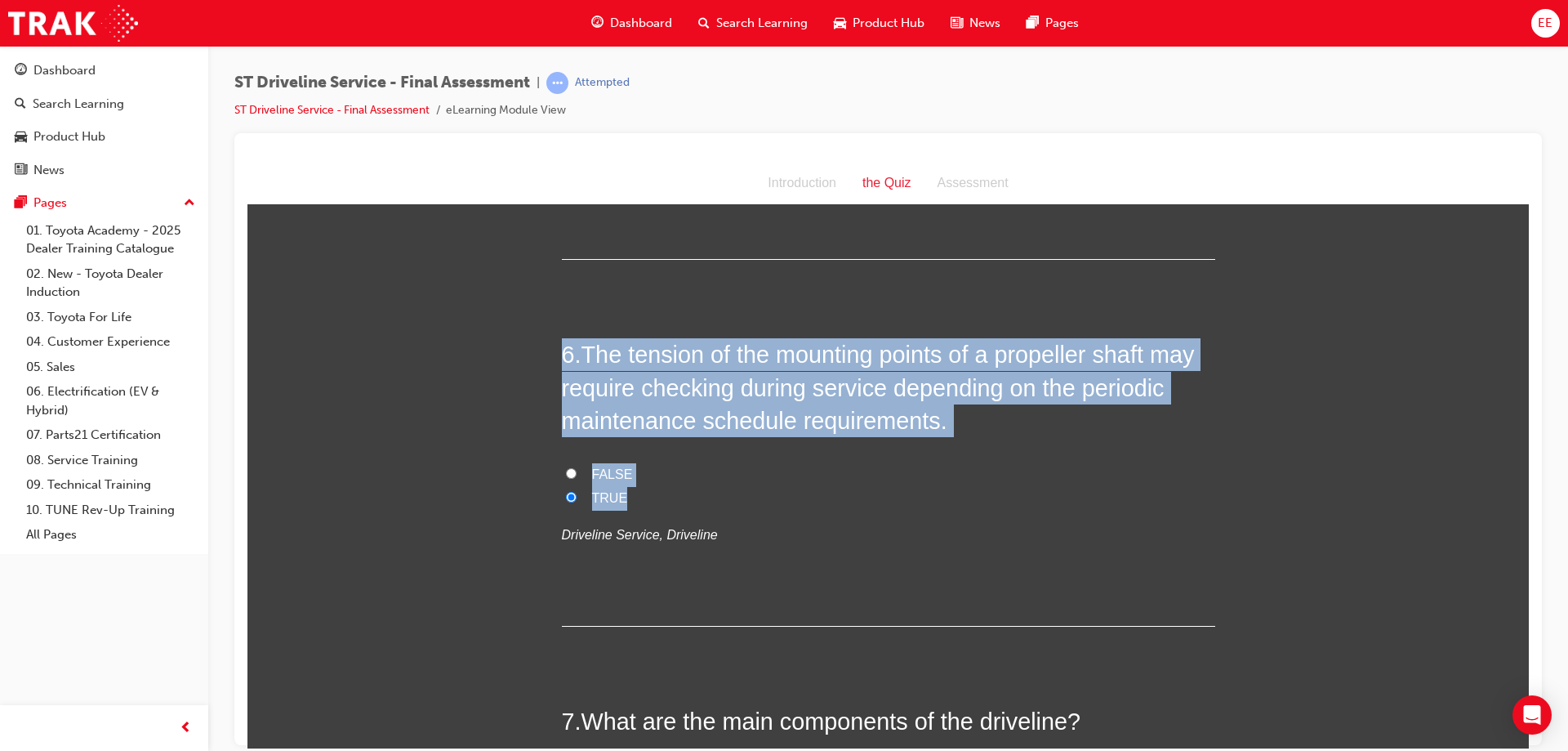
drag, startPoint x: 806, startPoint y: 507, endPoint x: 523, endPoint y: 333, distance: 332.2
copy div "6 . The tension of the mounting points of a propeller shaft may require checkin…"
click at [623, 503] on label "TRUE" at bounding box center [888, 498] width 653 height 24
click at [576, 502] on input "TRUE" at bounding box center [571, 496] width 11 height 11
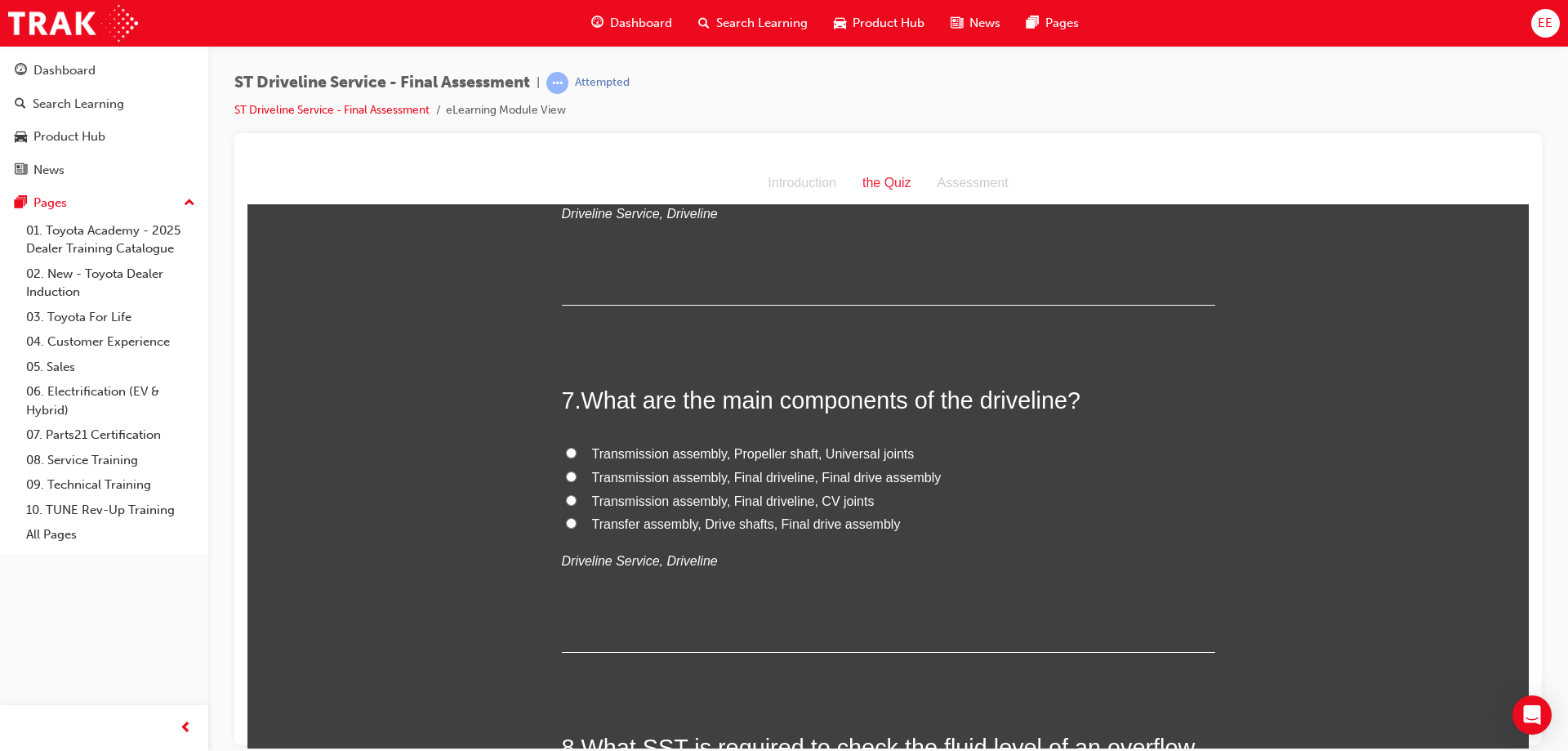
scroll to position [2207, 0]
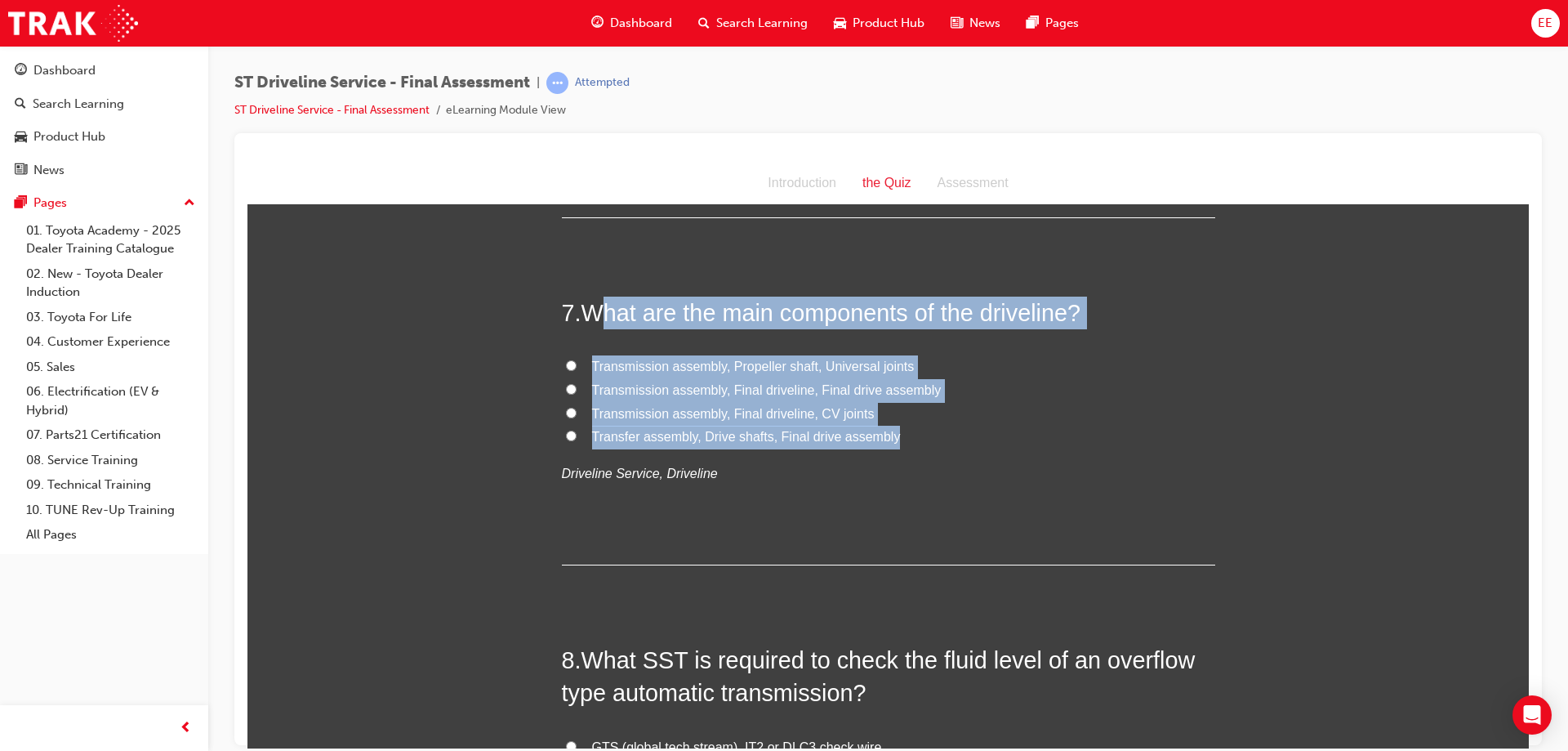
drag, startPoint x: 896, startPoint y: 436, endPoint x: 607, endPoint y: 317, distance: 312.5
click at [607, 317] on div "7 . What are the main components of the driveline? Transmission assembly, Prope…" at bounding box center [888, 430] width 653 height 269
click at [879, 378] on label "Transmission assembly, Final driveline, Final drive assembly" at bounding box center [888, 390] width 653 height 24
click at [576, 383] on input "Transmission assembly, Final driveline, Final drive assembly" at bounding box center [571, 388] width 11 height 11
radio input "true"
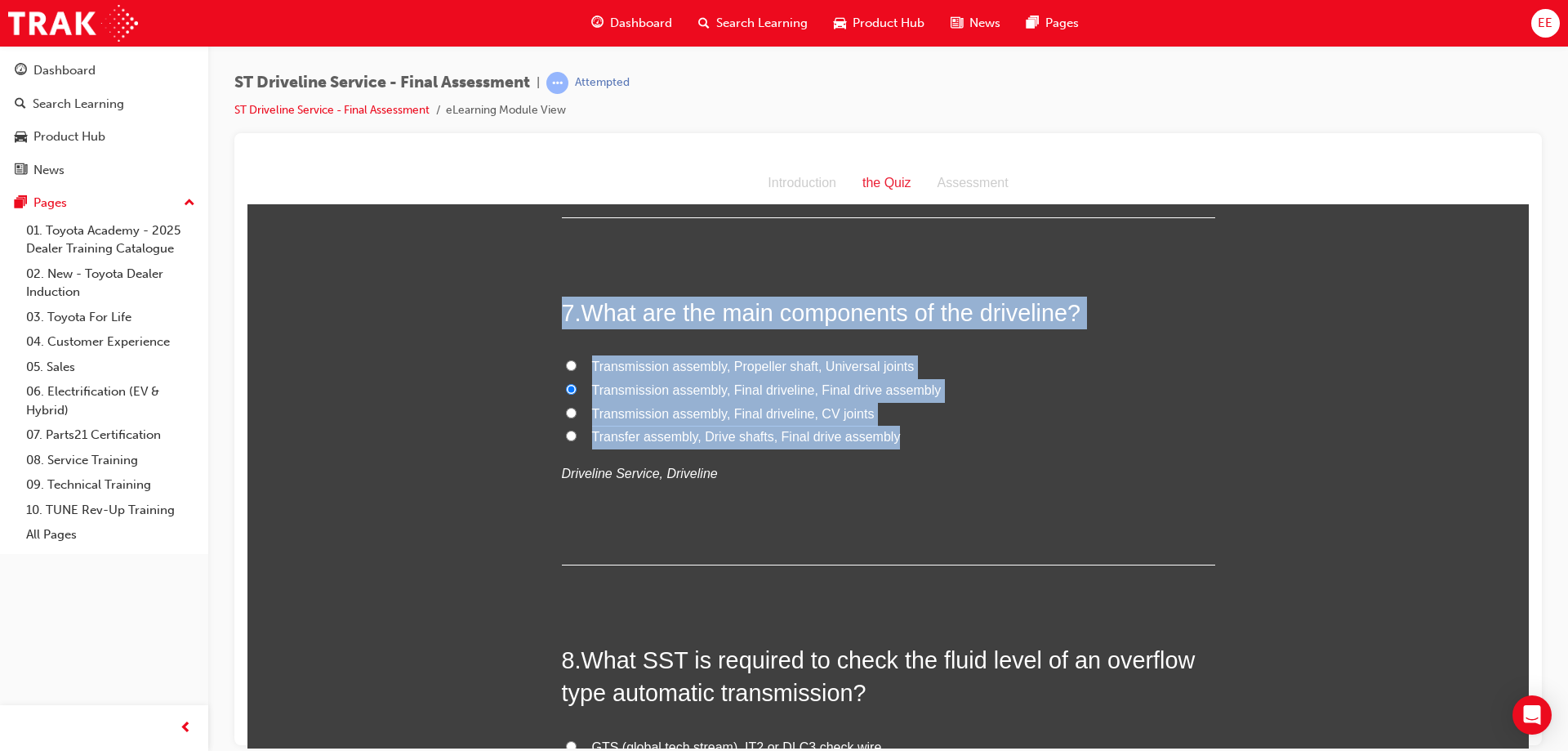
drag, startPoint x: 910, startPoint y: 441, endPoint x: 513, endPoint y: 298, distance: 422.0
copy div "7 . What are the main components of the driveline? Transmission assembly, Prope…"
click at [601, 358] on span "Transmission assembly, Propeller shaft, Universal joints" at bounding box center [754, 365] width 323 height 14
click at [576, 359] on input "Transmission assembly, Propeller shaft, Universal joints" at bounding box center [571, 364] width 11 height 11
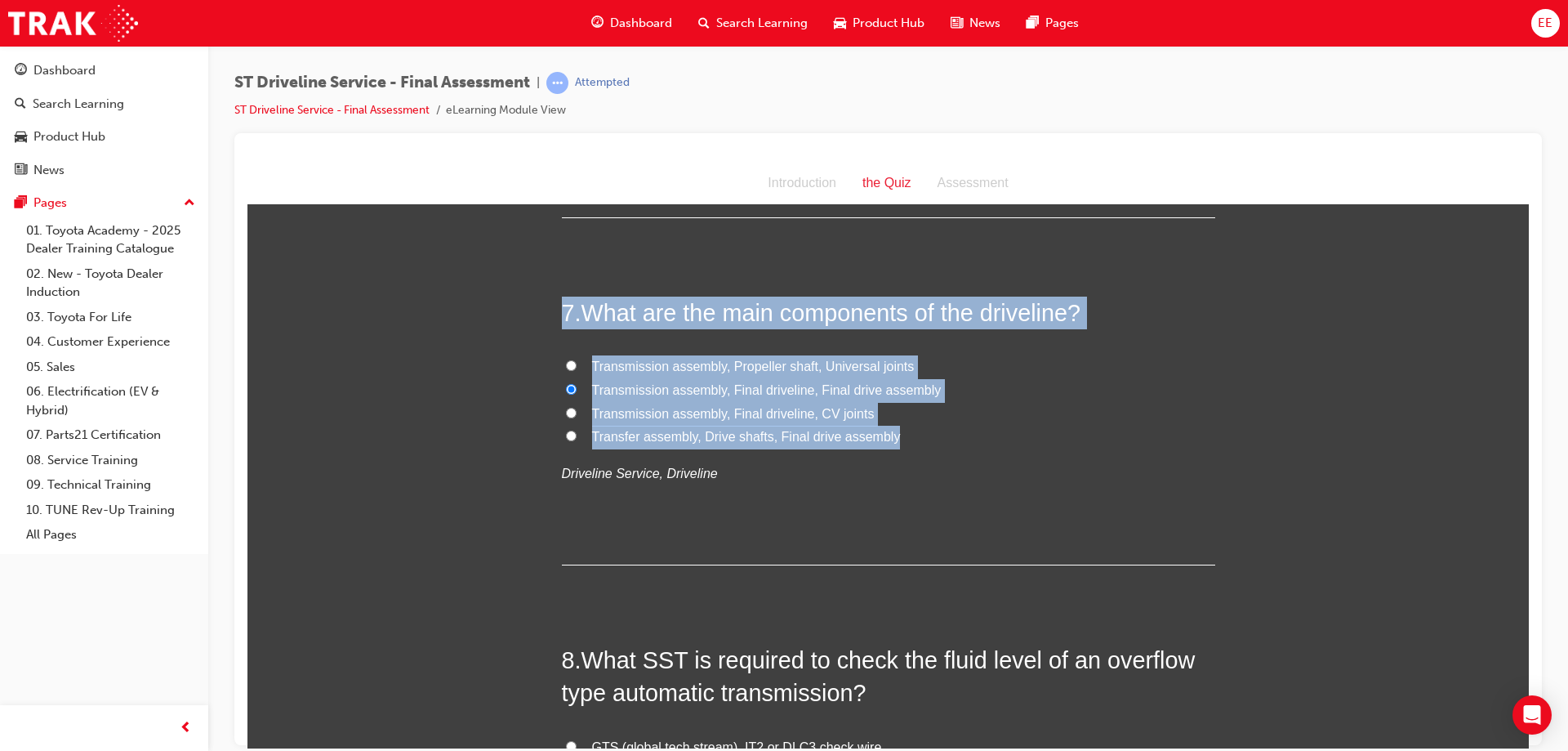
radio input "true"
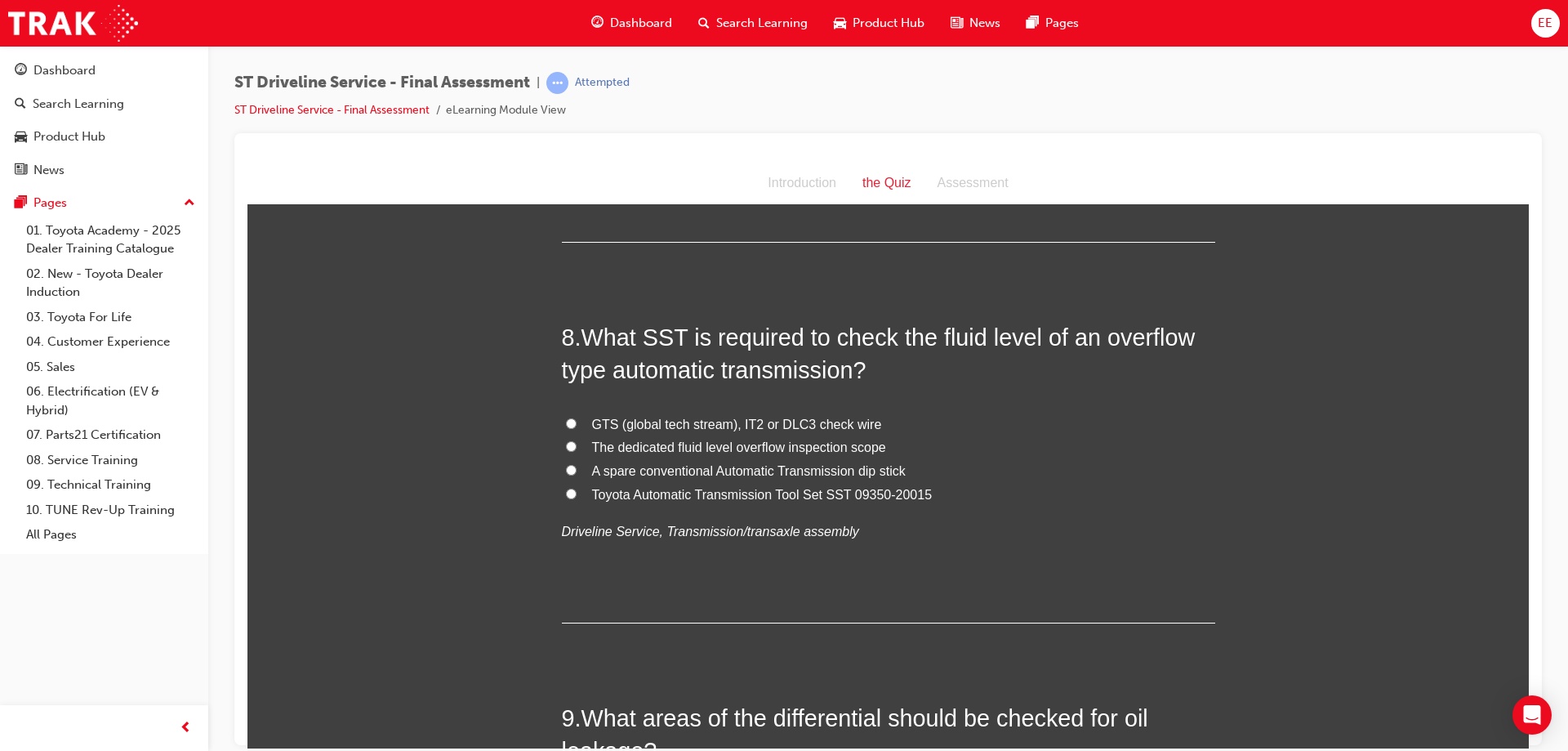
scroll to position [2534, 0]
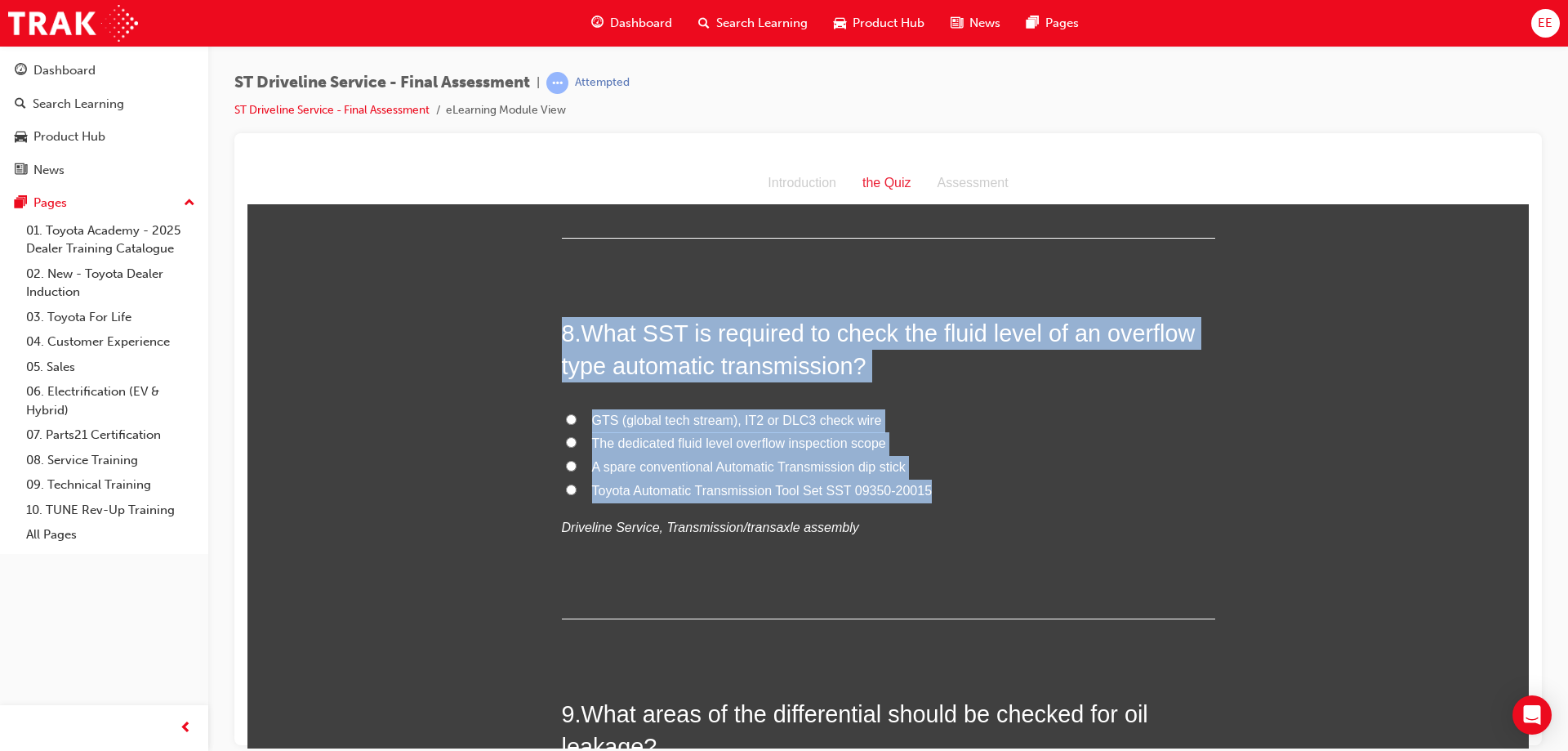
drag, startPoint x: 953, startPoint y: 488, endPoint x: 520, endPoint y: 313, distance: 467.0
click at [520, 313] on div "You must select an answer for each question before you can submit. Please note,…" at bounding box center [888, 519] width 1282 height 5661
copy div "8 . What SST is required to check the fluid level of an overflow type automatic…"
click at [968, 388] on div "8 . What SST is required to check the fluid level of an overflow type automatic…" at bounding box center [888, 467] width 653 height 302
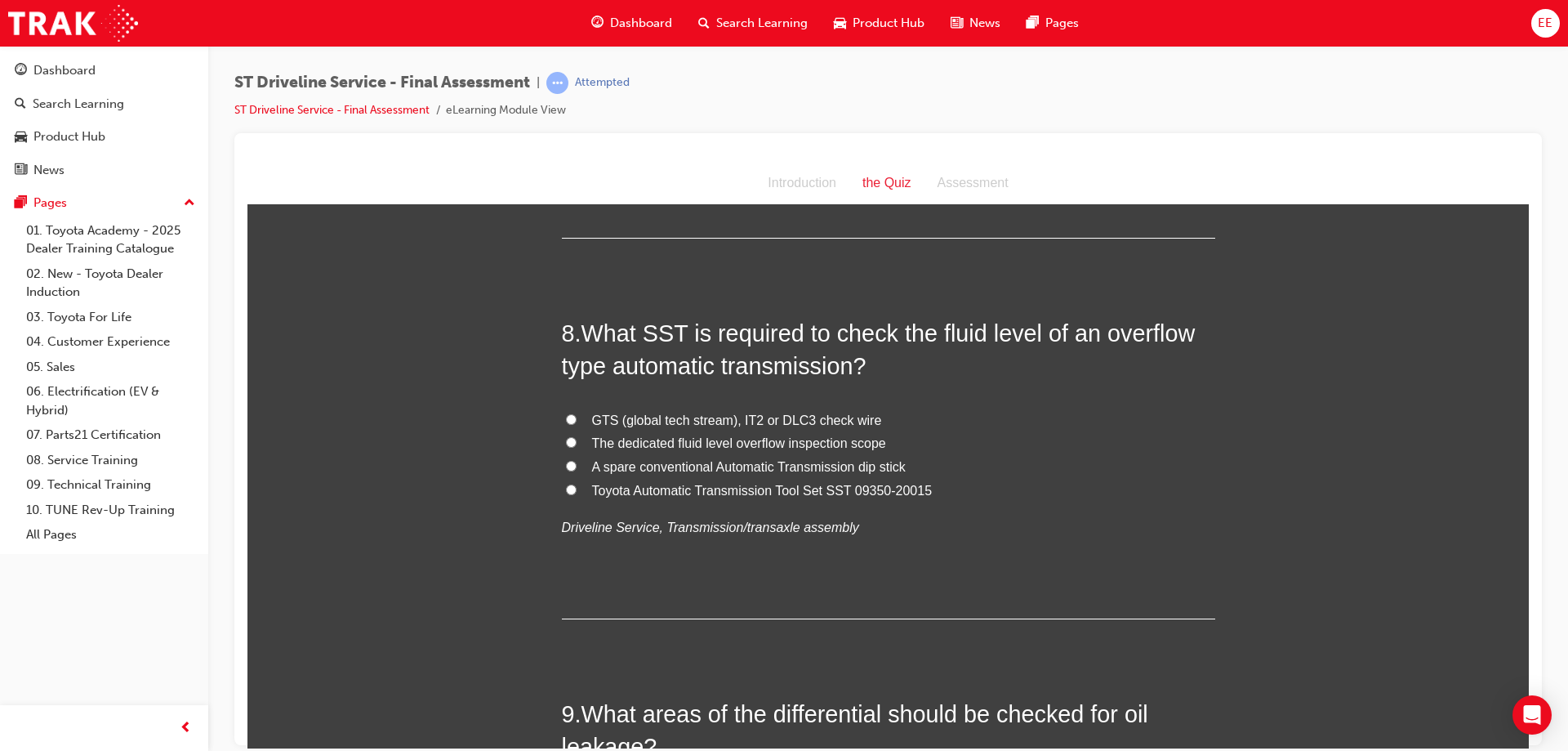
click at [573, 491] on label "Toyota Automatic Transmission Tool Set SST 09350-20015" at bounding box center [888, 491] width 653 height 24
click at [573, 491] on input "Toyota Automatic Transmission Tool Set SST 09350-20015" at bounding box center [571, 488] width 11 height 11
radio input "true"
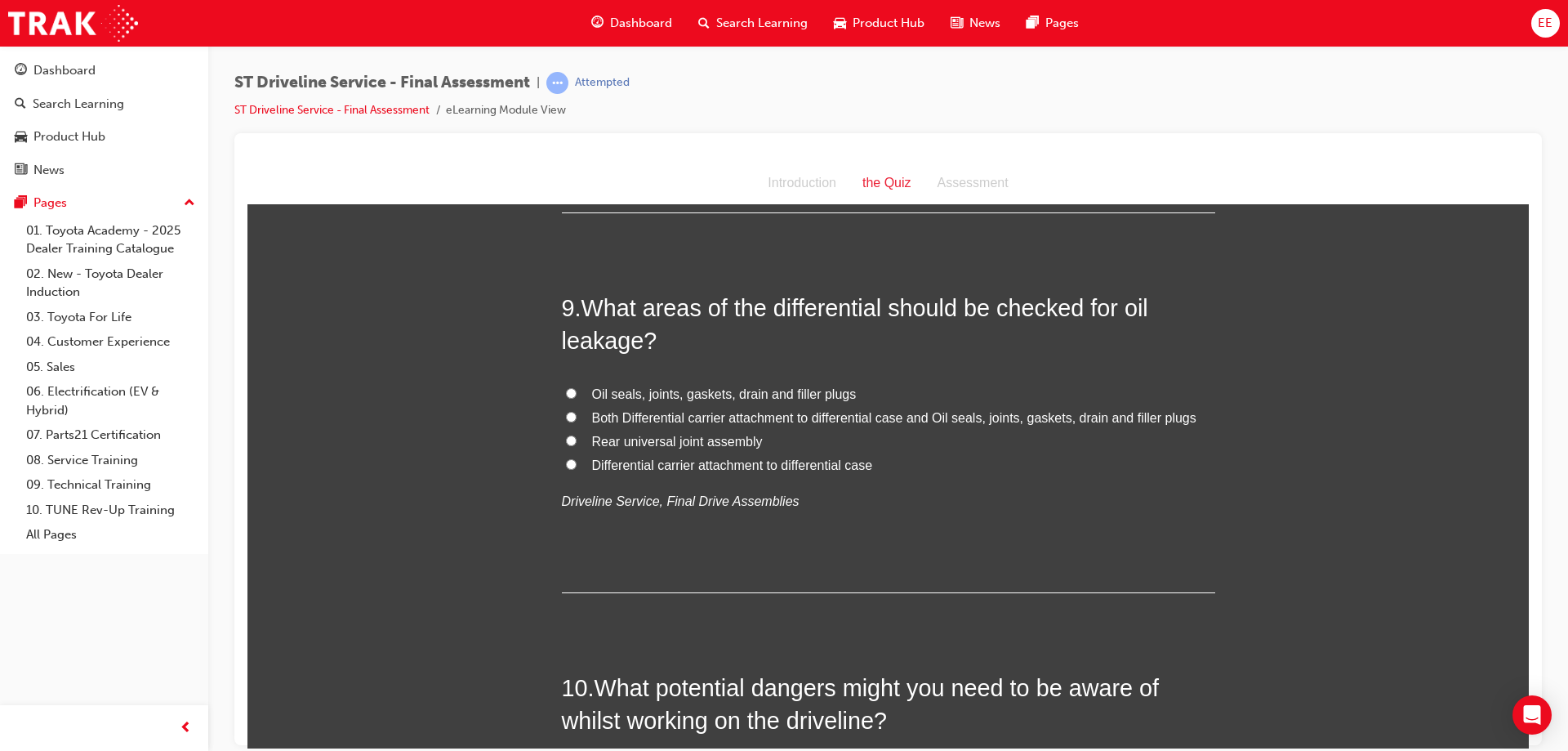
scroll to position [2942, 0]
click at [425, 424] on div "You must select an answer for each question before you can submit. Please note,…" at bounding box center [888, 110] width 1282 height 5661
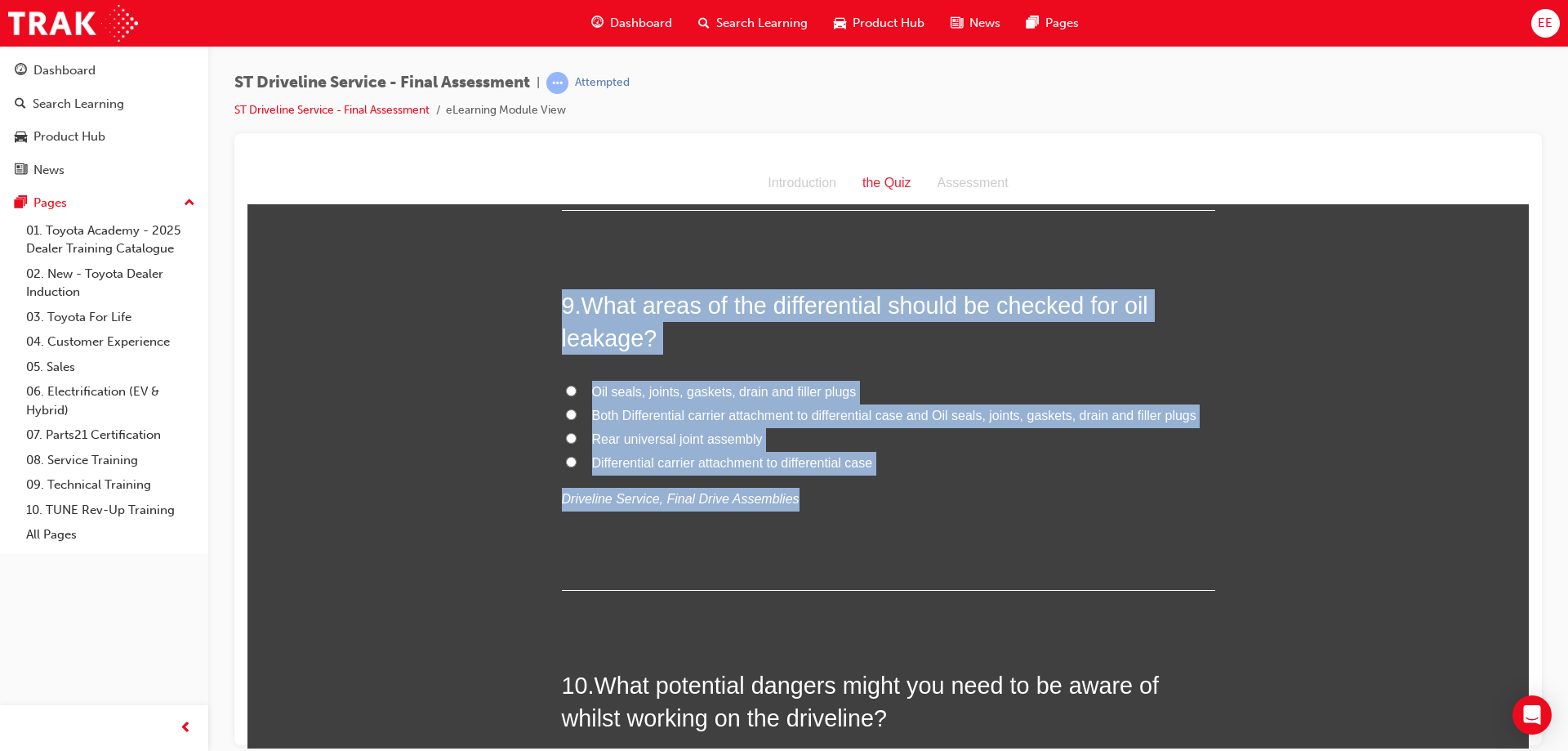
drag, startPoint x: 894, startPoint y: 475, endPoint x: 467, endPoint y: 302, distance: 460.7
click at [467, 302] on div "You must select an answer for each question before you can submit. Please note,…" at bounding box center [888, 110] width 1282 height 5661
copy div "9 . What areas of the differential should be checked for oil leakage? Oil seals…"
click at [650, 384] on span "Oil seals, joints, gaskets, drain and filler plugs" at bounding box center [724, 391] width 265 height 14
click at [576, 385] on input "Oil seals, joints, gaskets, drain and filler plugs" at bounding box center [571, 390] width 11 height 11
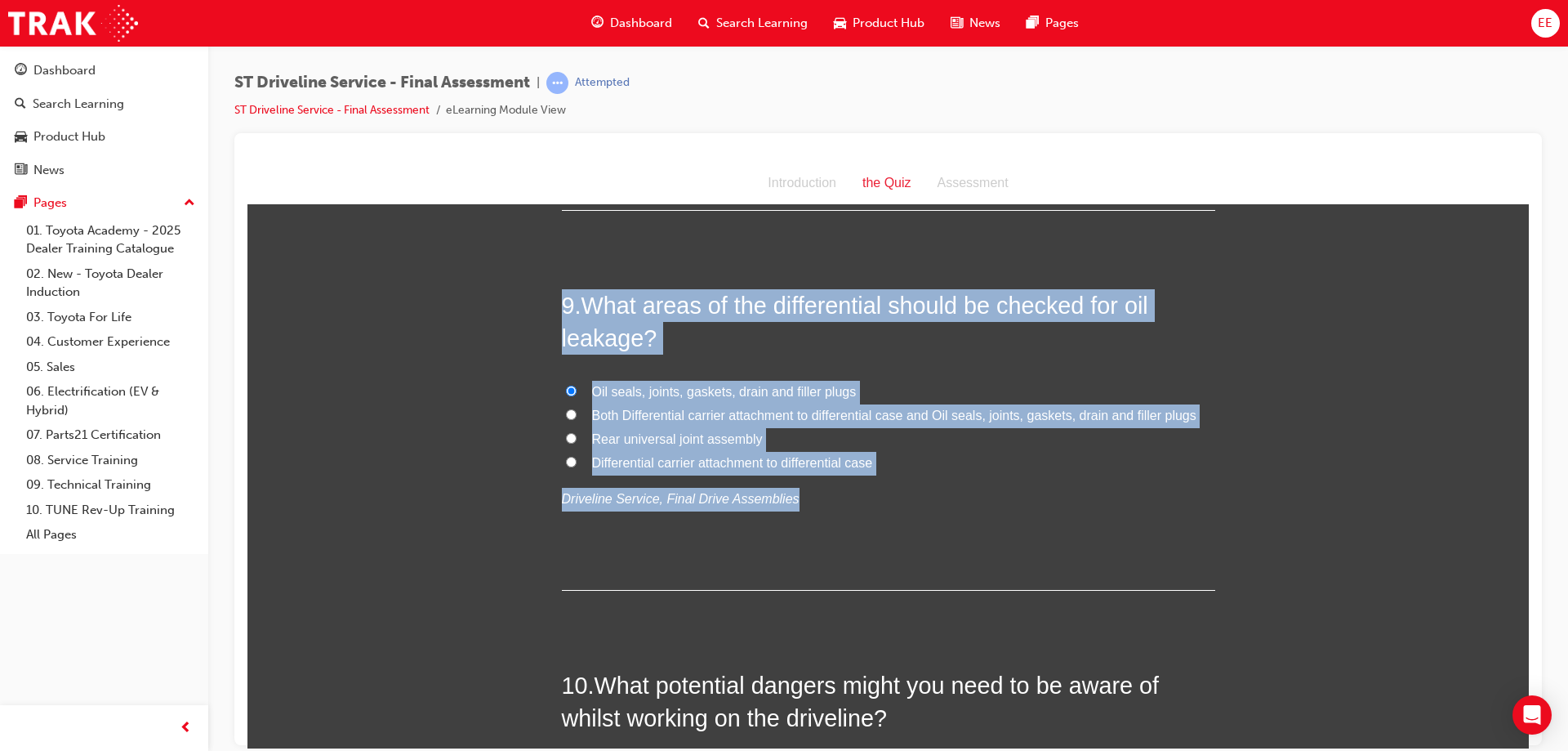
radio input "true"
click at [690, 323] on h2 "9 . What areas of the differential should be checked for oil leakage?" at bounding box center [888, 321] width 653 height 66
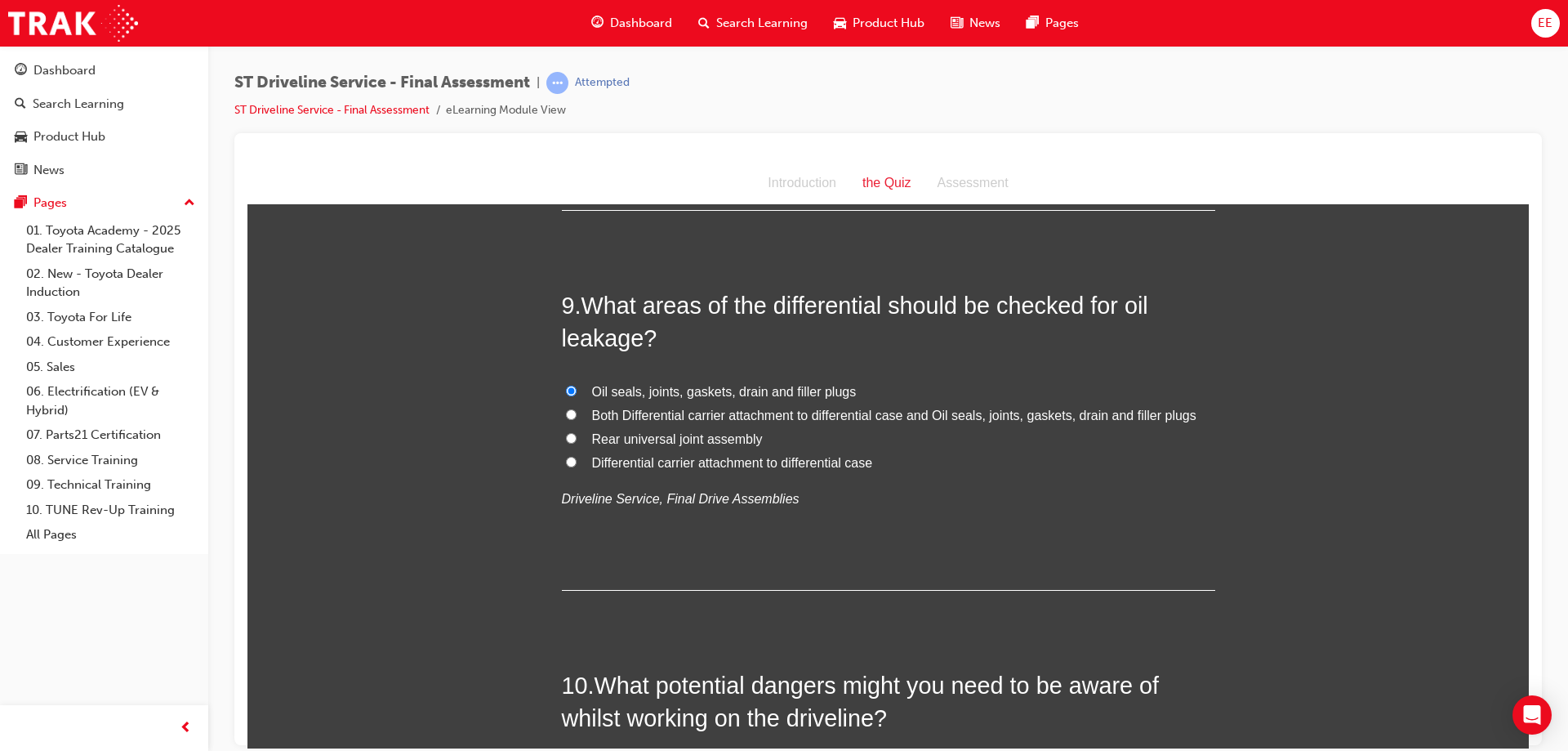
click at [508, 421] on div "You must select an answer for each question before you can submit. Please note,…" at bounding box center [888, 110] width 1282 height 5661
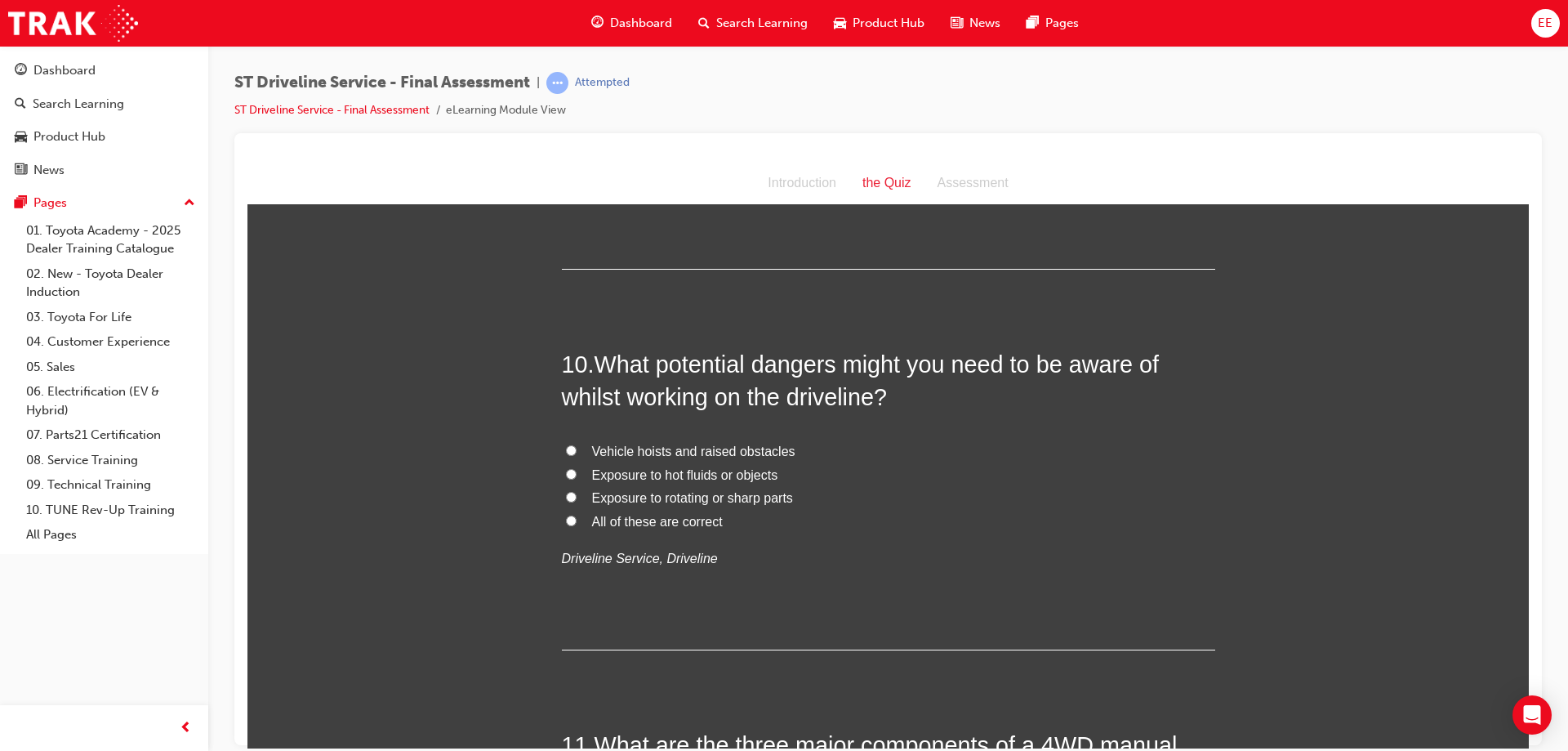
scroll to position [3269, 0]
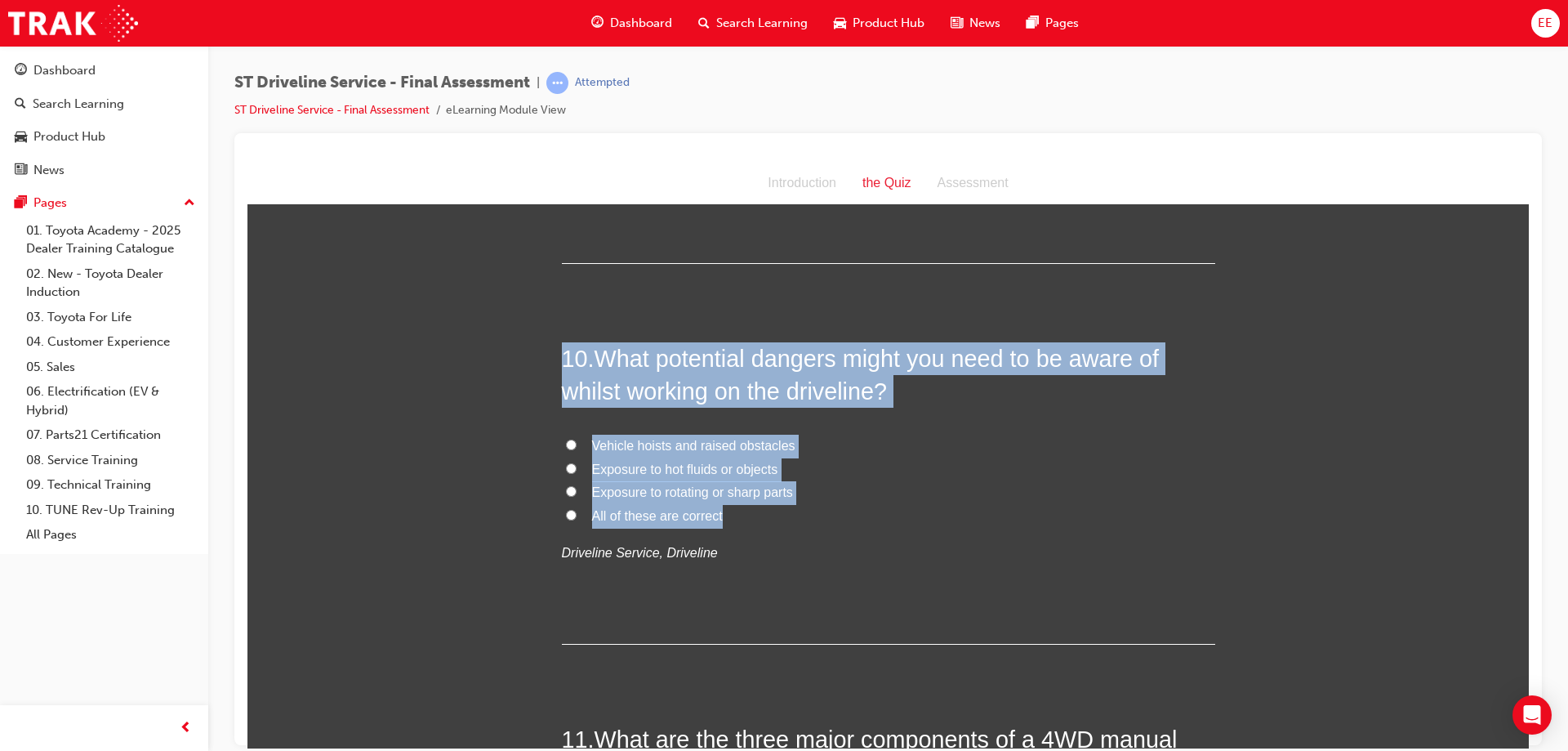
drag, startPoint x: 783, startPoint y: 515, endPoint x: 515, endPoint y: 349, distance: 315.2
copy div "10 . What potential dangers might you need to be aware of whilst working on the…"
click at [843, 350] on span "What potential dangers might you need to be aware of whilst working on the driv…" at bounding box center [861, 374] width 598 height 59
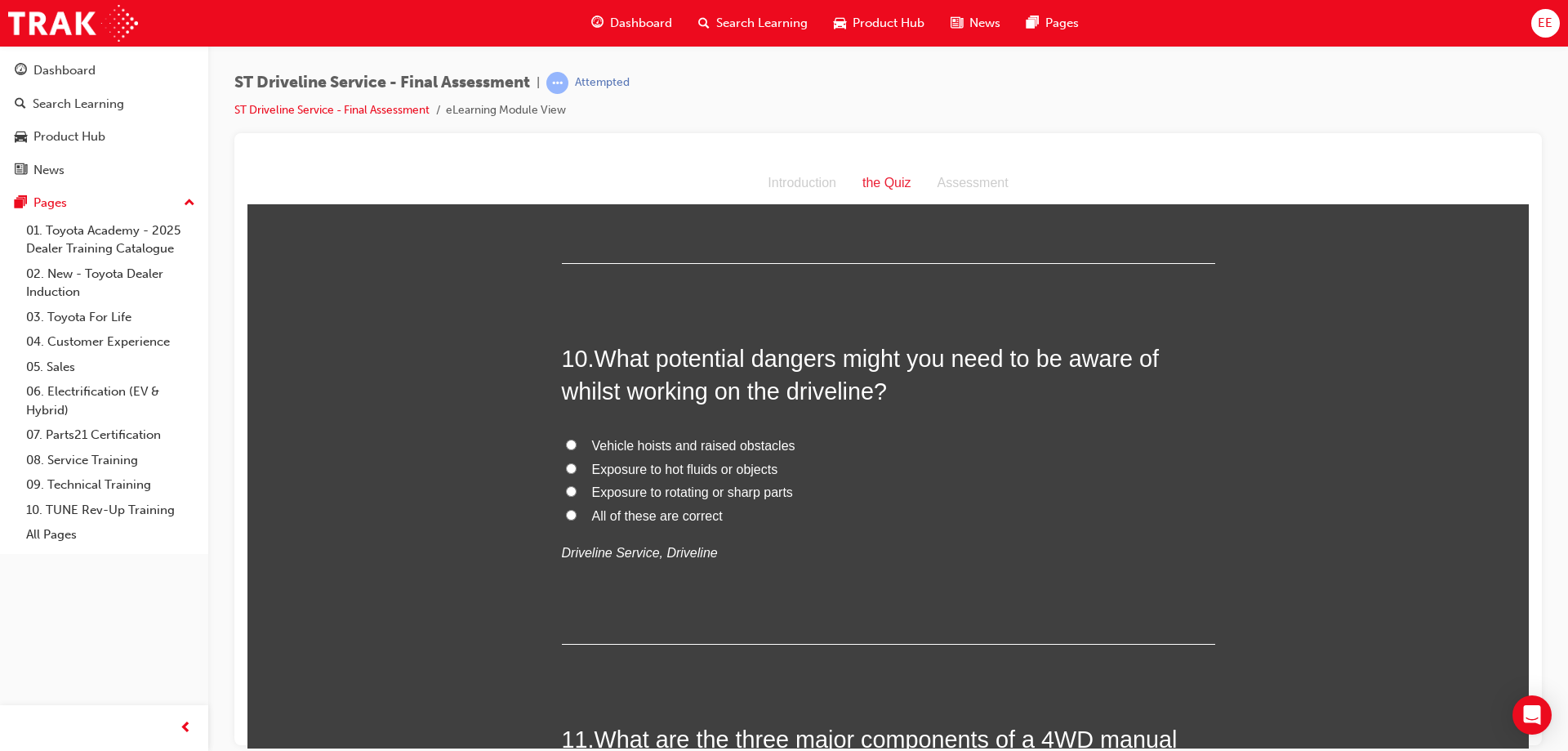
click at [619, 516] on span "All of these are correct" at bounding box center [657, 515] width 131 height 14
click at [576, 516] on input "All of these are correct" at bounding box center [571, 514] width 11 height 11
radio input "true"
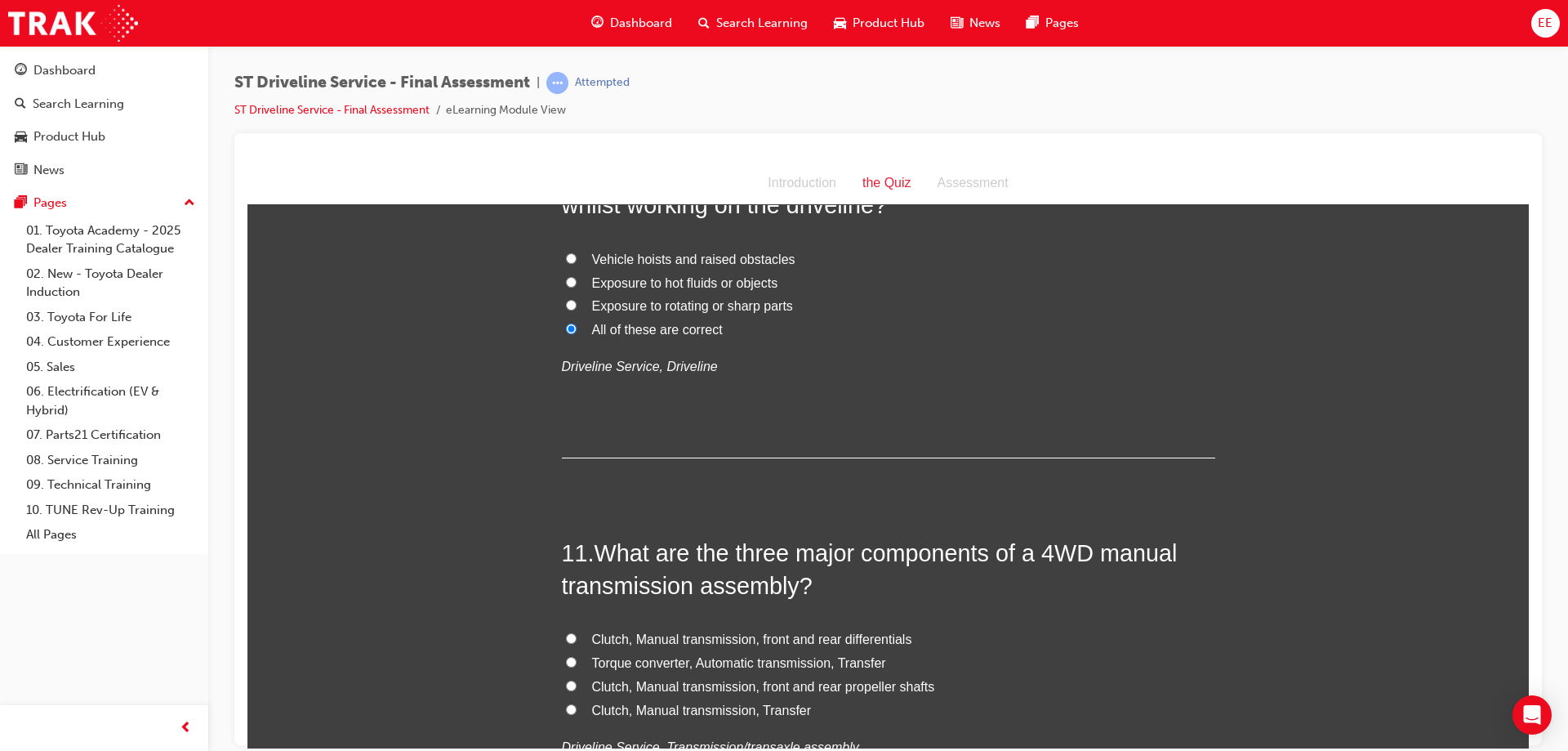
scroll to position [3514, 0]
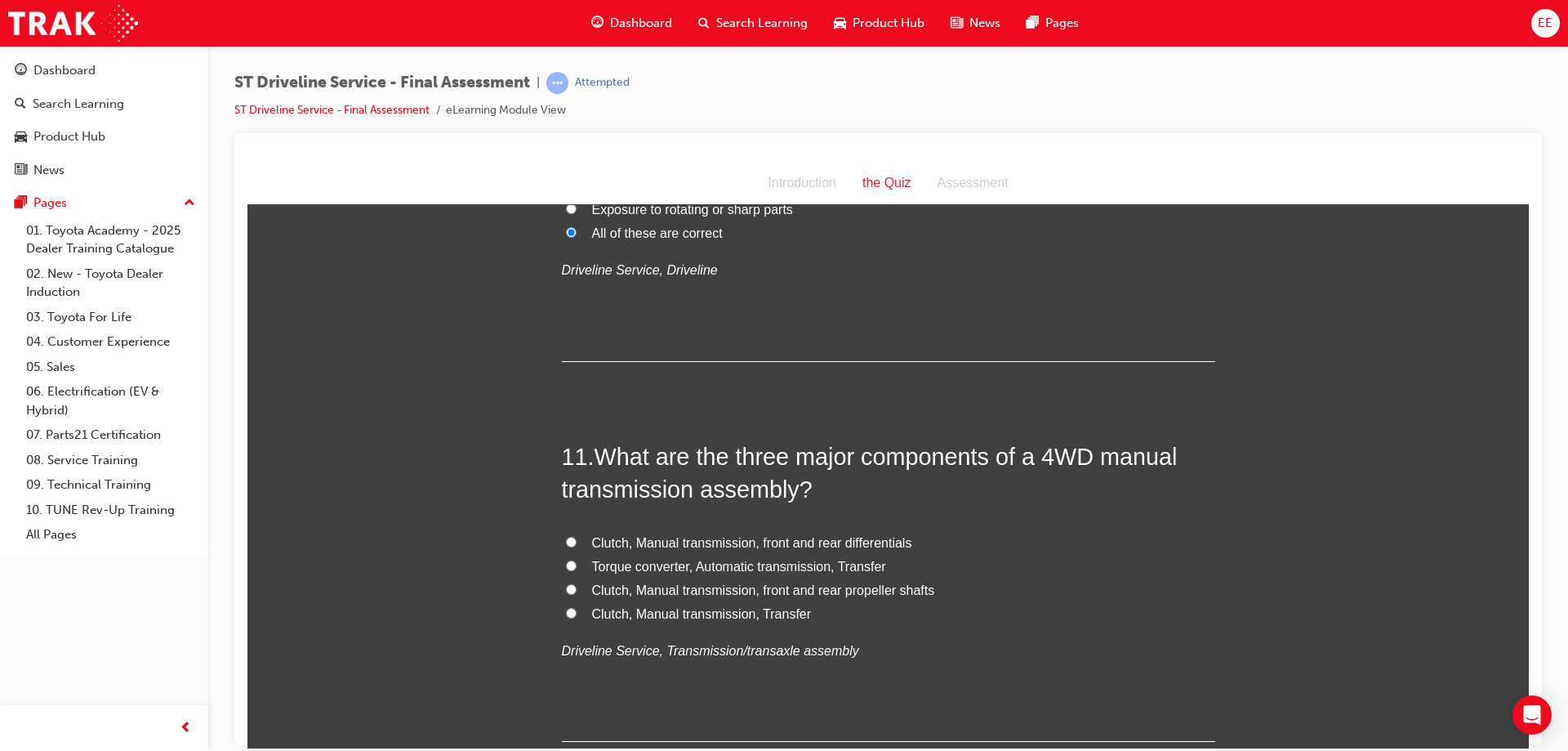
scroll to position [3596, 0]
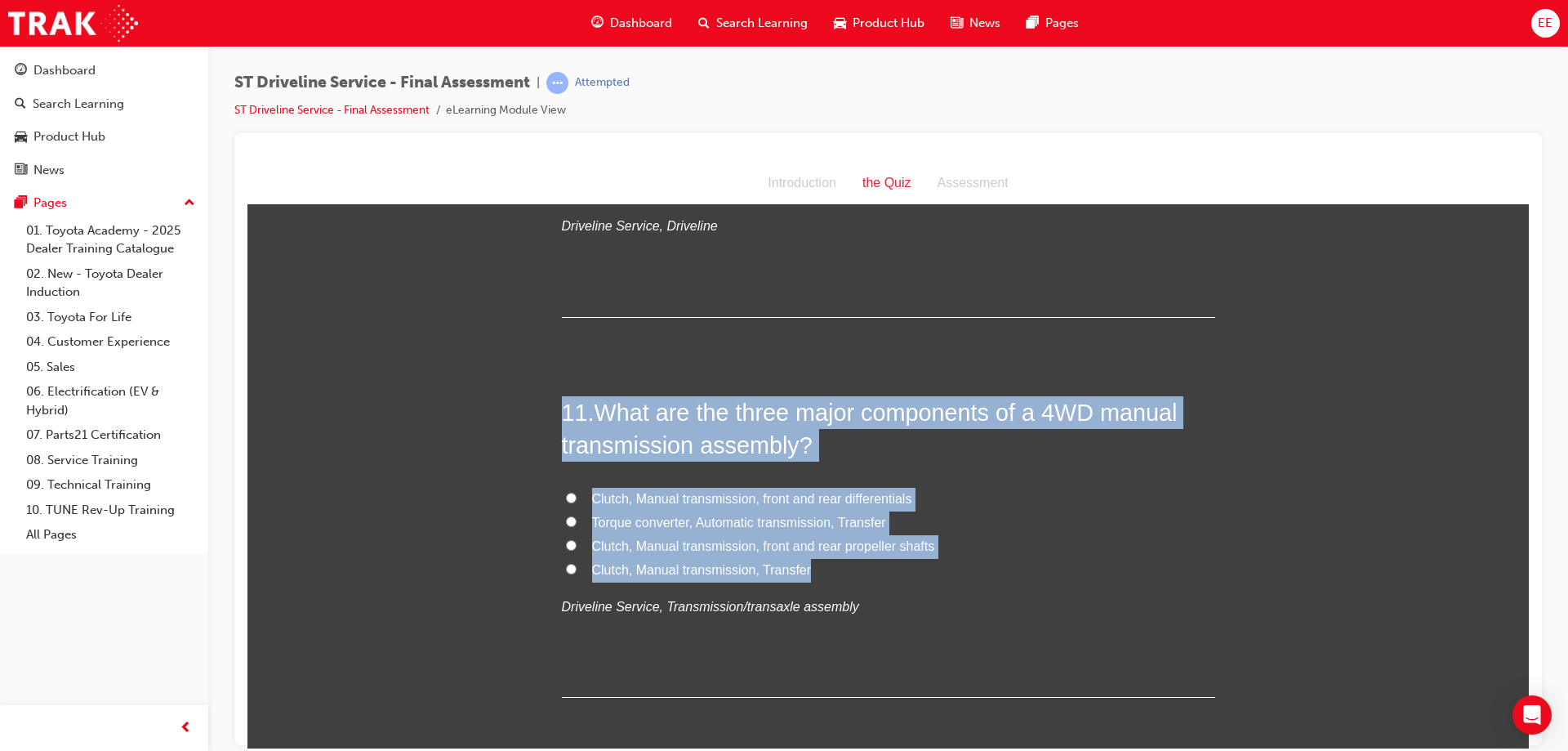
drag, startPoint x: 839, startPoint y: 565, endPoint x: 519, endPoint y: 408, distance: 356.4
click at [562, 575] on label "Clutch, Manual transmission, Transfer" at bounding box center [888, 570] width 653 height 24
click at [566, 574] on input "Clutch, Manual transmission, Transfer" at bounding box center [571, 568] width 11 height 11
radio input "true"
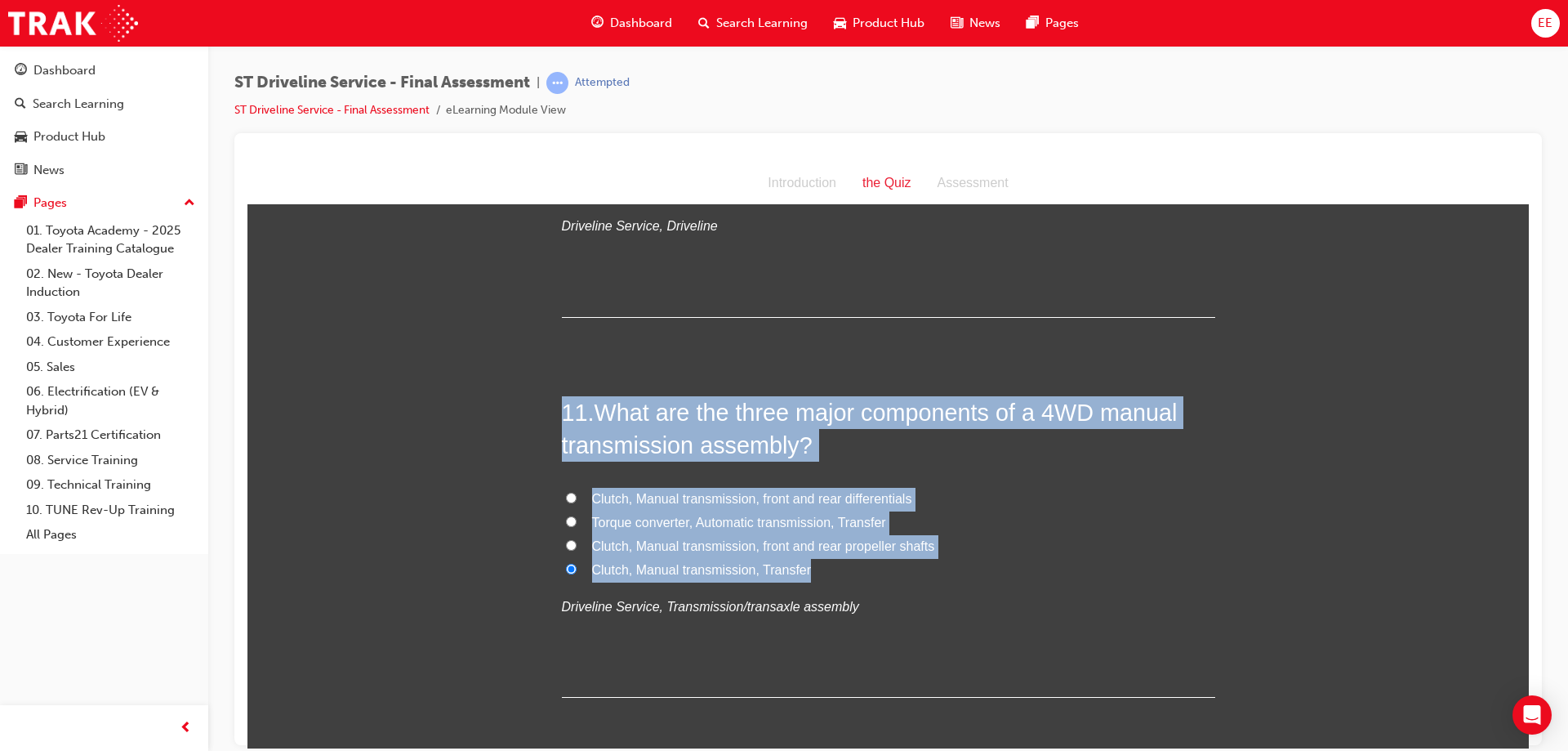
click at [822, 495] on span "Clutch, Manual transmission, front and rear differentials" at bounding box center [752, 498] width 320 height 14
click at [576, 495] on input "Clutch, Manual transmission, front and rear differentials" at bounding box center [571, 497] width 11 height 11
radio input "true"
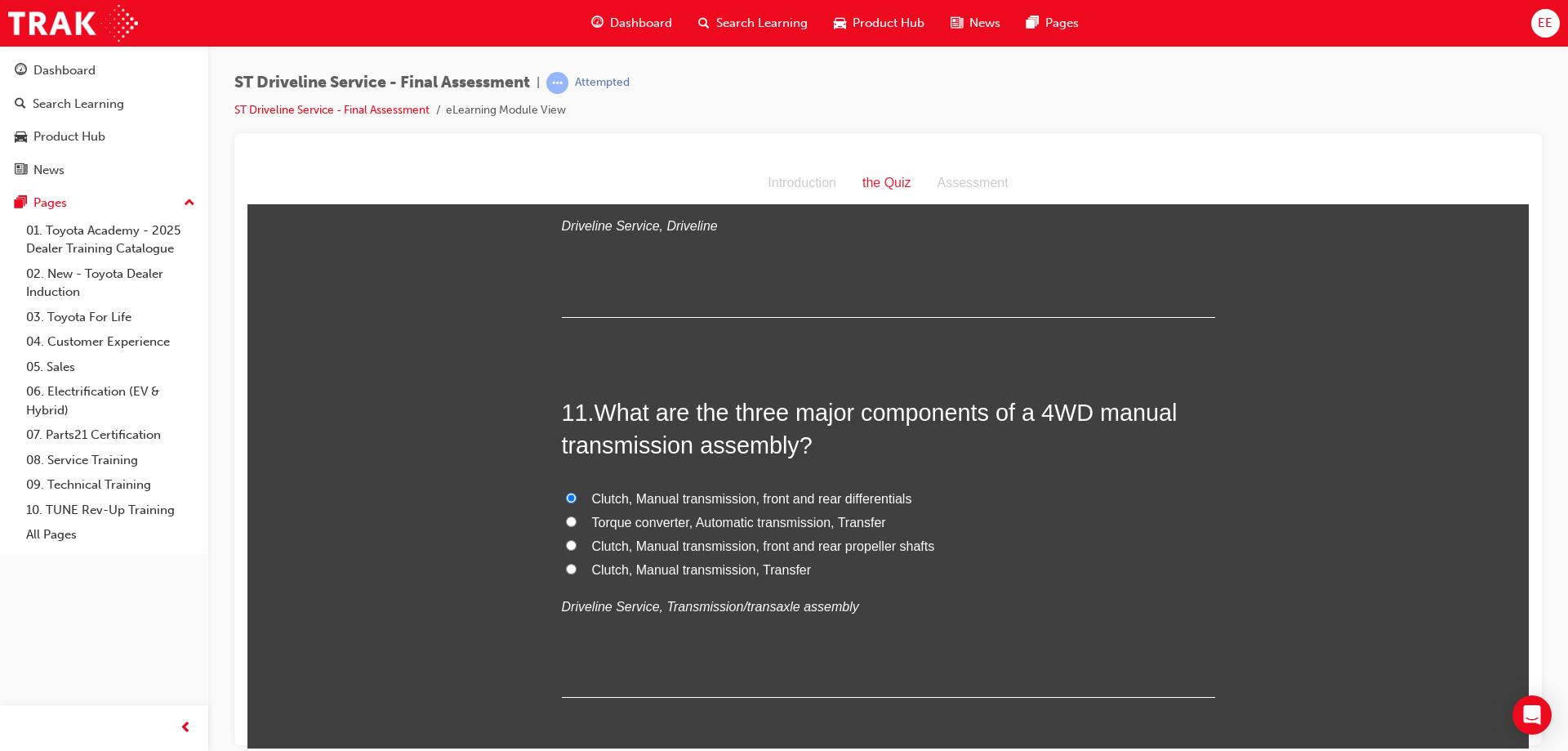
click at [625, 575] on span "Clutch, Manual transmission, Transfer" at bounding box center [701, 569] width 219 height 14
click at [576, 574] on input "Clutch, Manual transmission, Transfer" at bounding box center [571, 568] width 11 height 11
radio input "true"
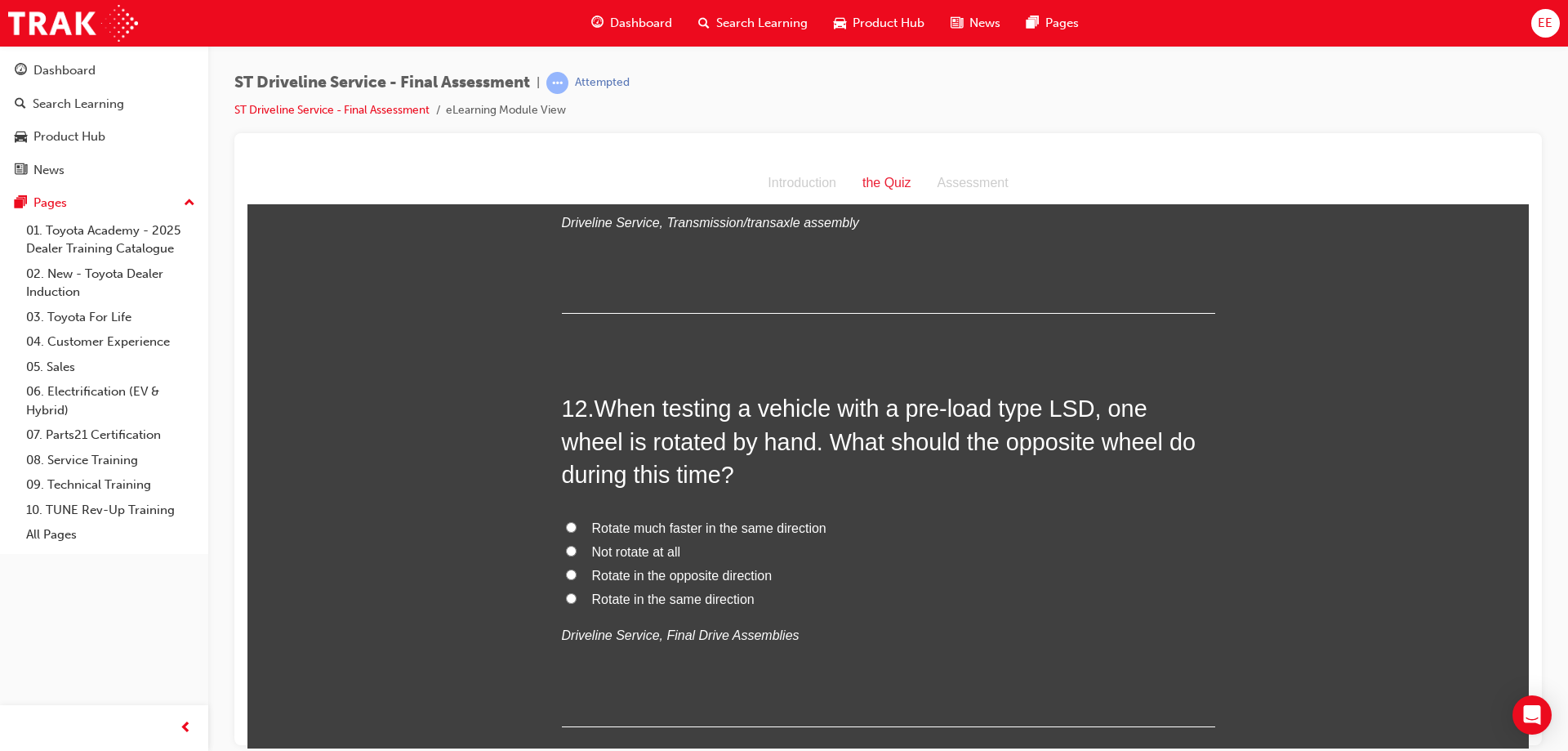
scroll to position [4004, 0]
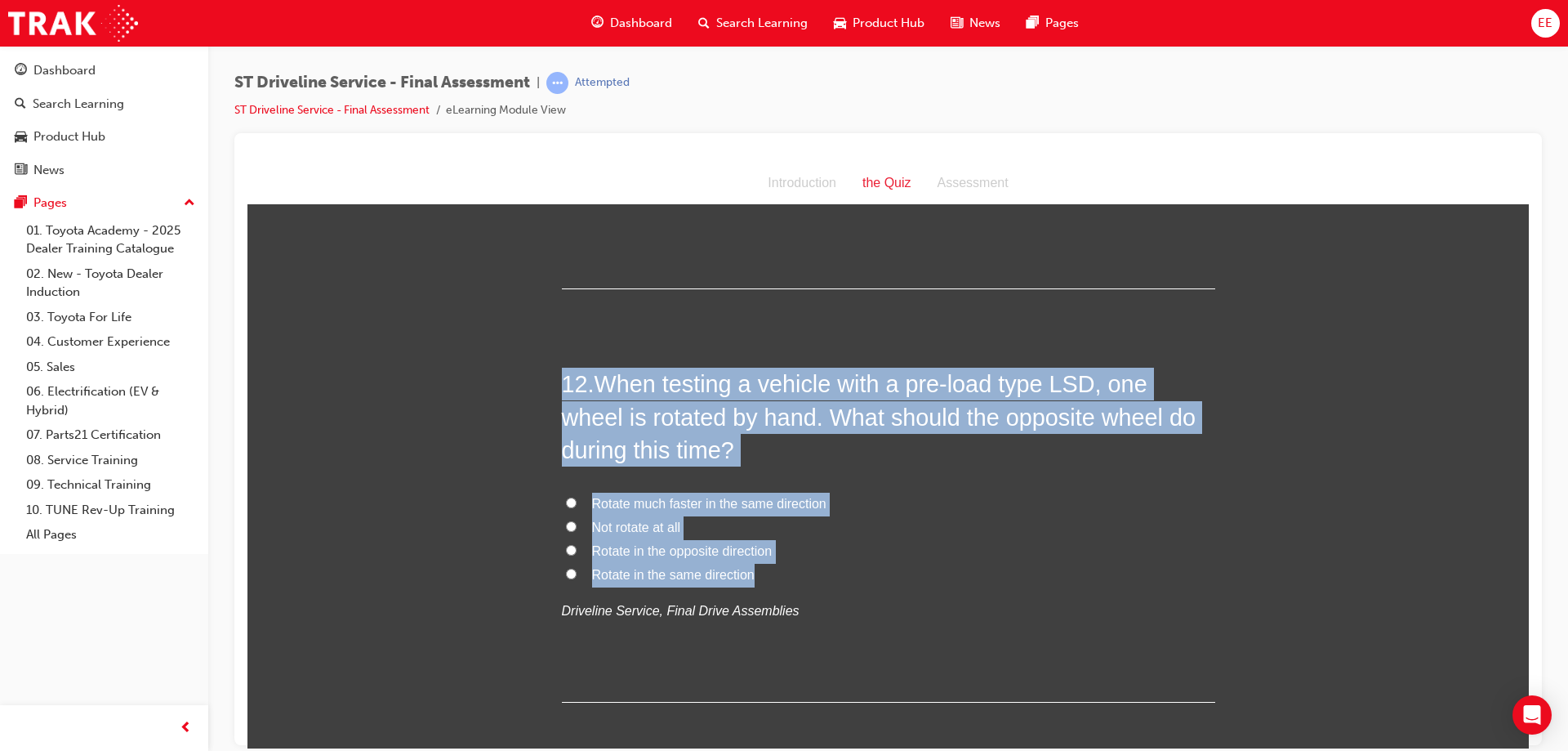
drag, startPoint x: 794, startPoint y: 580, endPoint x: 506, endPoint y: 351, distance: 367.9
click at [678, 575] on span "Rotate in the same direction" at bounding box center [673, 574] width 162 height 14
click at [576, 575] on input "Rotate in the same direction" at bounding box center [571, 573] width 11 height 11
radio input "true"
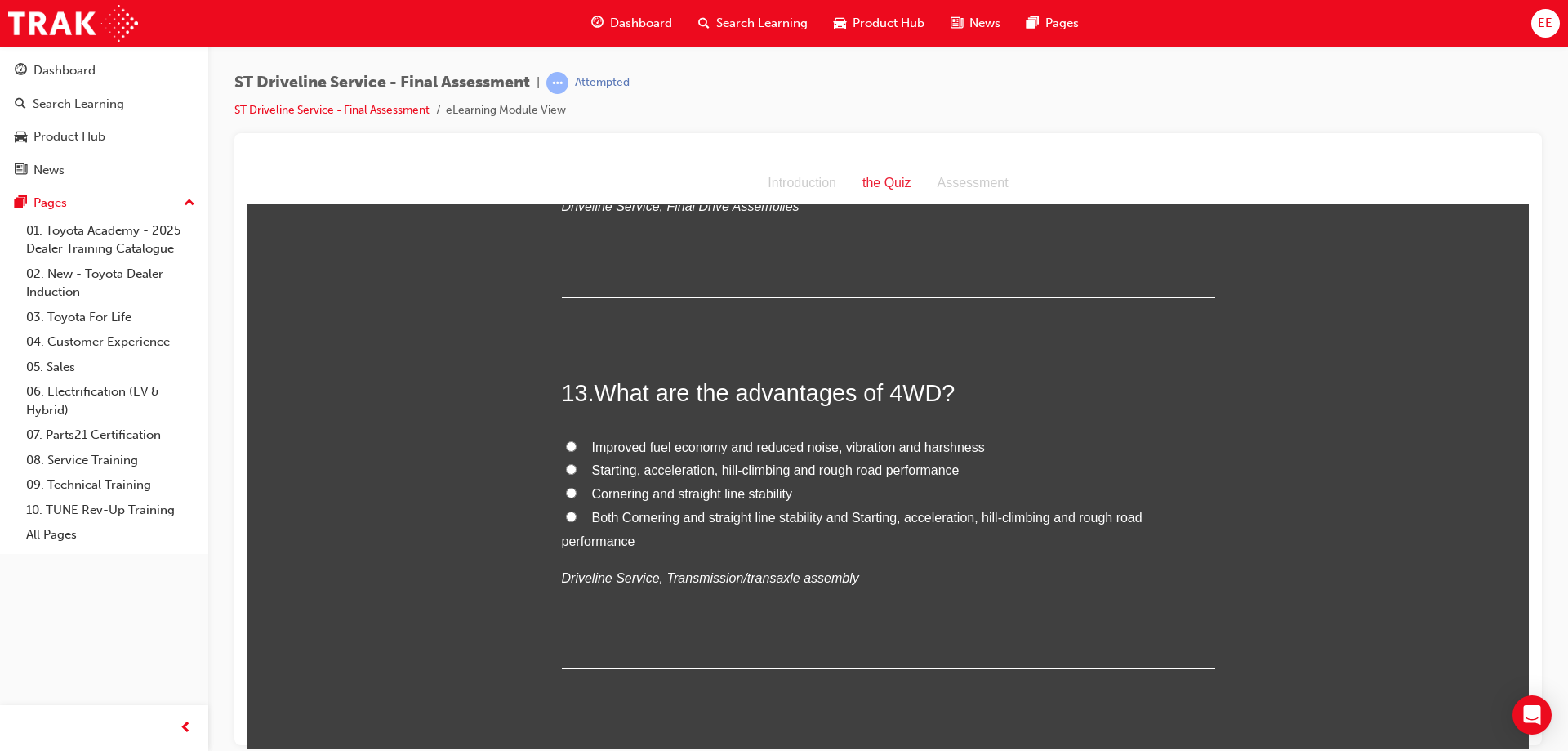
scroll to position [4412, 0]
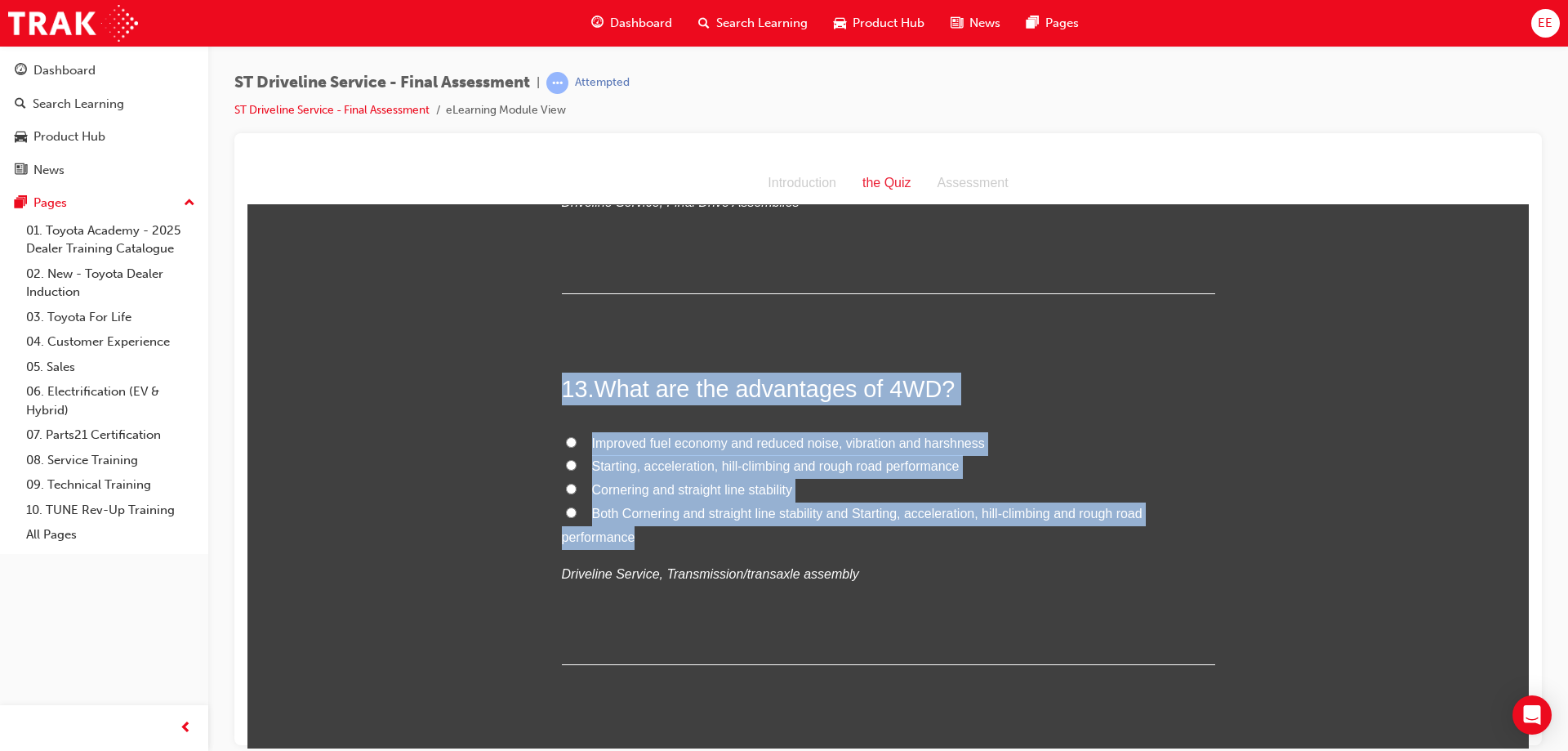
drag, startPoint x: 682, startPoint y: 543, endPoint x: 512, endPoint y: 388, distance: 230.1
click at [584, 523] on label "Both Cornering and straight line stability and Starting, acceleration, hill-cli…" at bounding box center [888, 526] width 653 height 47
click at [576, 518] on input "Both Cornering and straight line stability and Starting, acceleration, hill-cli…" at bounding box center [571, 512] width 11 height 11
radio input "true"
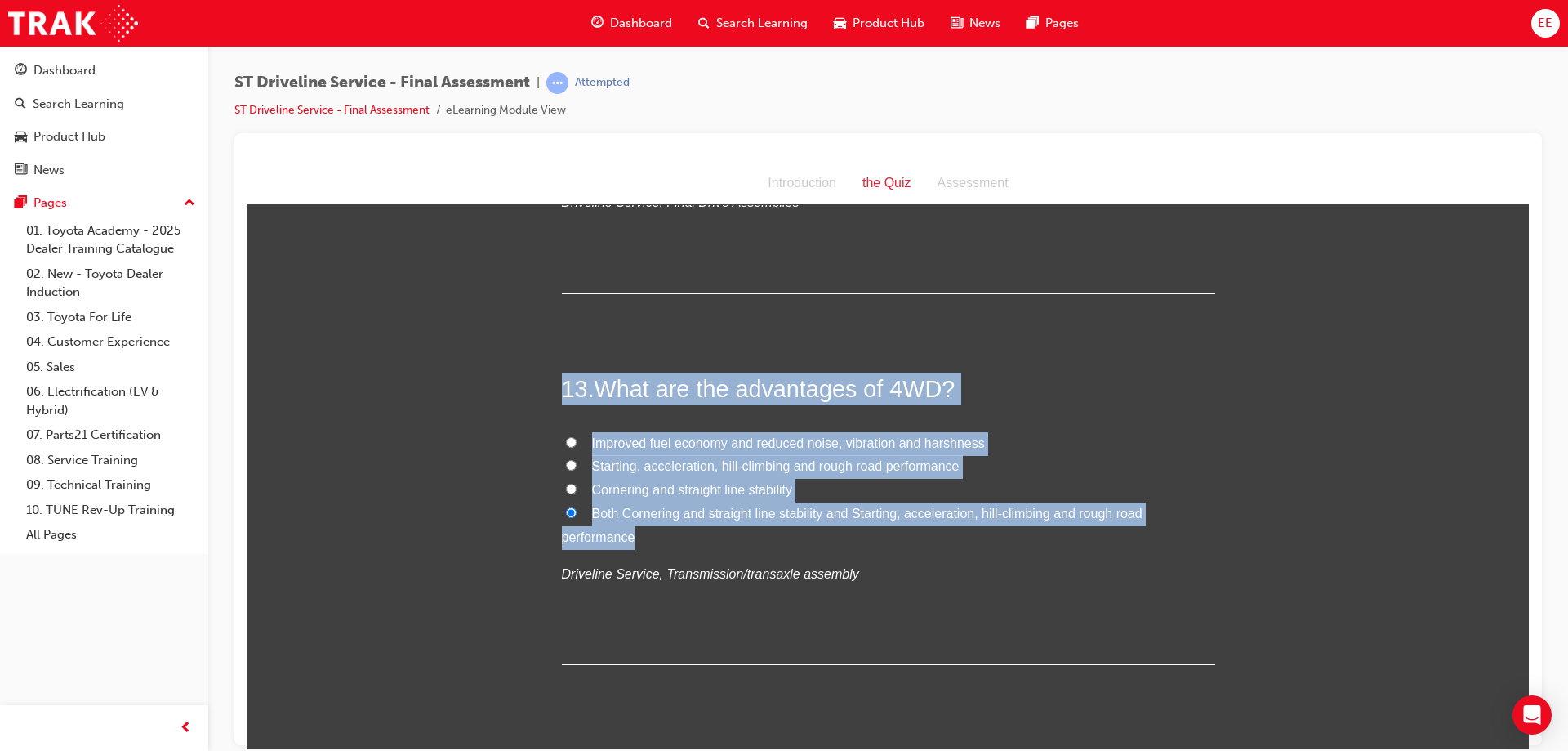
click at [743, 474] on label "Starting, acceleration, hill-climbing and rough road performance" at bounding box center [888, 467] width 653 height 24
click at [576, 469] on input "Starting, acceleration, hill-climbing and rough road performance" at bounding box center [571, 465] width 11 height 11
radio input "true"
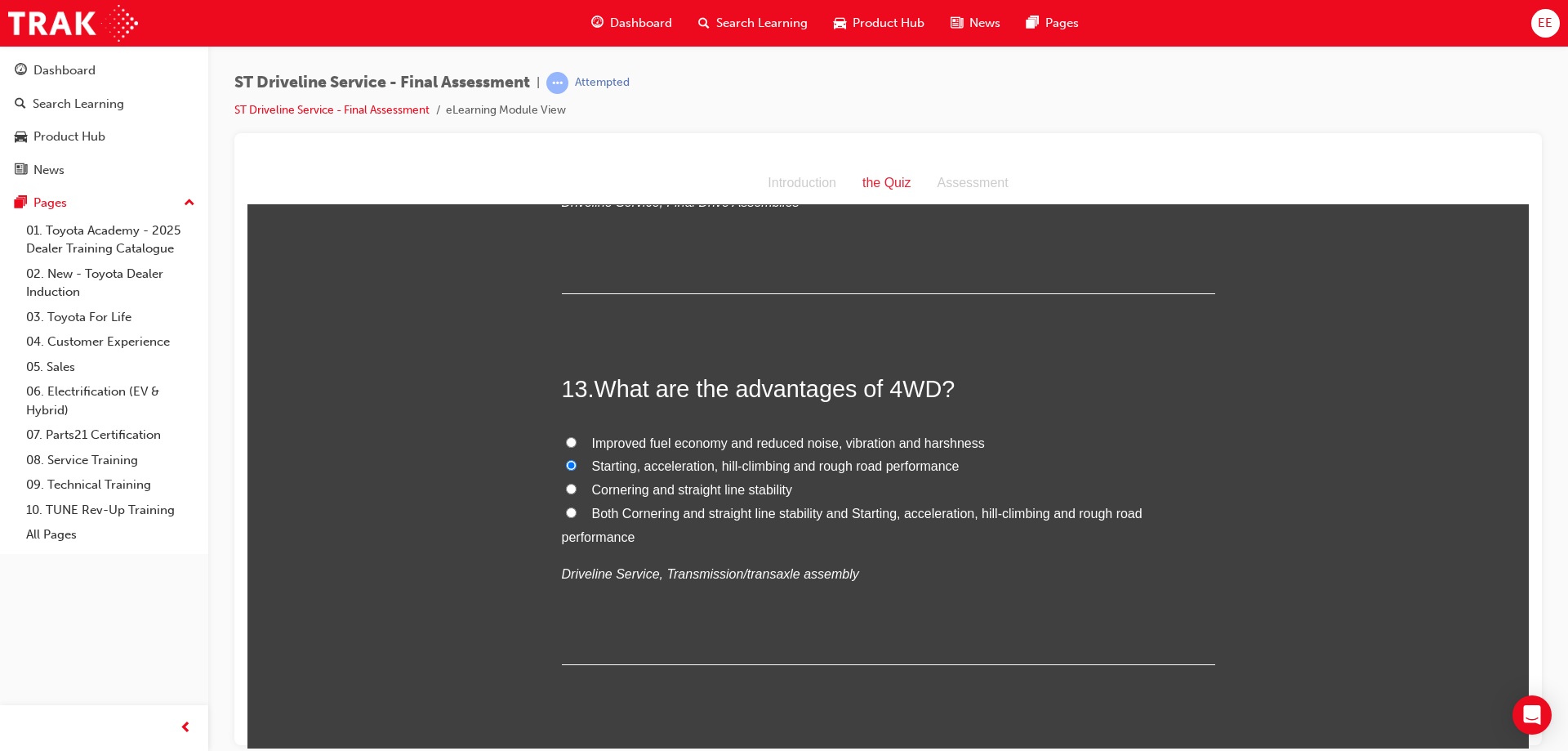
click at [642, 513] on span "Both Cornering and straight line stability and Starting, acceleration, hill-cli…" at bounding box center [852, 525] width 580 height 37
click at [576, 513] on input "Both Cornering and straight line stability and Starting, acceleration, hill-cli…" at bounding box center [571, 512] width 11 height 11
radio input "true"
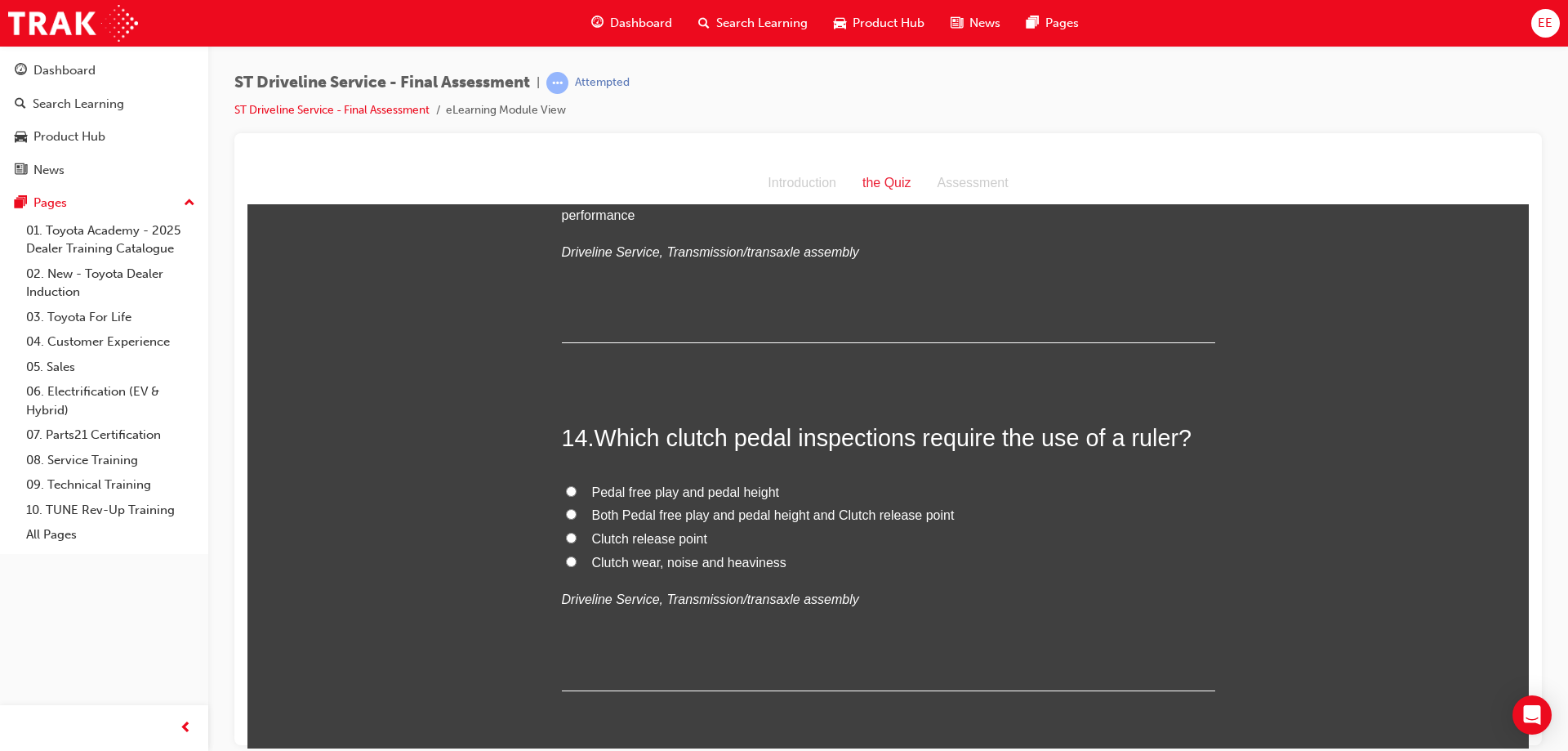
scroll to position [4821, 0]
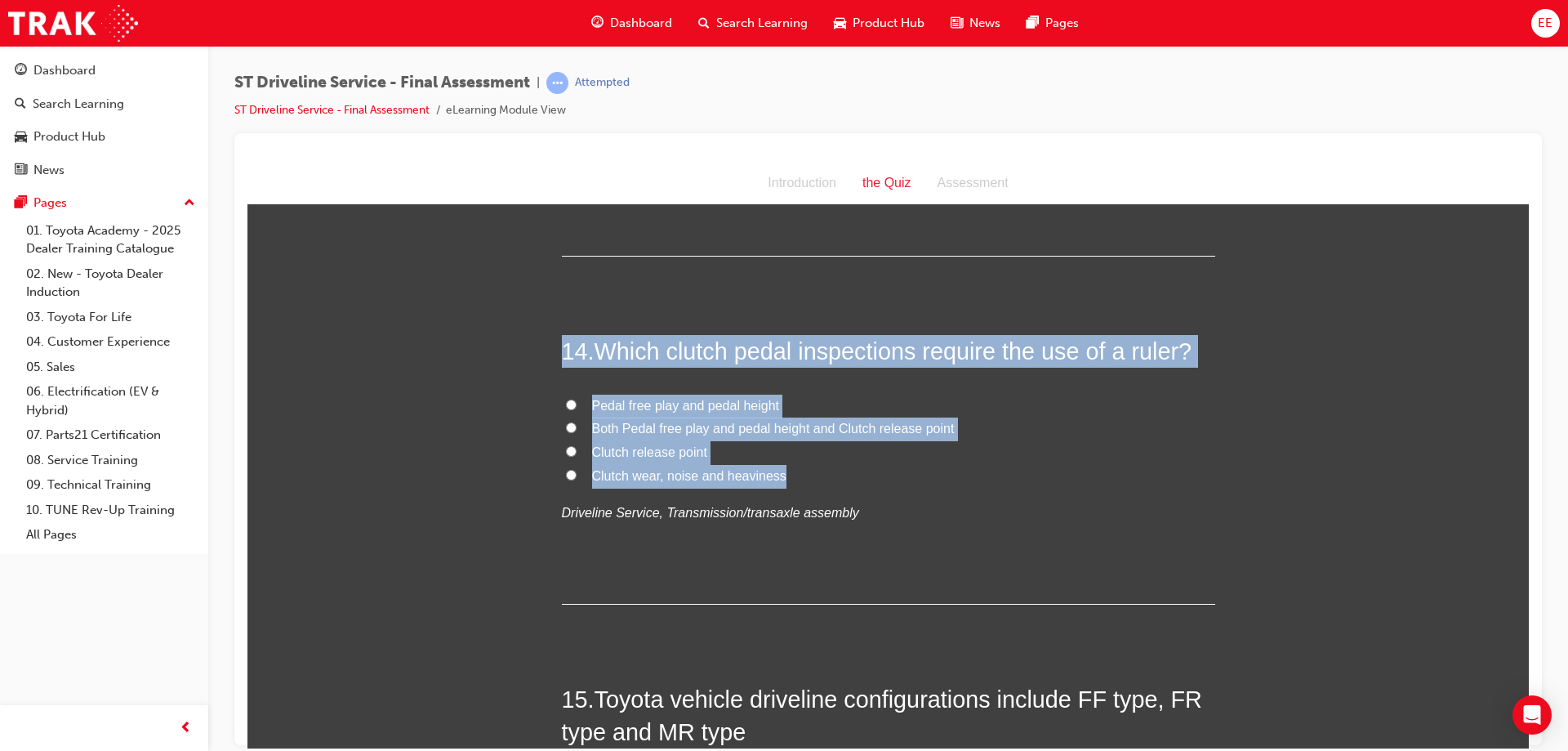
drag, startPoint x: 808, startPoint y: 476, endPoint x: 546, endPoint y: 333, distance: 298.5
click at [672, 402] on span "Pedal free play and pedal height" at bounding box center [686, 405] width 188 height 14
click at [576, 402] on input "Pedal free play and pedal height" at bounding box center [571, 404] width 11 height 11
radio input "true"
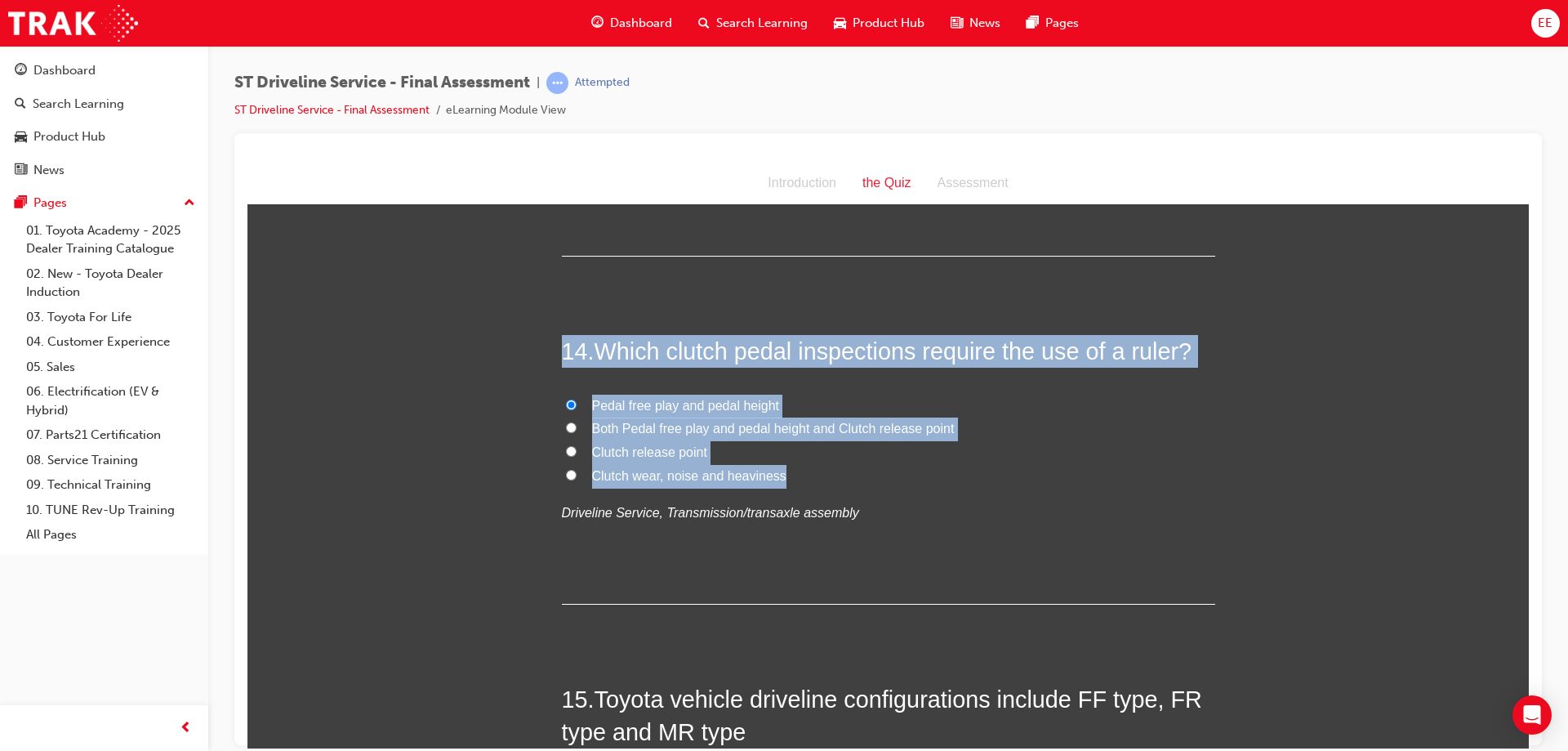
click at [744, 440] on label "Clutch release point" at bounding box center [888, 452] width 653 height 24
click at [576, 445] on input "Clutch release point" at bounding box center [571, 450] width 11 height 11
radio input "true"
click at [695, 472] on span "Clutch wear, noise and heaviness" at bounding box center [690, 475] width 195 height 14
click at [576, 472] on input "Clutch wear, noise and heaviness" at bounding box center [571, 474] width 11 height 11
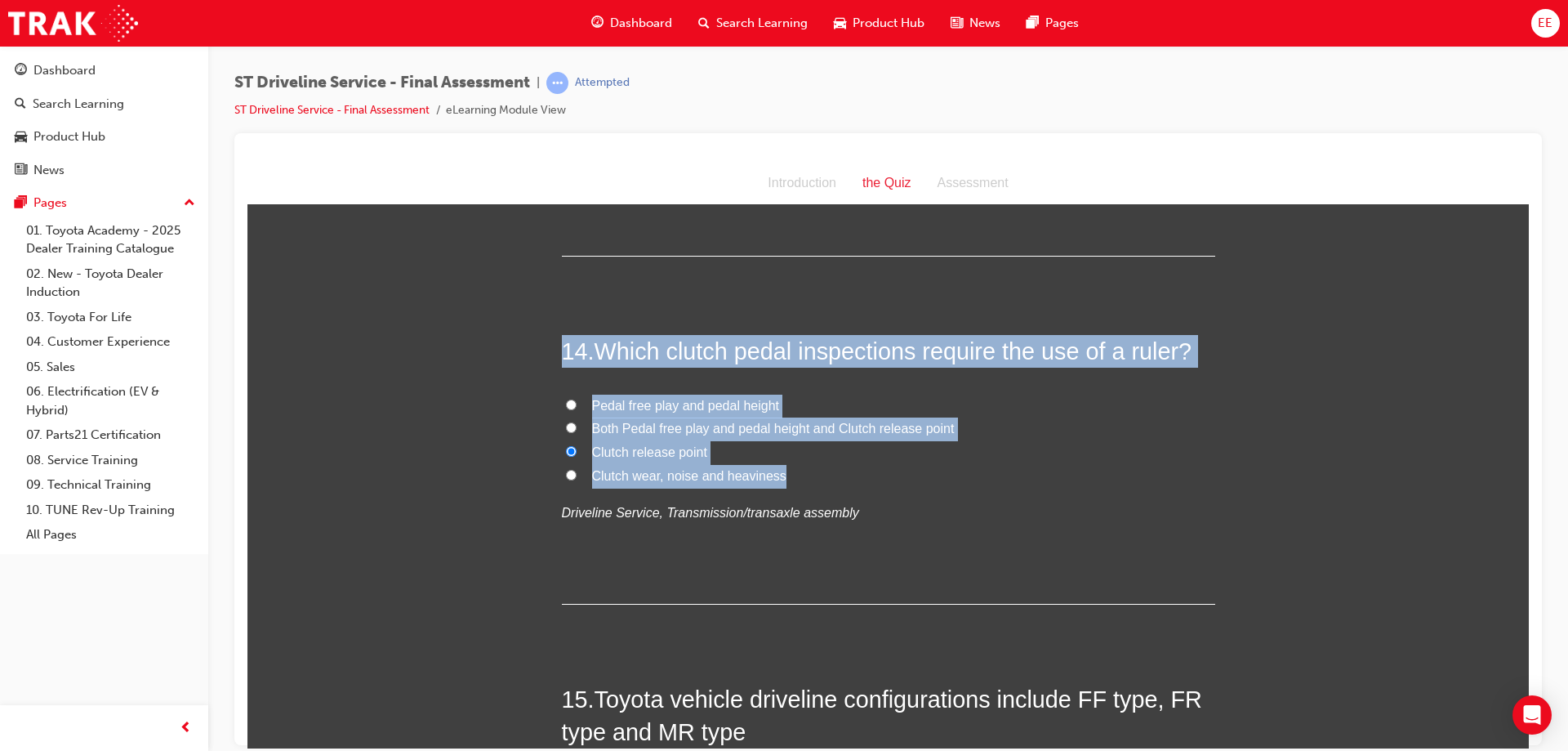
radio input "true"
click at [666, 405] on span "Pedal free play and pedal height" at bounding box center [686, 405] width 188 height 14
click at [576, 405] on input "Pedal free play and pedal height" at bounding box center [571, 404] width 11 height 11
radio input "true"
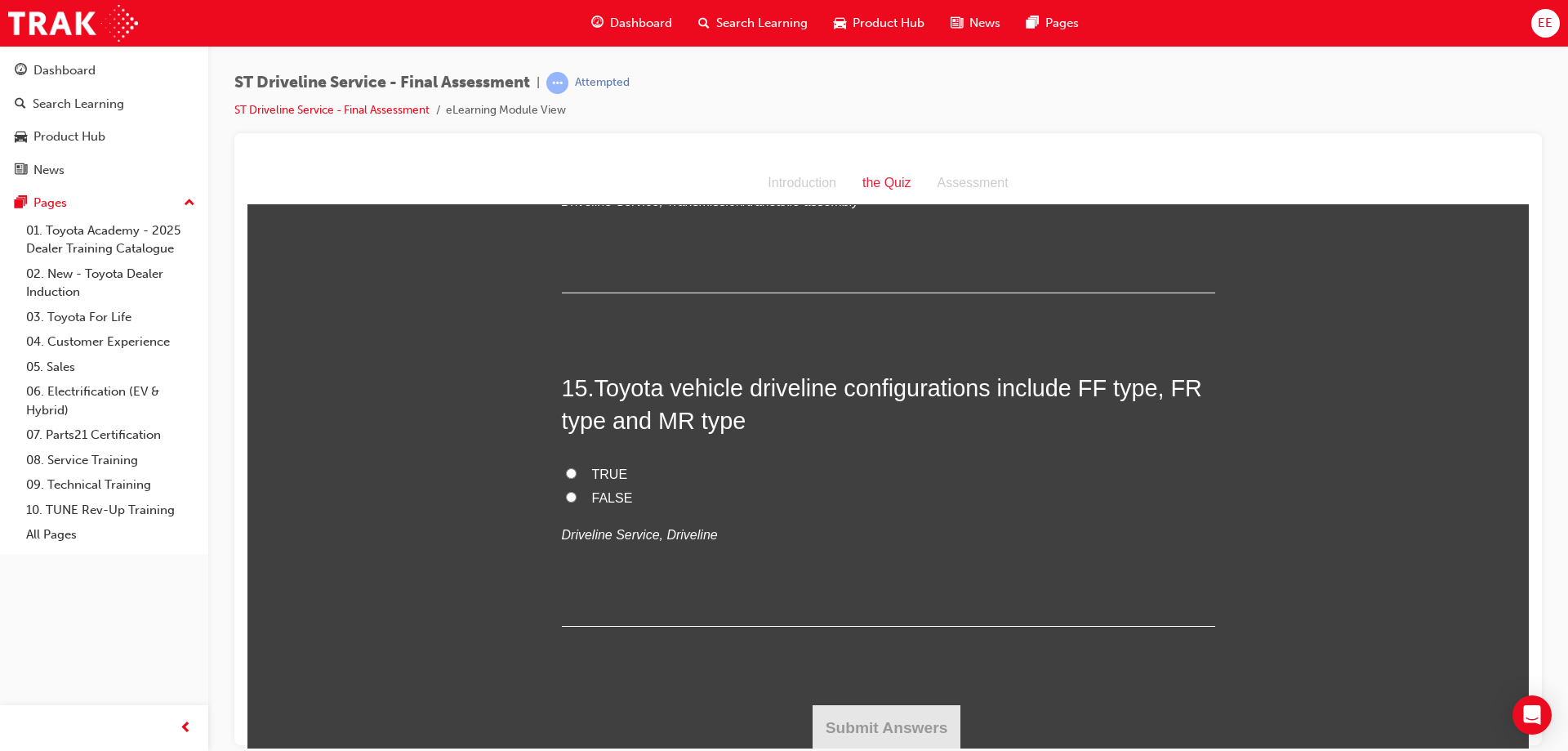
scroll to position [5134, 0]
click at [607, 491] on span "FALSE" at bounding box center [613, 495] width 41 height 14
click at [576, 491] on input "FALSE" at bounding box center [571, 494] width 11 height 11
radio input "true"
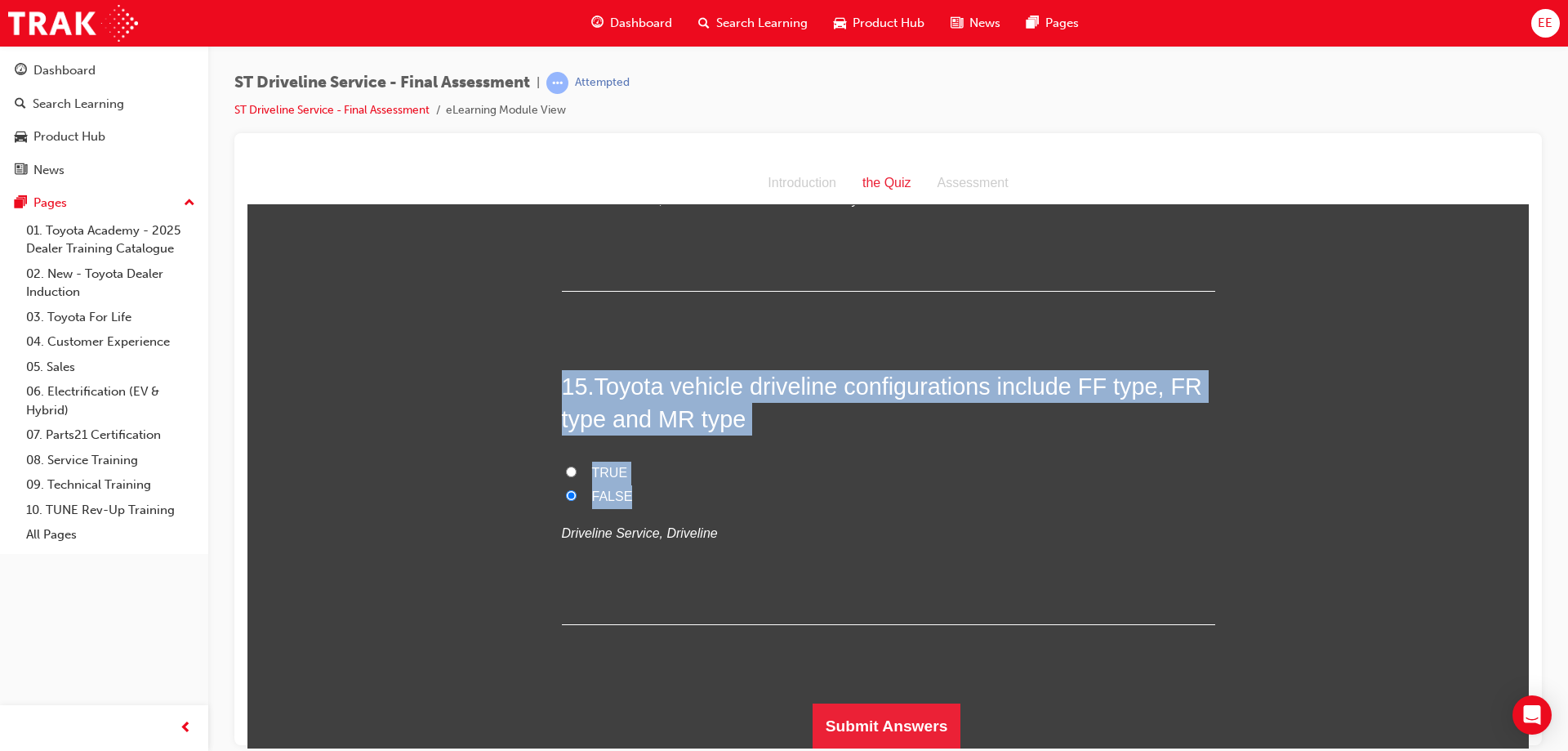
drag, startPoint x: 786, startPoint y: 503, endPoint x: 550, endPoint y: 372, distance: 269.9
click at [636, 431] on span "Toyota vehicle driveline configurations include FF type, FR type and MR type" at bounding box center [881, 403] width 640 height 59
click at [611, 497] on span "FALSE" at bounding box center [613, 495] width 41 height 14
click at [576, 497] on input "FALSE" at bounding box center [571, 494] width 11 height 11
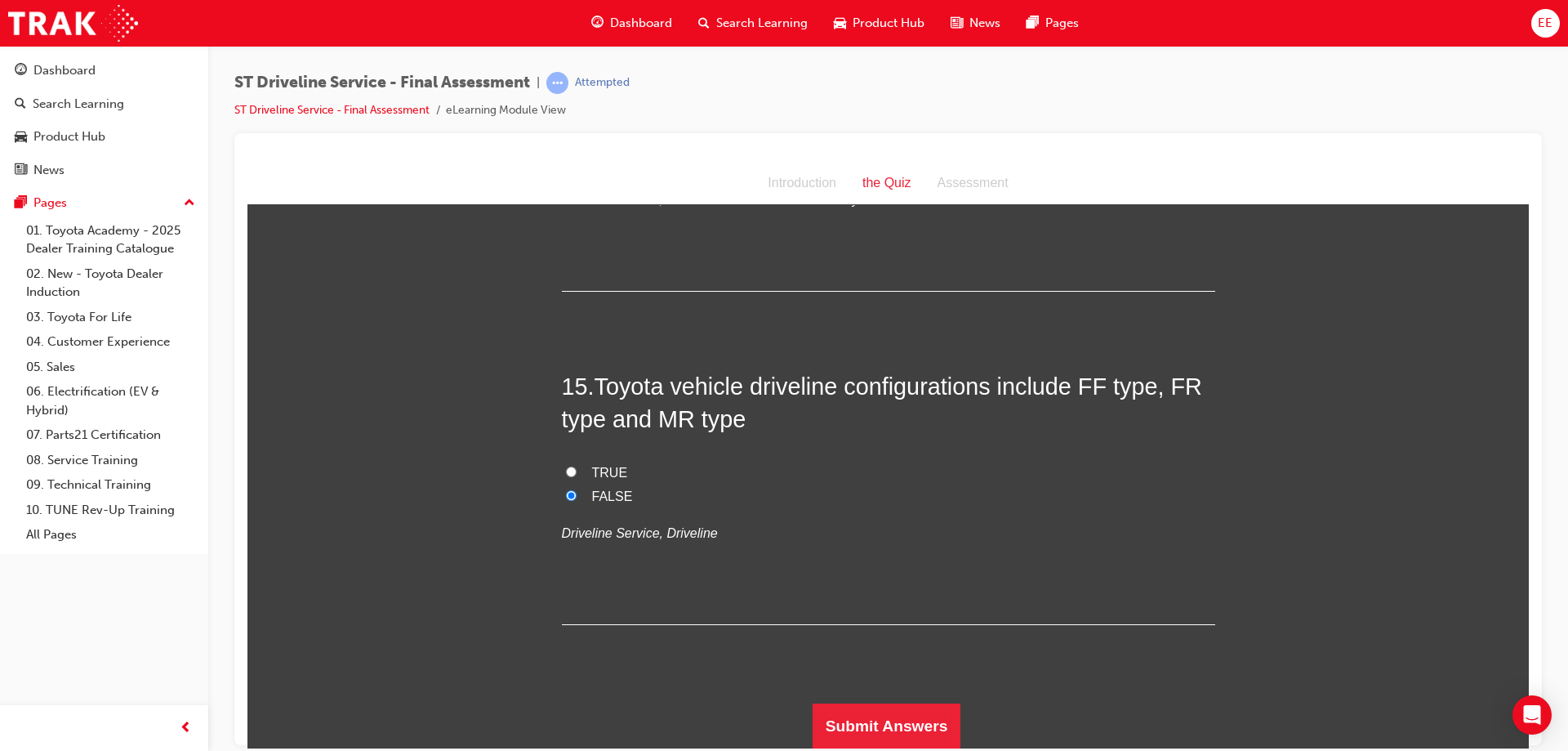
click at [592, 495] on span "FALSE" at bounding box center [613, 495] width 41 height 14
click at [576, 495] on input "FALSE" at bounding box center [571, 494] width 11 height 11
click at [874, 721] on button "Submit Answers" at bounding box center [886, 725] width 149 height 45
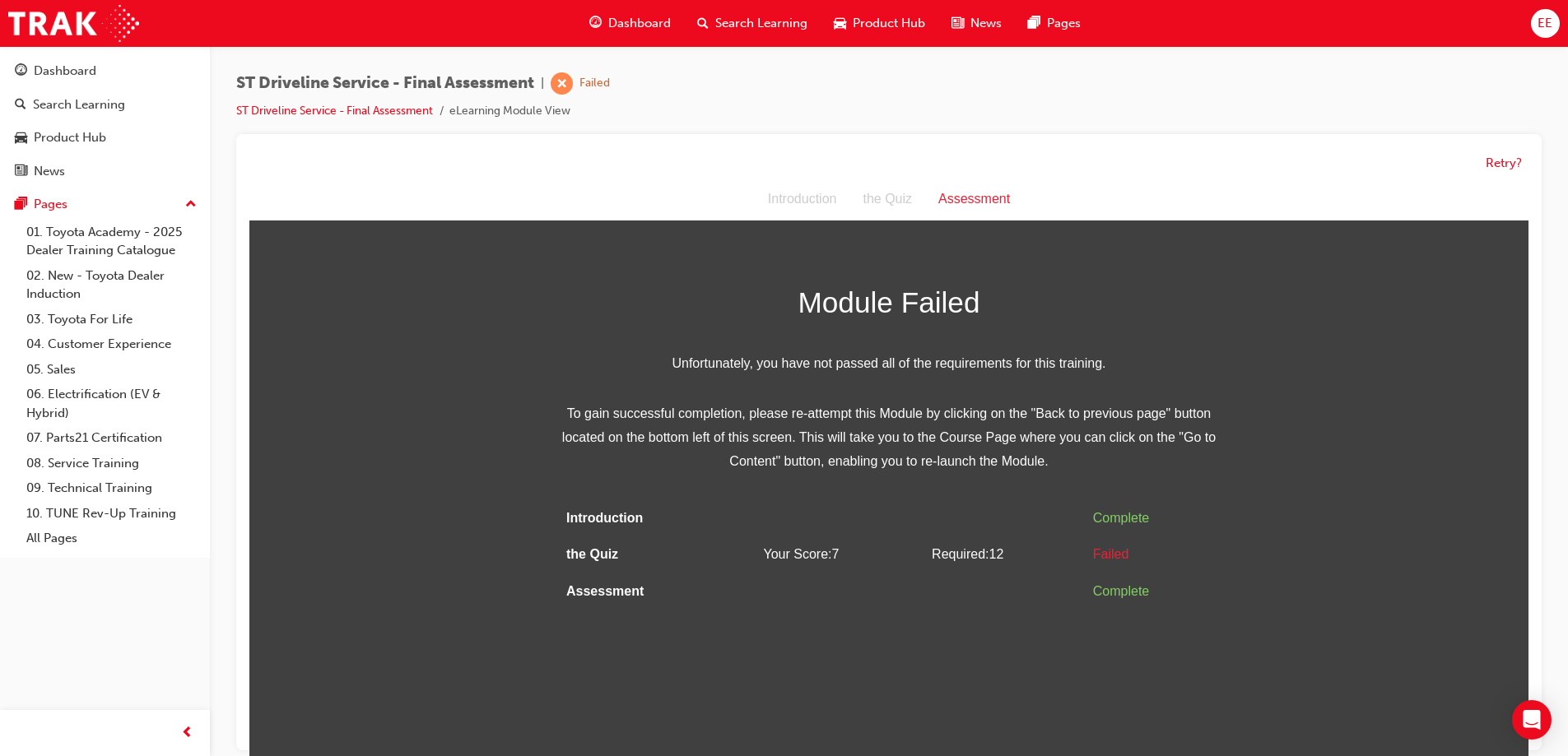
scroll to position [12, 0]
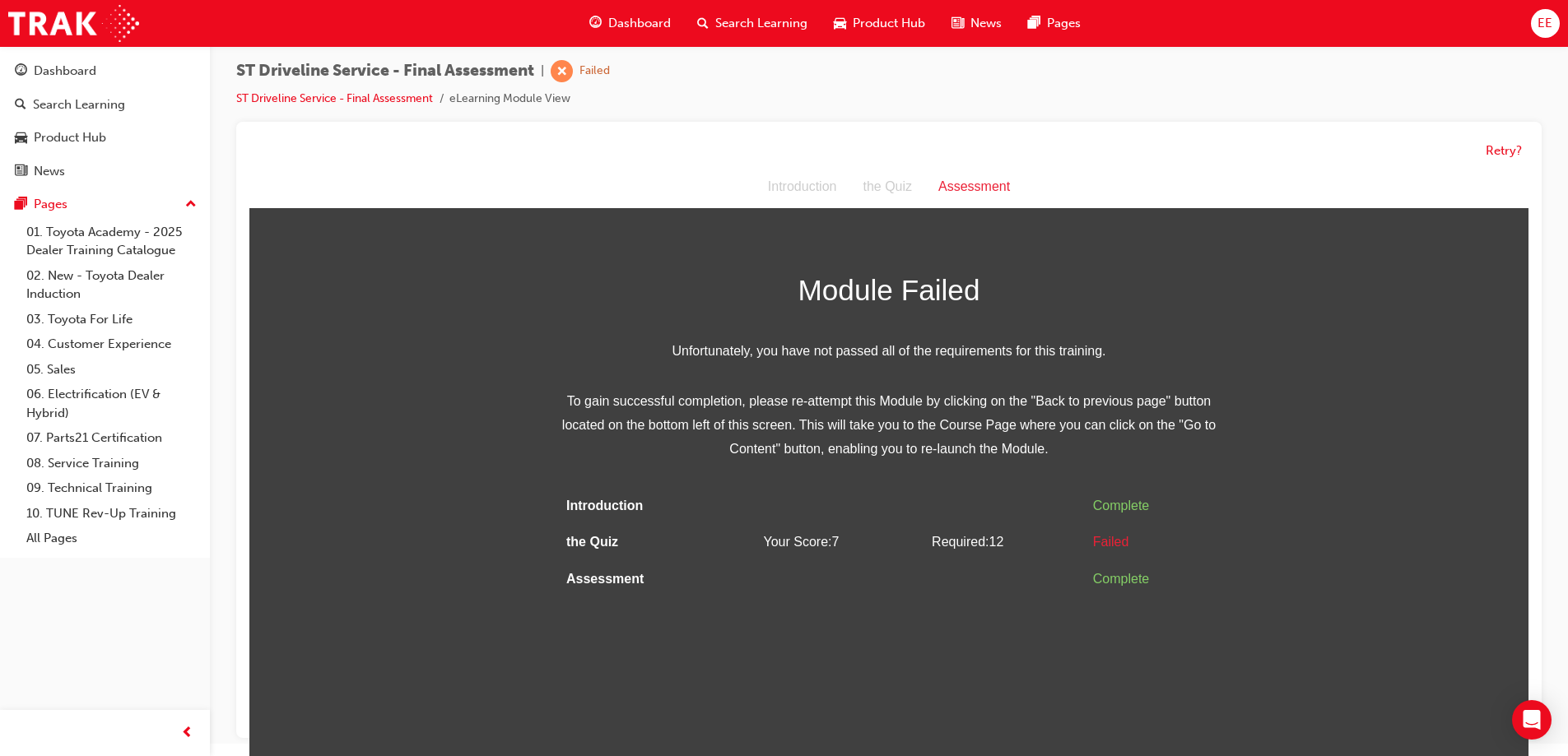
click at [750, 643] on html "Assessment Introduction the Quiz Assessment Module Failed Unfortunately, you ha…" at bounding box center [889, 461] width 1279 height 590
click at [878, 617] on html "Assessment Introduction the Quiz Assessment Module Failed Unfortunately, you ha…" at bounding box center [889, 461] width 1279 height 590
click at [1499, 158] on button "Retry?" at bounding box center [1504, 151] width 37 height 19
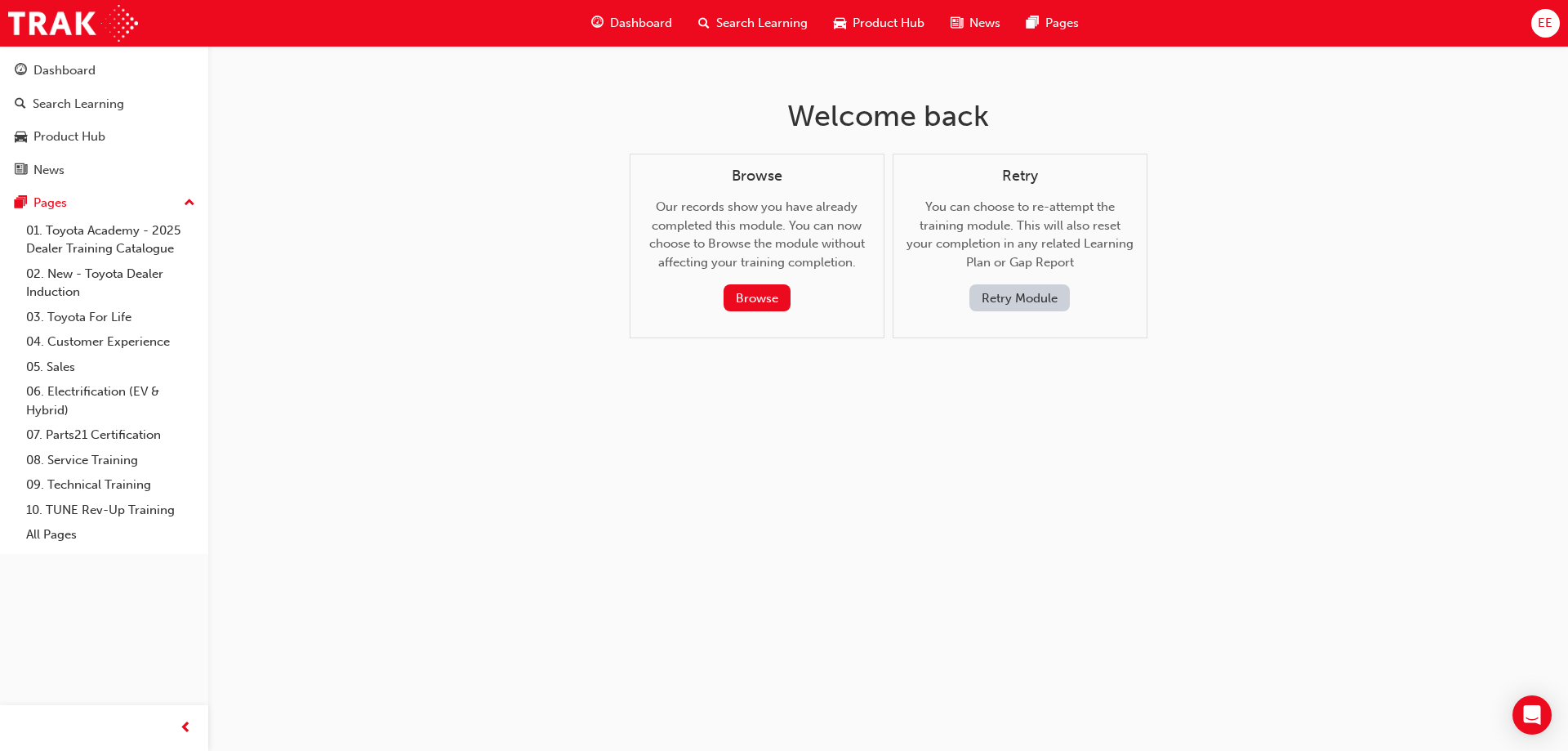
click at [1033, 297] on button "Retry Module" at bounding box center [1019, 297] width 100 height 27
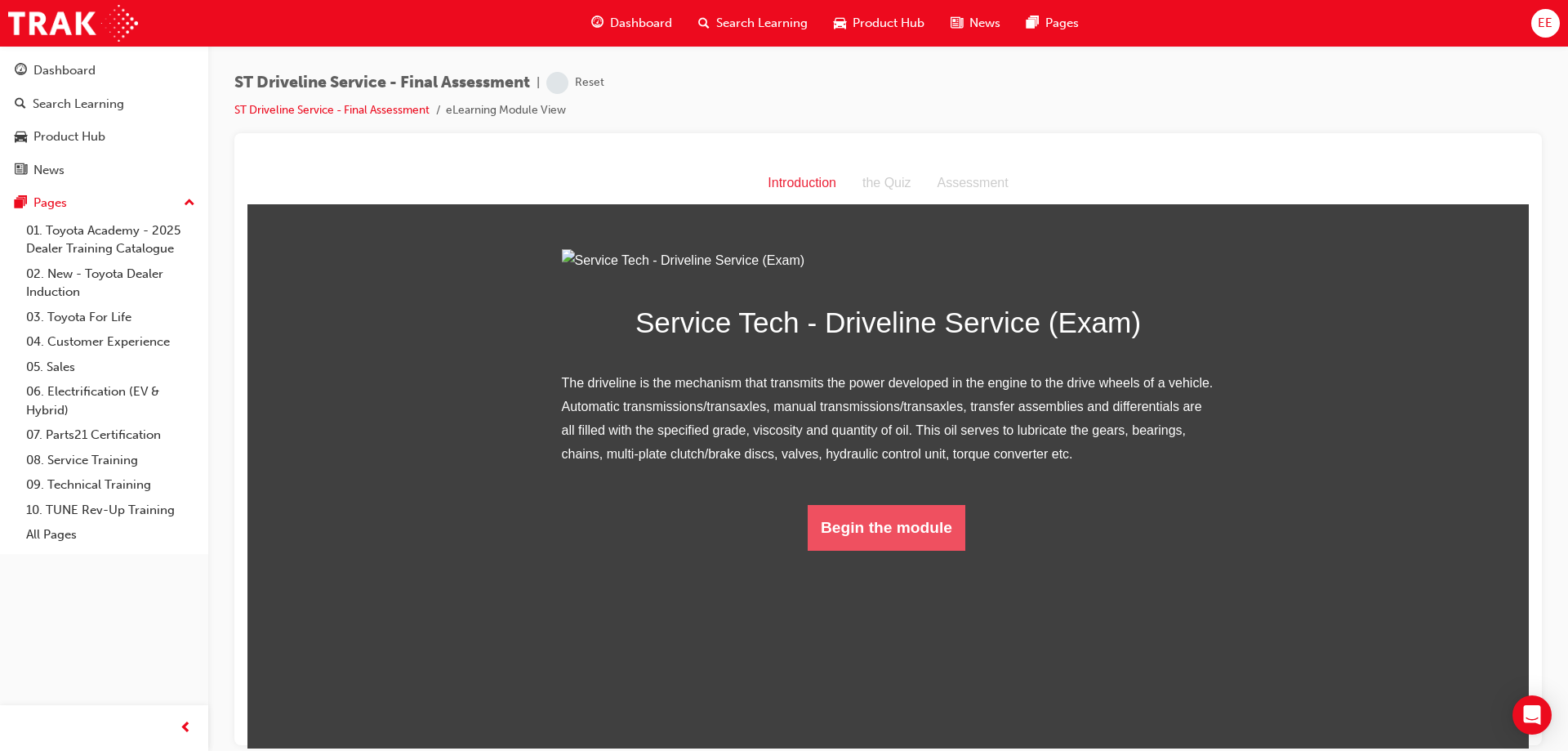
click at [911, 550] on button "Begin the module" at bounding box center [886, 527] width 157 height 45
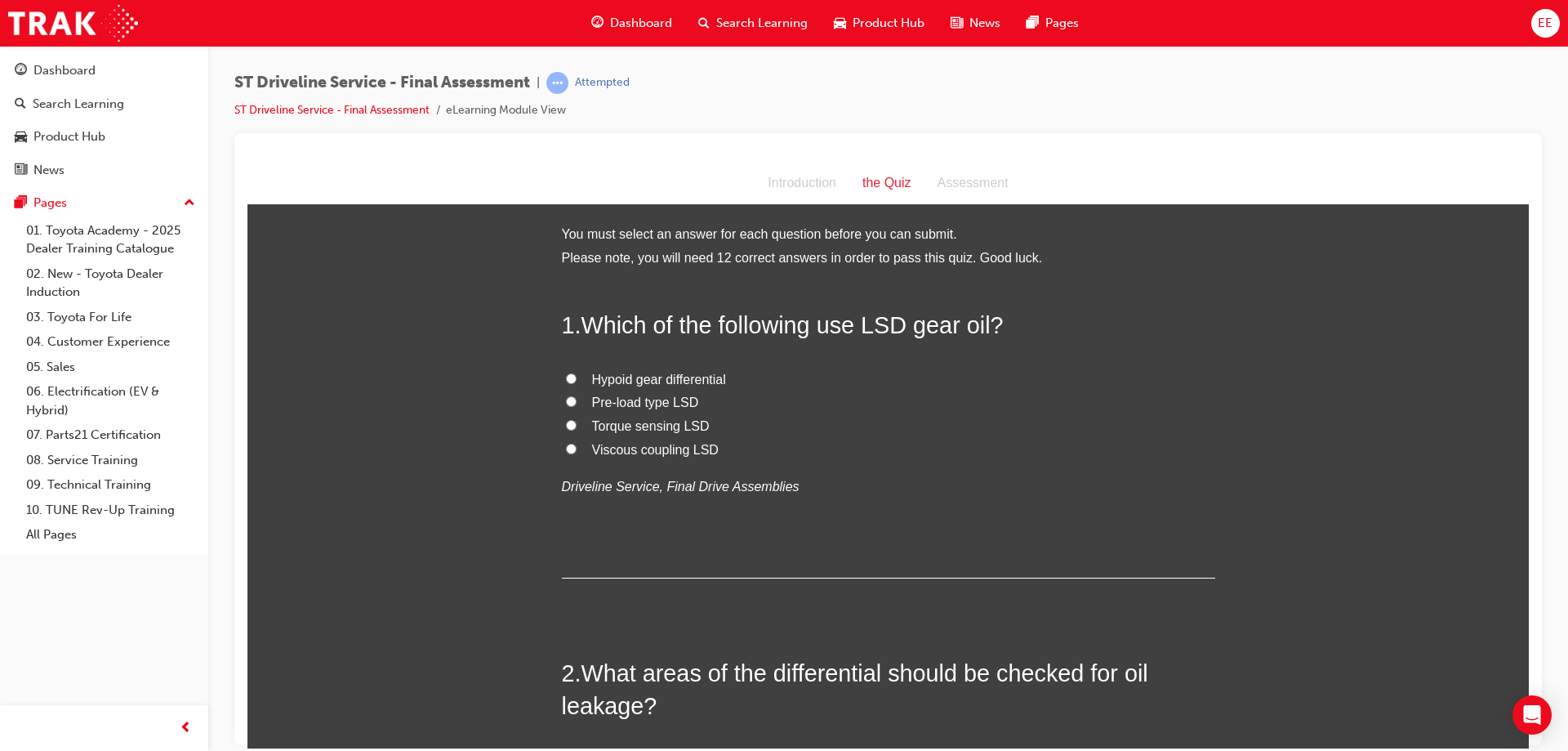
click at [721, 526] on div "1 . Which of the following use LSD gear oil? Hypoid gear differential Pre-load …" at bounding box center [888, 442] width 653 height 269
click at [574, 425] on label "Torque sensing LSD" at bounding box center [888, 426] width 653 height 24
click at [574, 425] on input "Torque sensing LSD" at bounding box center [571, 424] width 11 height 11
radio input "true"
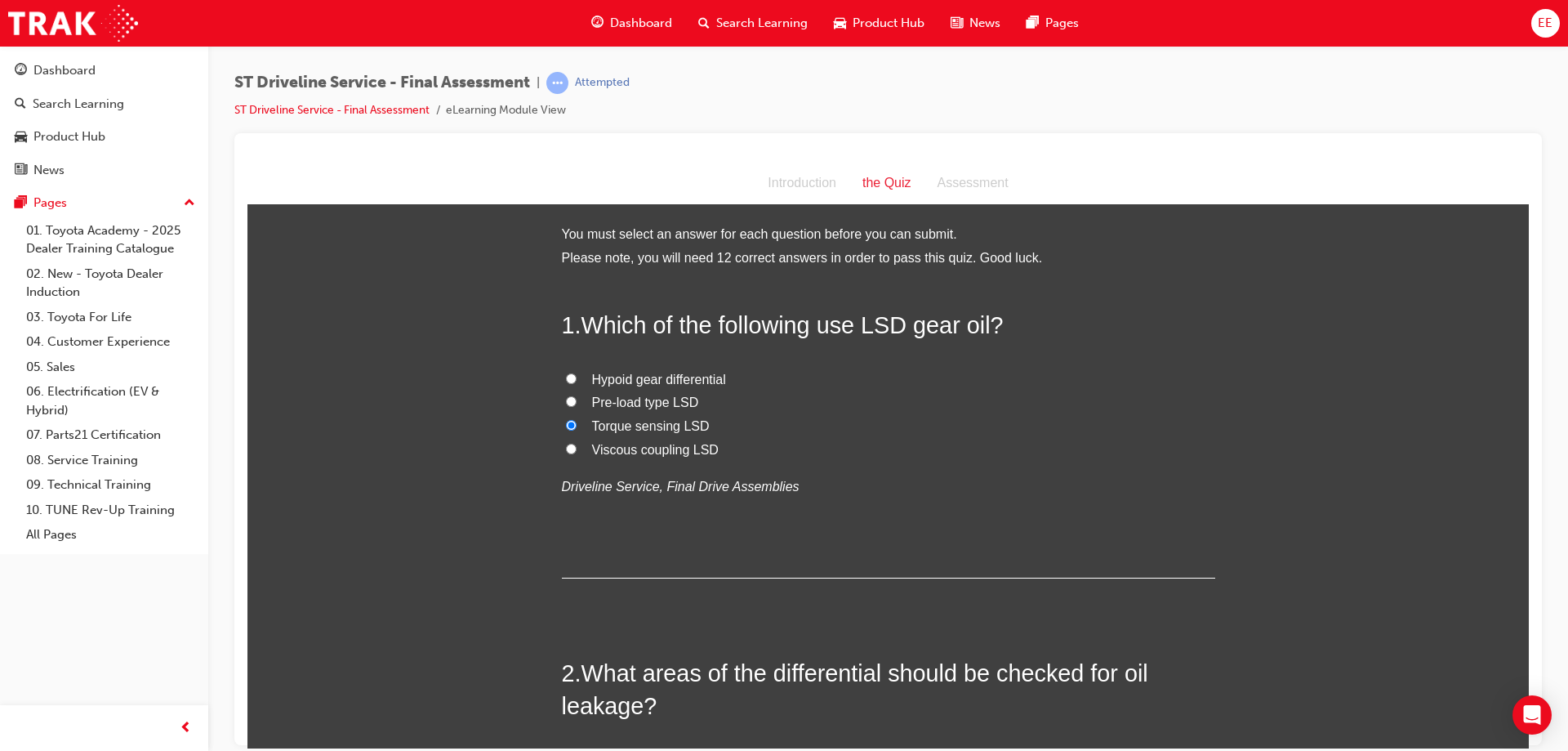
click at [568, 406] on input "Pre-load type LSD" at bounding box center [571, 401] width 11 height 11
radio input "true"
click at [566, 426] on input "Torque sensing LSD" at bounding box center [571, 424] width 11 height 11
radio input "true"
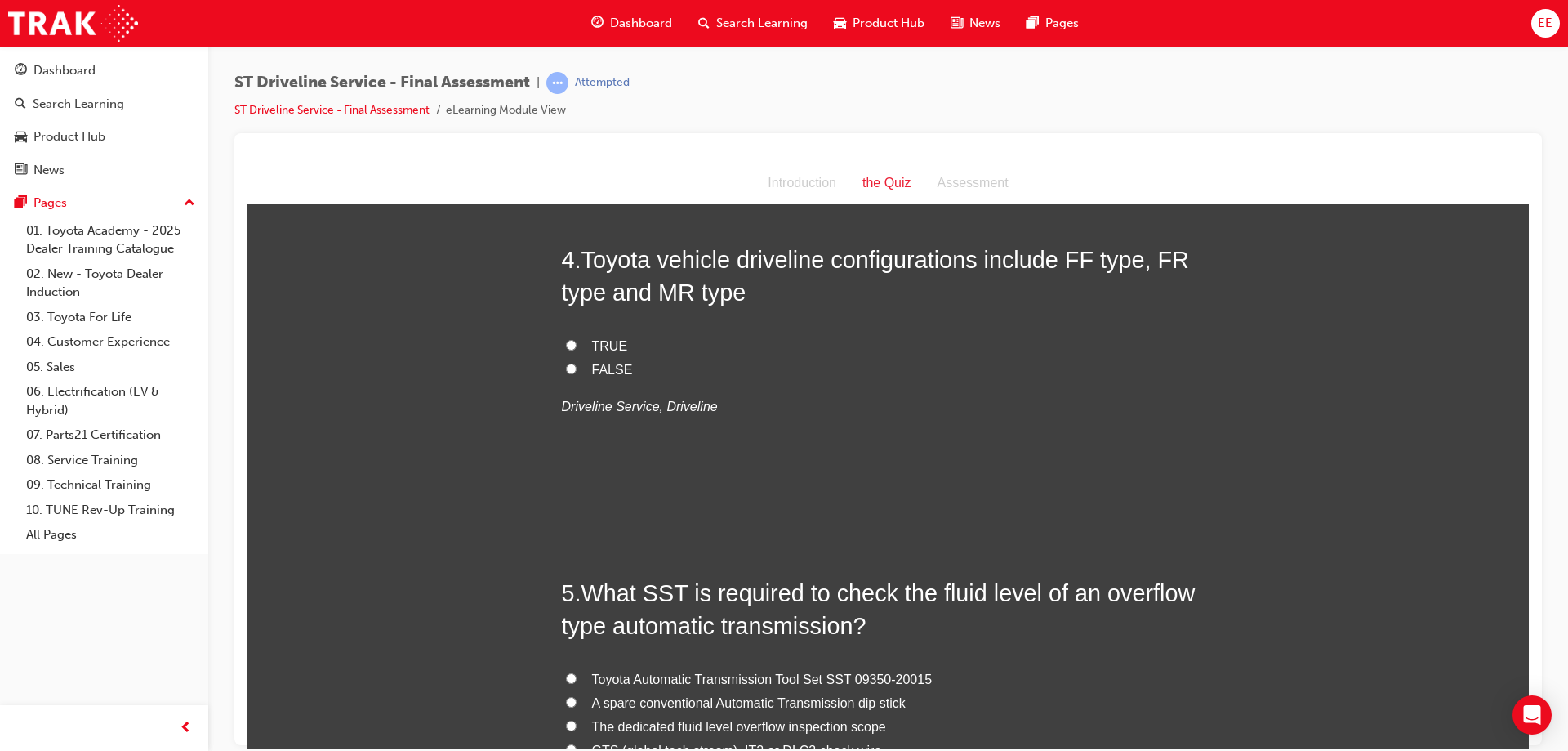
scroll to position [1144, 0]
drag, startPoint x: 651, startPoint y: 290, endPoint x: 745, endPoint y: 287, distance: 94.0
click at [745, 287] on h2 "4 . Toyota vehicle driveline configurations include FF type, FR type and MR type" at bounding box center [888, 273] width 653 height 66
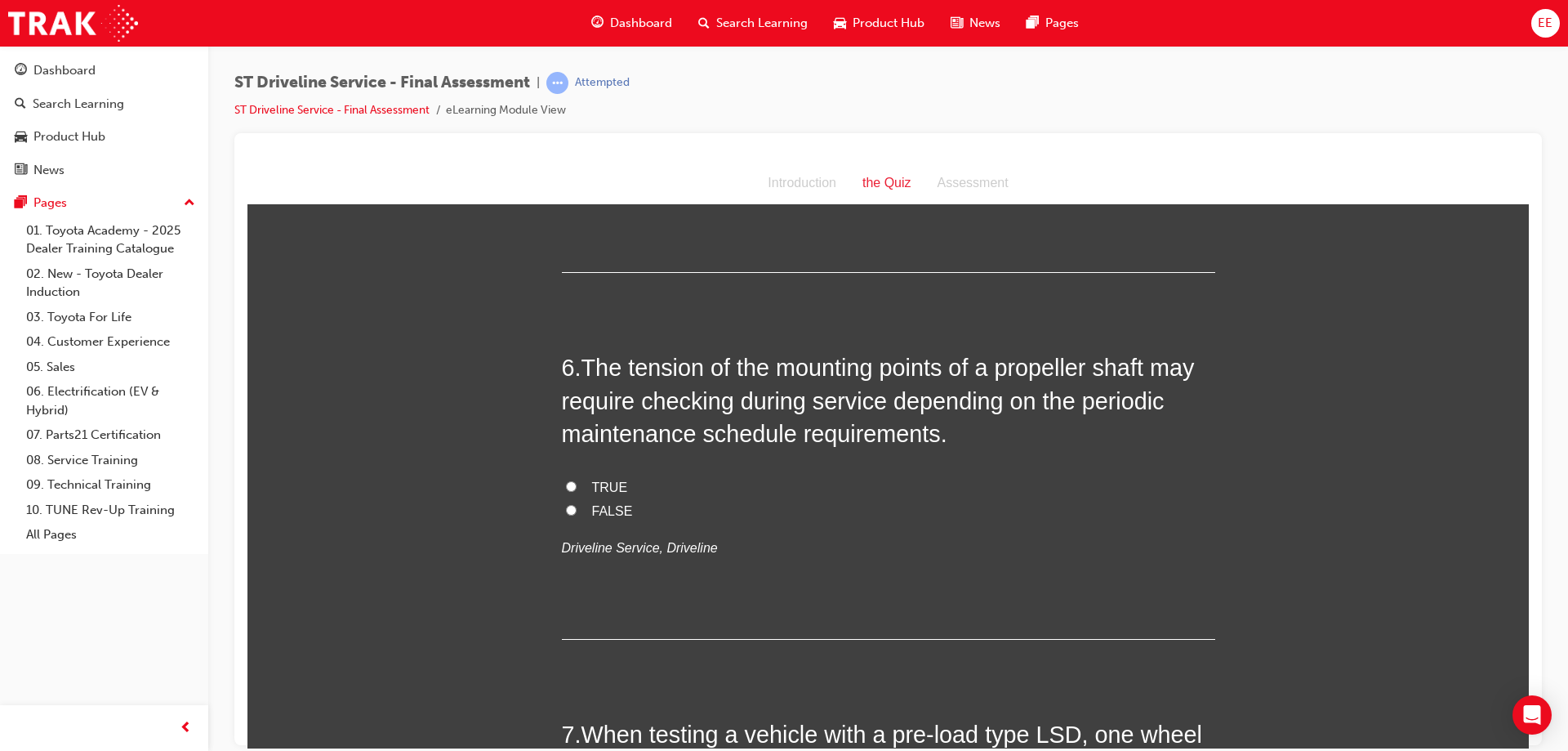
scroll to position [0, 0]
